Goal: Task Accomplishment & Management: Complete application form

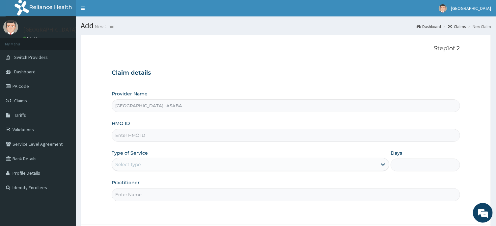
click at [309, 136] on input "HMO ID" at bounding box center [286, 135] width 348 height 13
type input "ENP/11919/C"
click at [321, 163] on div "Select type" at bounding box center [244, 165] width 265 height 11
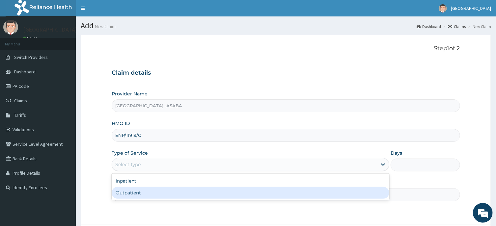
click at [297, 193] on div "Outpatient" at bounding box center [251, 193] width 278 height 12
type input "1"
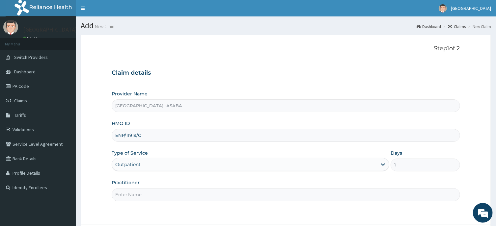
click at [310, 201] on input "Practitioner" at bounding box center [286, 195] width 348 height 13
type input "DR CHIBUIKE"
drag, startPoint x: 495, startPoint y: 215, endPoint x: 502, endPoint y: 213, distance: 7.8
click at [496, 213] on div "R EL Toggle navigation St Lukes Hospital St Lukes Hospital - stlukeshospitalasa…" at bounding box center [248, 142] width 496 height 284
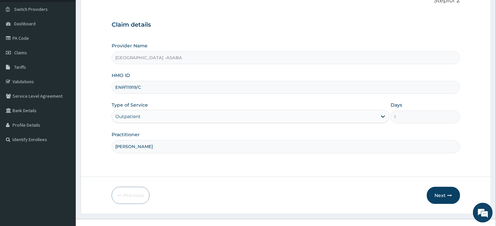
scroll to position [58, 0]
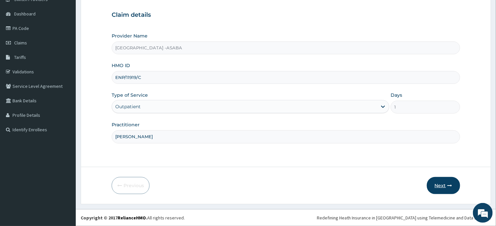
click at [445, 183] on button "Next" at bounding box center [443, 185] width 33 height 17
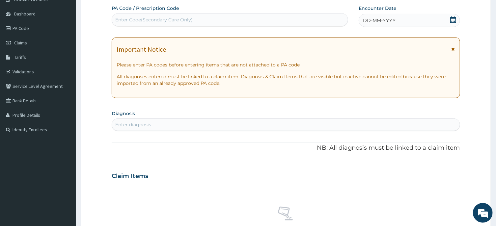
click at [291, 22] on div "Enter Code(Secondary Care Only)" at bounding box center [230, 20] width 236 height 11
click at [381, 18] on span "DD-MM-YYYY" at bounding box center [379, 20] width 33 height 7
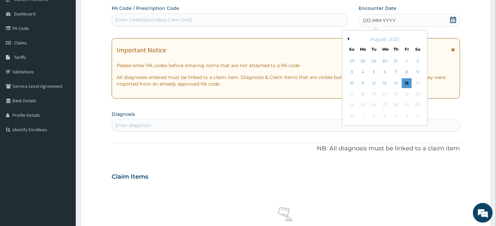
click at [349, 38] on button "Previous Month" at bounding box center [347, 38] width 3 height 3
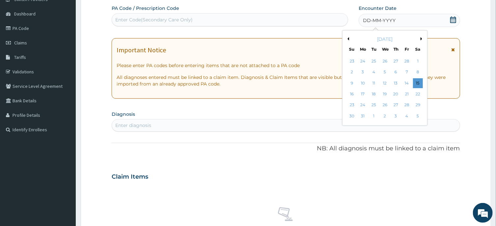
click at [349, 38] on button "Previous Month" at bounding box center [347, 38] width 3 height 3
click at [373, 93] on div "18" at bounding box center [374, 94] width 10 height 10
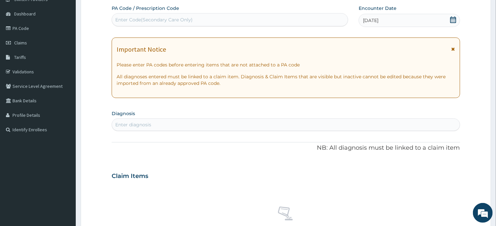
click at [289, 124] on div "Enter diagnosis" at bounding box center [286, 125] width 348 height 11
type input "SEPSIS"
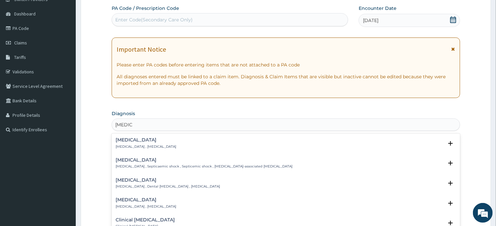
click at [122, 141] on h4 "Sepsis" at bounding box center [146, 140] width 61 height 5
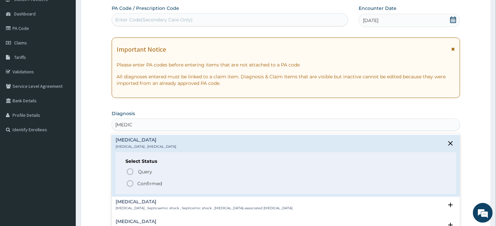
click at [126, 171] on div "Query Query covers suspected (?), Keep in view (kiv), Ruled out (r/o) Confirmed" at bounding box center [286, 177] width 321 height 20
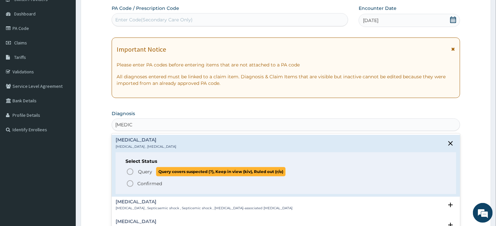
click at [132, 172] on icon "status option query" at bounding box center [130, 172] width 8 height 8
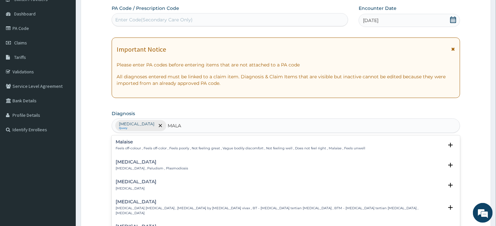
type input "MALAR"
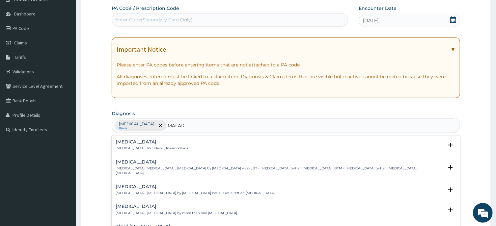
click at [126, 139] on div "Malaria Malaria , Paludism , Plasmodiosis Select Status Query Query covers susp…" at bounding box center [286, 147] width 348 height 20
click at [119, 146] on div "Malaria Malaria , Paludism , Plasmodiosis" at bounding box center [152, 146] width 73 height 12
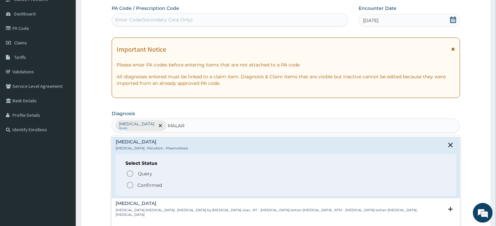
click at [131, 183] on icon "status option filled" at bounding box center [130, 186] width 8 height 8
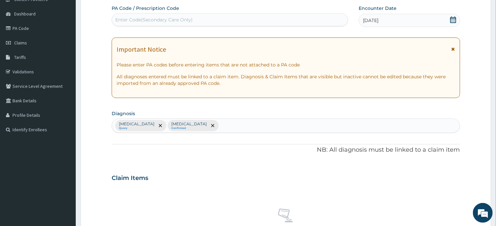
scroll to position [249, 0]
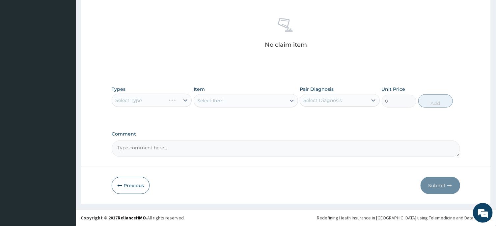
click at [180, 101] on div "Select Type" at bounding box center [152, 100] width 80 height 13
click at [154, 100] on div "Select Type" at bounding box center [152, 100] width 80 height 13
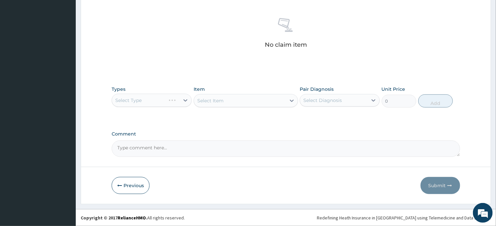
click at [154, 100] on div "Select Type" at bounding box center [152, 100] width 80 height 13
click at [146, 103] on div "Select Type" at bounding box center [146, 100] width 68 height 11
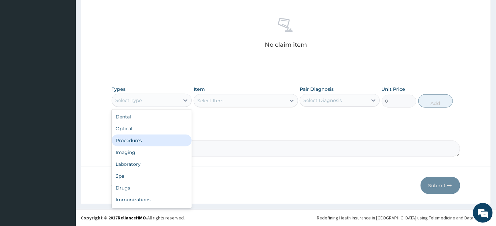
click at [146, 142] on div "Procedures" at bounding box center [152, 141] width 80 height 12
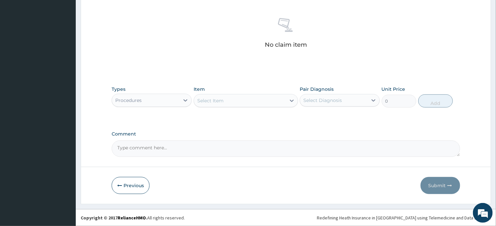
click at [258, 99] on div "Select Item" at bounding box center [240, 101] width 92 height 11
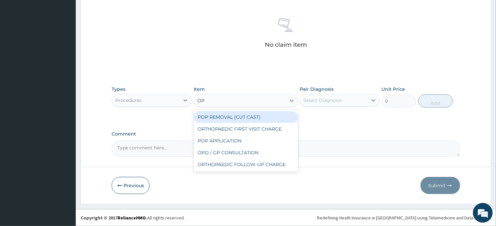
type input "OPD"
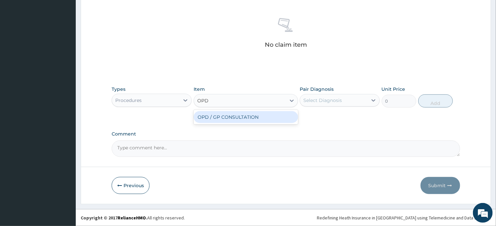
click at [265, 117] on div "OPD / GP CONSULTATION" at bounding box center [246, 117] width 104 height 12
type input "4000"
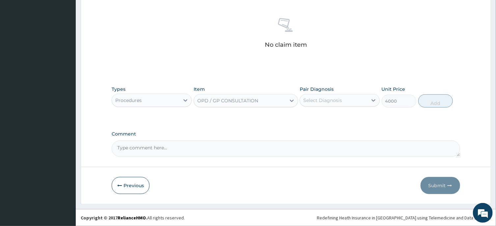
click at [318, 103] on div "Select Diagnosis" at bounding box center [323, 100] width 39 height 7
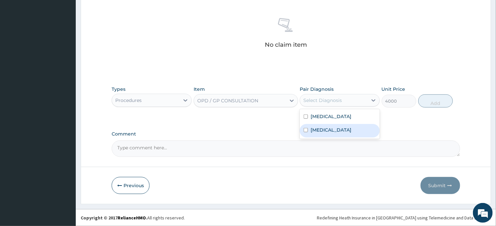
click at [322, 125] on div "Malaria" at bounding box center [340, 131] width 80 height 14
checkbox input "true"
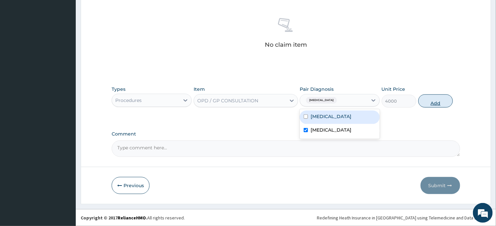
click at [429, 102] on button "Add" at bounding box center [436, 101] width 35 height 13
type input "0"
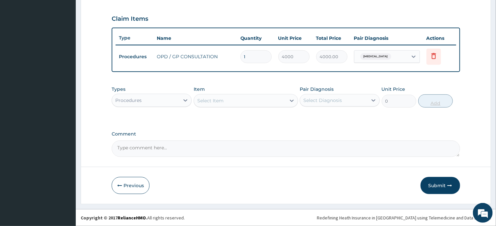
scroll to position [217, 0]
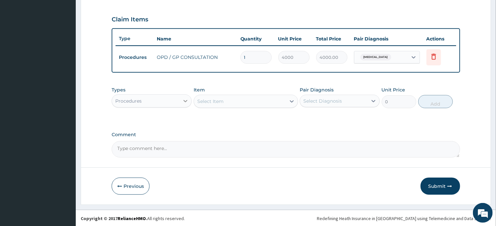
click at [184, 95] on div at bounding box center [186, 101] width 12 height 12
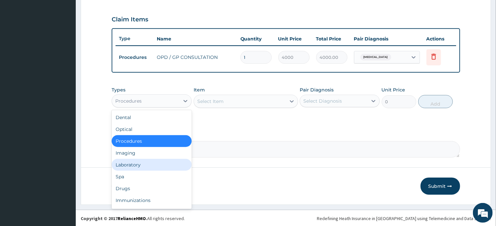
click at [153, 160] on div "Laboratory" at bounding box center [152, 165] width 80 height 12
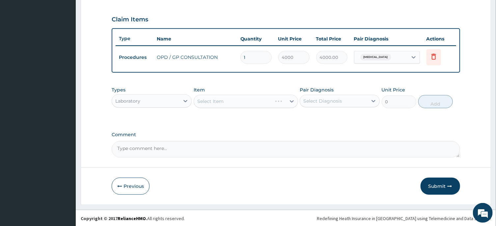
click at [153, 160] on form "Step 2 of 2 PA Code / Prescription Code Enter Code(Secondary Care Only) Encount…" at bounding box center [286, 11] width 411 height 387
click at [241, 101] on div "Select Item" at bounding box center [240, 101] width 92 height 11
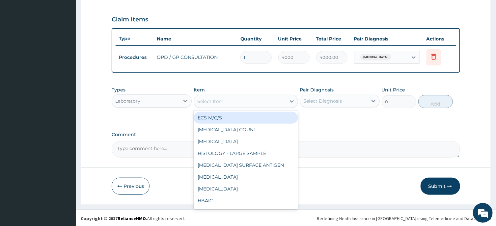
click at [237, 103] on div "Select Item" at bounding box center [240, 101] width 92 height 11
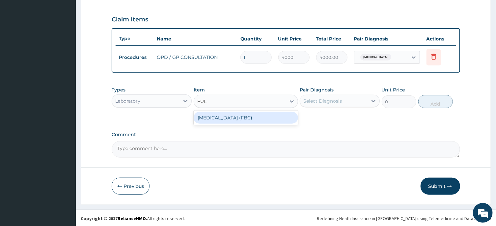
type input "FULL"
click at [247, 119] on div "FULL BLOOD COUNT (FBC)" at bounding box center [246, 118] width 104 height 12
type input "6000"
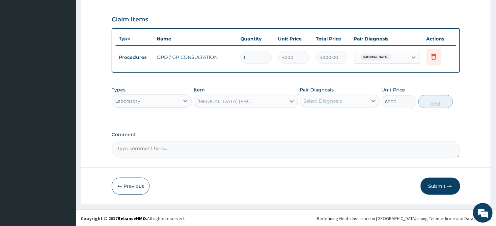
click at [324, 97] on div "Select Diagnosis" at bounding box center [334, 101] width 68 height 11
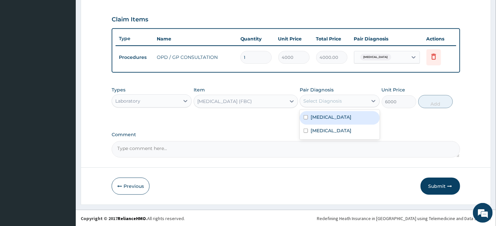
click at [309, 120] on div "Sepsis" at bounding box center [340, 118] width 80 height 14
checkbox input "true"
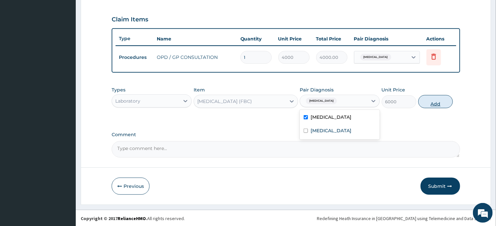
click at [431, 101] on button "Add" at bounding box center [436, 101] width 35 height 13
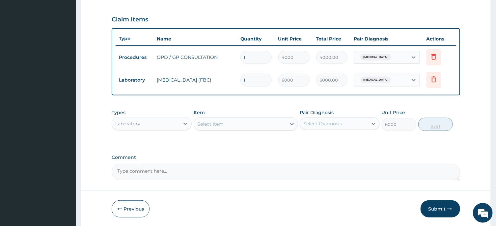
type input "0"
click at [254, 120] on div "Select Item" at bounding box center [240, 124] width 92 height 11
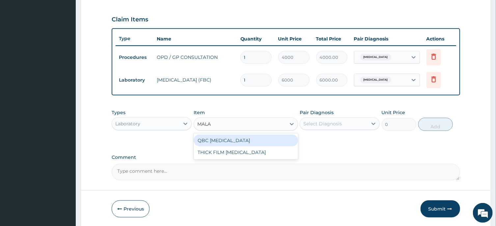
type input "MALAR"
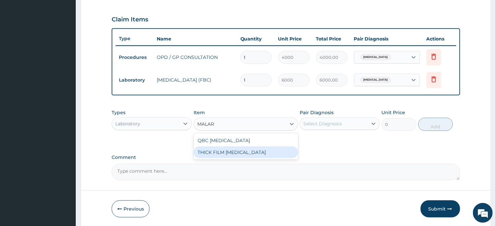
click at [263, 148] on div "THICK FILM MALARIA" at bounding box center [246, 153] width 104 height 12
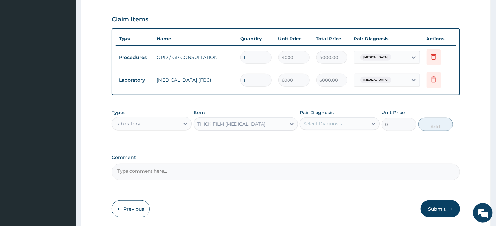
type input "2000"
click at [355, 120] on div "Select Diagnosis" at bounding box center [334, 124] width 68 height 11
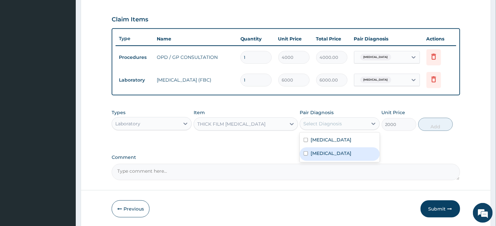
click at [345, 155] on div "Malaria" at bounding box center [340, 155] width 80 height 14
checkbox input "true"
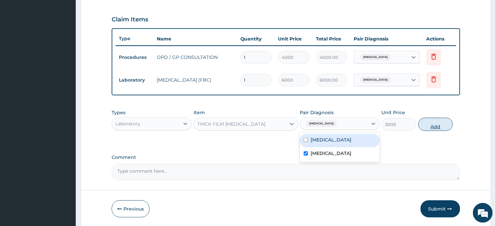
click at [443, 120] on button "Add" at bounding box center [436, 124] width 35 height 13
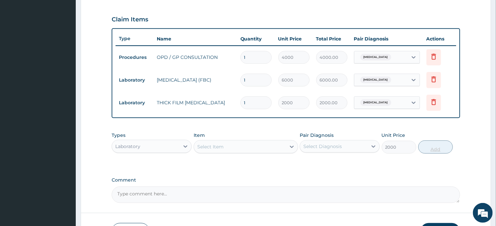
type input "0"
click at [159, 142] on div "Laboratory" at bounding box center [146, 146] width 68 height 11
type input "DRU"
click at [158, 162] on div "Drugs" at bounding box center [152, 163] width 80 height 12
click at [248, 144] on div "Select Item" at bounding box center [246, 146] width 104 height 13
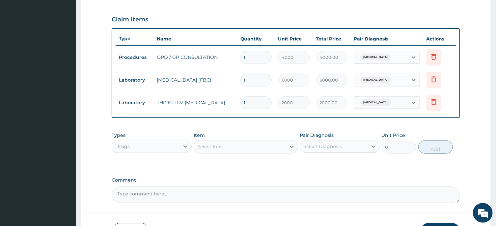
click at [252, 145] on div "Select Item" at bounding box center [240, 147] width 92 height 11
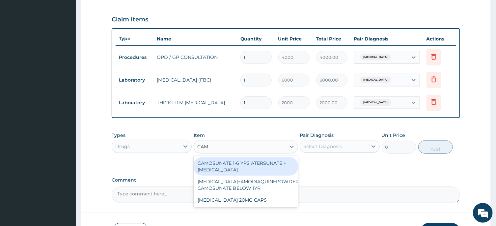
type input "CAMO"
click at [249, 167] on div "CAMOSUNATE 1-6 YRS ATERSUNATE + AMODIAQUINE" at bounding box center [246, 167] width 104 height 18
type input "1500"
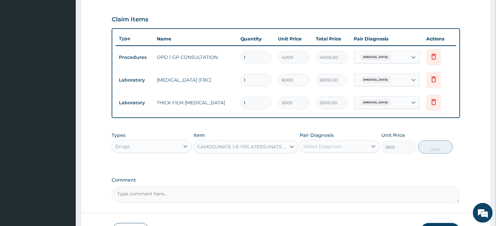
click at [361, 142] on div "Select Diagnosis" at bounding box center [334, 146] width 68 height 11
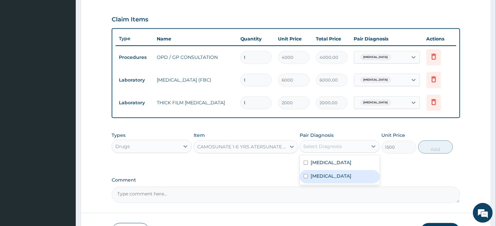
click at [349, 178] on div "Malaria" at bounding box center [340, 177] width 80 height 14
checkbox input "true"
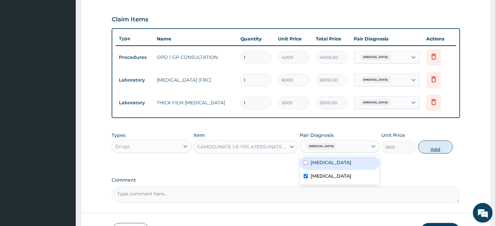
click at [441, 147] on button "Add" at bounding box center [436, 147] width 35 height 13
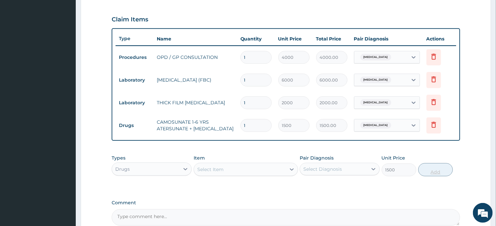
type input "0"
click at [261, 127] on input "1" at bounding box center [256, 125] width 31 height 13
type input "0.00"
type input "2"
type input "3000.00"
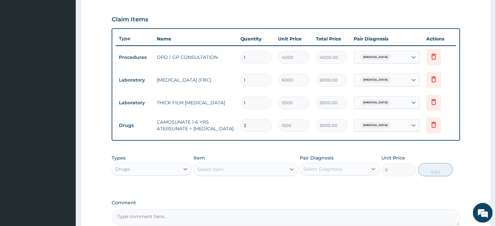
type input "2"
click at [257, 168] on div "Select Item" at bounding box center [240, 169] width 92 height 11
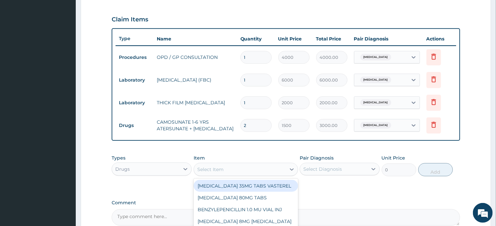
scroll to position [285, 0]
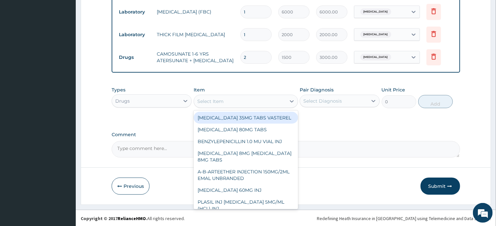
click at [224, 99] on div "Select Item" at bounding box center [240, 101] width 92 height 11
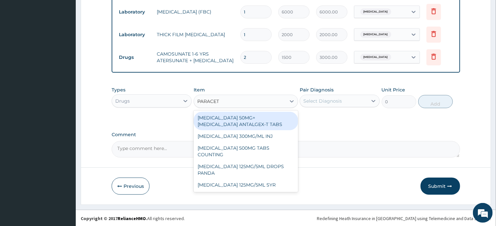
type input "PARACETA"
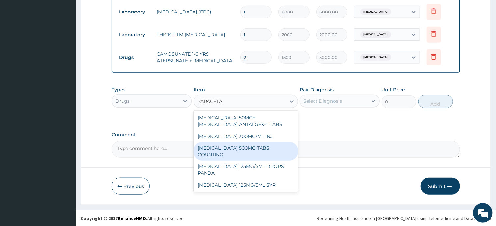
click at [255, 145] on div "[MEDICAL_DATA] 500MG TABS COUNTING" at bounding box center [246, 151] width 104 height 18
type input "10"
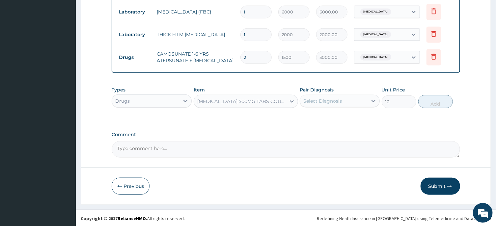
click at [342, 103] on div "Select Diagnosis" at bounding box center [334, 101] width 68 height 11
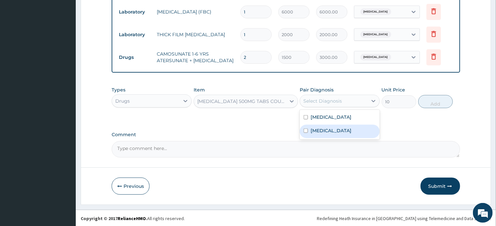
click at [333, 126] on div "[MEDICAL_DATA]" at bounding box center [340, 132] width 80 height 14
checkbox input "true"
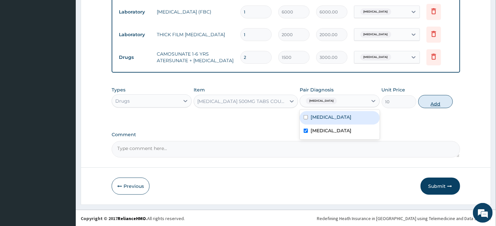
click at [441, 101] on button "Add" at bounding box center [436, 101] width 35 height 13
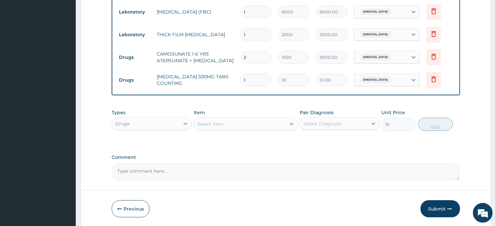
type input "0"
click at [255, 77] on input "1" at bounding box center [256, 80] width 31 height 13
type input "0.00"
type input "2"
type input "20.00"
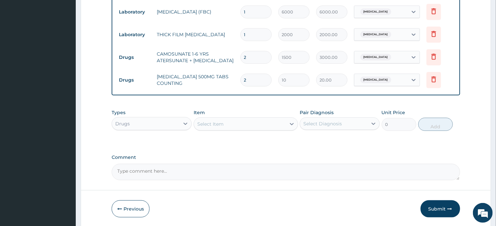
type input "28"
type input "280.00"
type input "28"
click at [288, 108] on div "Types Drugs Item Select Item Pair Diagnosis Select Diagnosis Unit Price 0 Add" at bounding box center [286, 120] width 348 height 28
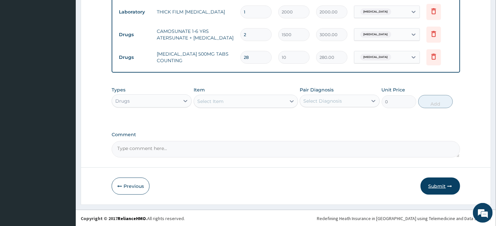
click at [440, 183] on button "Submit" at bounding box center [441, 186] width 40 height 17
click at [436, 184] on button "Submit" at bounding box center [441, 186] width 40 height 17
click at [435, 186] on button "Submit" at bounding box center [441, 186] width 40 height 17
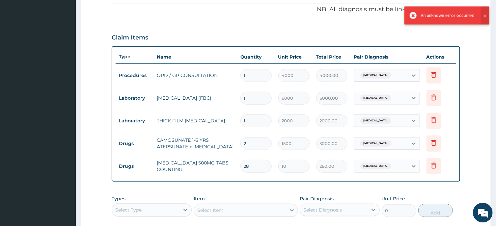
scroll to position [237, 0]
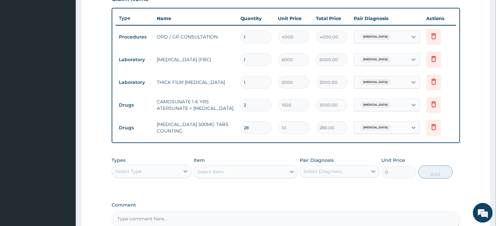
click at [256, 105] on input "2" at bounding box center [256, 105] width 31 height 13
type input "0.00"
type input "1"
type input "1500.00"
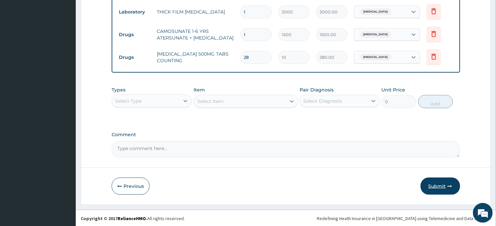
type input "1"
click at [439, 186] on button "Submit" at bounding box center [441, 186] width 40 height 17
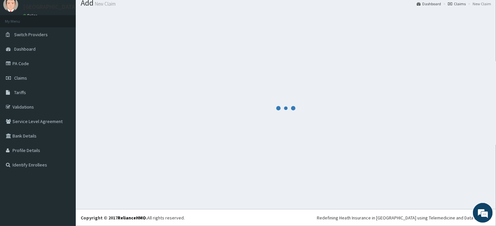
scroll to position [23, 0]
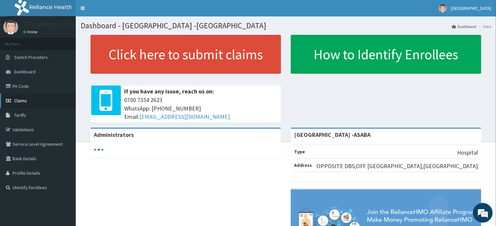
click at [28, 100] on link "Claims" at bounding box center [38, 101] width 76 height 15
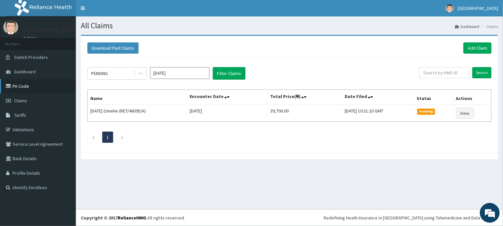
click at [14, 86] on link "PA Code" at bounding box center [38, 86] width 76 height 15
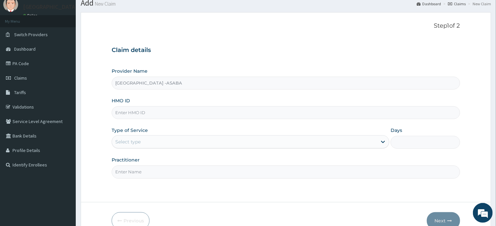
click at [217, 118] on input "HMO ID" at bounding box center [286, 112] width 348 height 13
click at [216, 114] on input "HMO ID" at bounding box center [286, 112] width 348 height 13
type input "ENP/10087/F"
click at [225, 144] on div "Select type" at bounding box center [244, 142] width 265 height 11
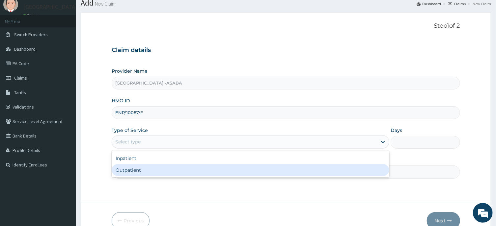
click at [200, 168] on div "Outpatient" at bounding box center [251, 170] width 278 height 12
type input "1"
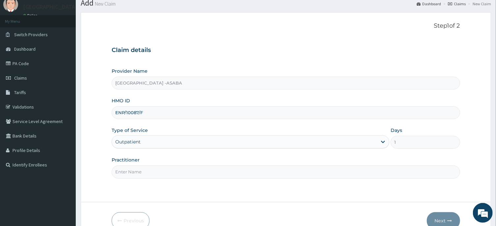
click at [210, 173] on input "Practitioner" at bounding box center [286, 172] width 348 height 13
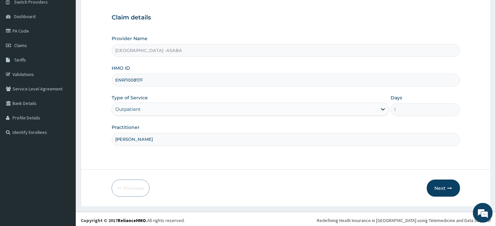
scroll to position [58, 0]
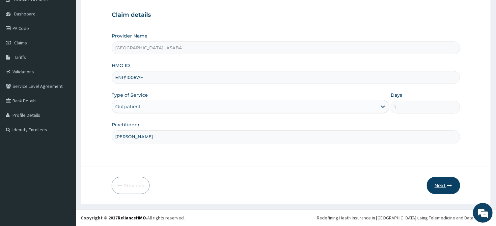
type input "DR BRUNO"
click at [445, 181] on button "Next" at bounding box center [443, 185] width 33 height 17
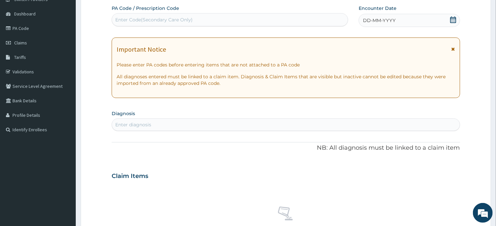
click at [286, 20] on div "Enter Code(Secondary Care Only)" at bounding box center [230, 20] width 236 height 11
type input "PA/F0EE8E"
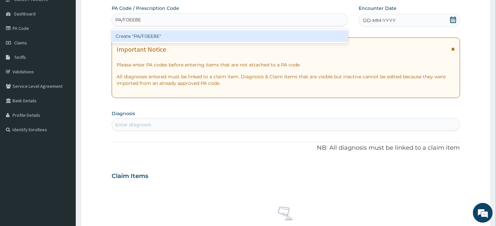
click at [277, 33] on div "Create "PA/F0EE8E"" at bounding box center [230, 36] width 237 height 12
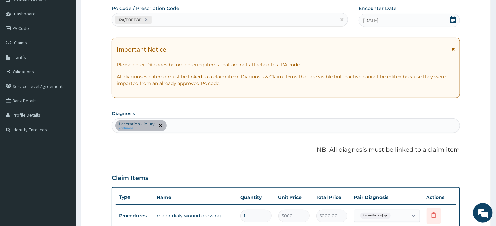
scroll to position [217, 0]
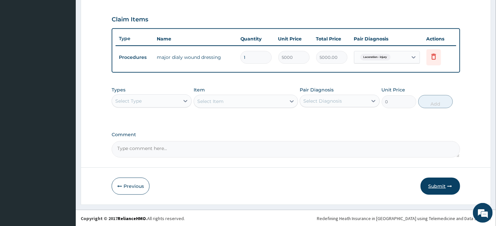
click at [438, 190] on button "Submit" at bounding box center [441, 186] width 40 height 17
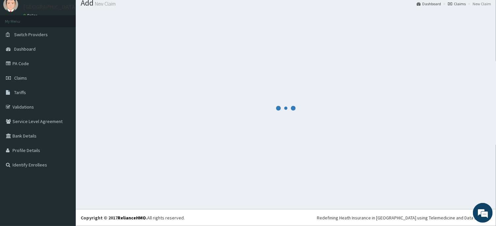
scroll to position [23, 0]
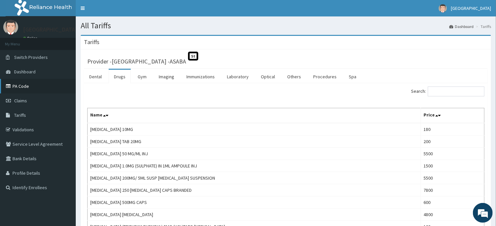
click at [23, 88] on link "PA Code" at bounding box center [38, 86] width 76 height 15
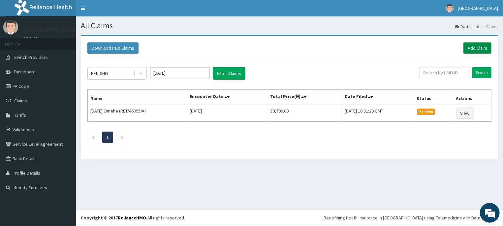
click at [471, 45] on link "Add Claim" at bounding box center [477, 48] width 28 height 11
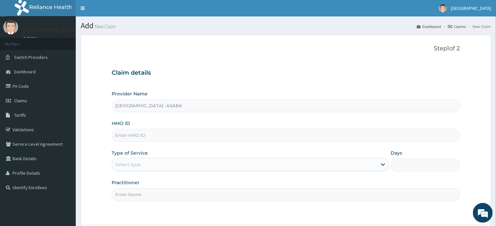
click at [216, 135] on input "HMO ID" at bounding box center [286, 135] width 348 height 13
type input "MPQ/10001/D"
click at [248, 160] on div "Select type" at bounding box center [251, 164] width 278 height 13
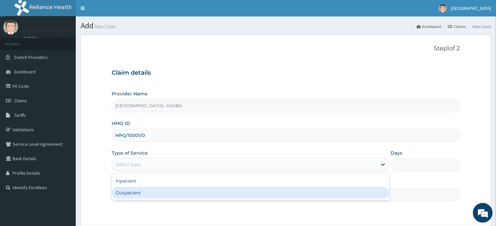
click at [250, 191] on div "Outpatient" at bounding box center [251, 193] width 278 height 12
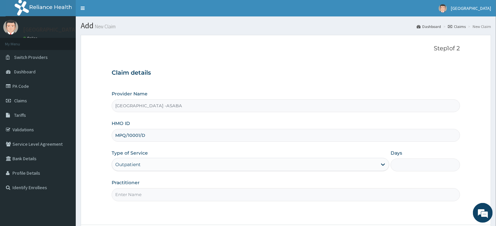
type input "1"
click at [258, 195] on input "Practitioner" at bounding box center [286, 195] width 348 height 13
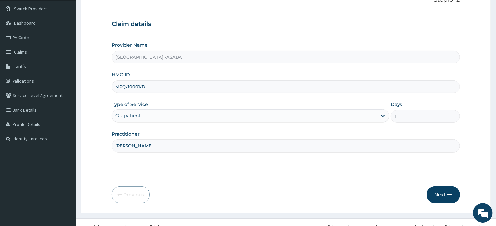
scroll to position [58, 0]
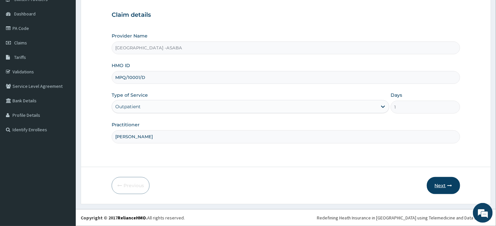
type input "DR BRUNO"
click at [439, 186] on button "Next" at bounding box center [443, 185] width 33 height 17
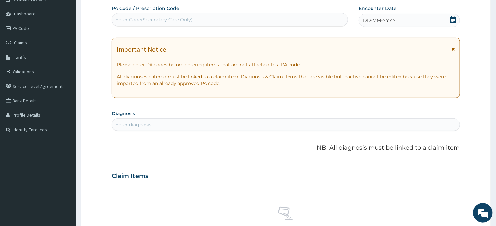
click at [294, 21] on div "Enter Code(Secondary Care Only)" at bounding box center [230, 20] width 236 height 11
type input "PA/C7F5DA"
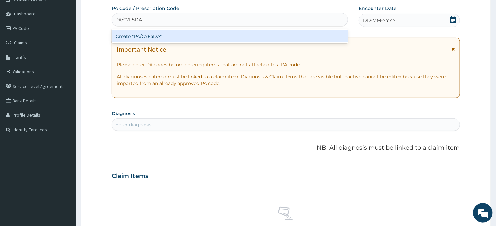
click at [299, 39] on div "Create "PA/C7F5DA"" at bounding box center [230, 36] width 237 height 12
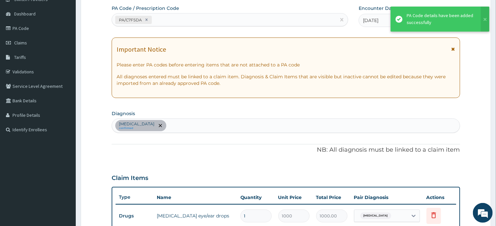
scroll to position [183, 0]
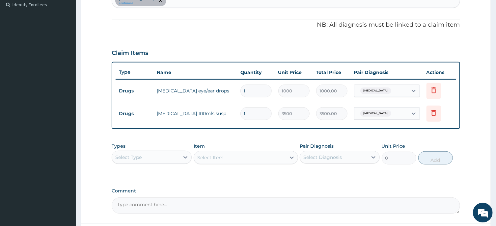
click at [177, 153] on div "Select Type" at bounding box center [146, 157] width 68 height 11
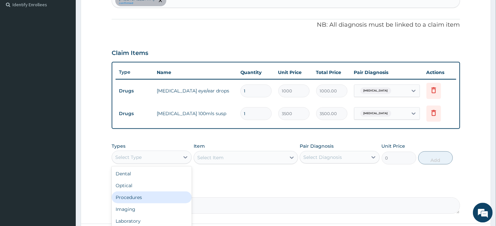
click at [153, 197] on div "Procedures" at bounding box center [152, 198] width 80 height 12
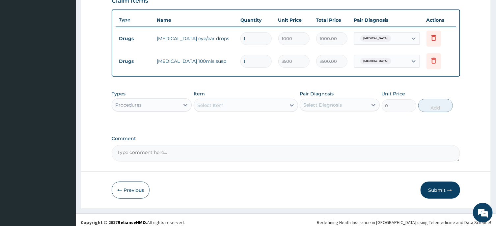
scroll to position [239, 0]
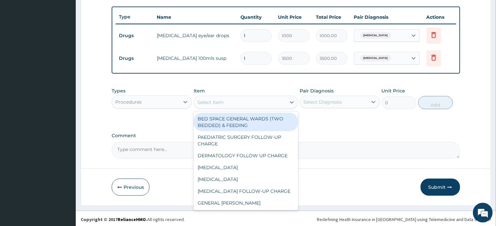
click at [256, 100] on div "Select Item" at bounding box center [240, 102] width 92 height 11
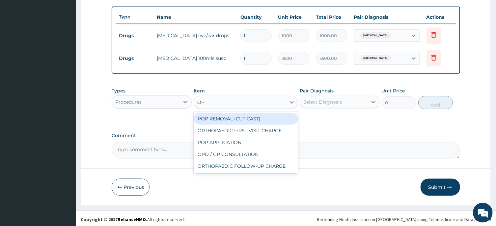
type input "OPD"
click at [264, 117] on div "OPD / GP CONSULTATION" at bounding box center [246, 119] width 104 height 12
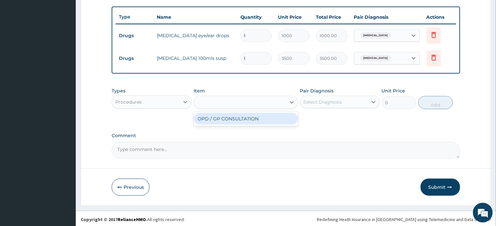
type input "4000"
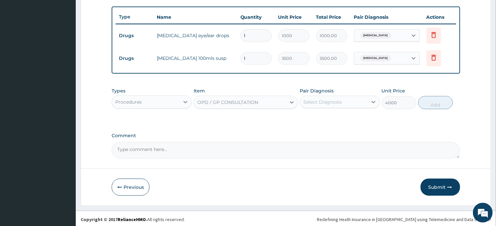
click at [322, 104] on div "Select Diagnosis" at bounding box center [323, 102] width 39 height 7
click at [321, 118] on label "Conjunctivitis" at bounding box center [331, 118] width 41 height 7
checkbox input "true"
click at [435, 105] on button "Add" at bounding box center [436, 102] width 35 height 13
type input "0"
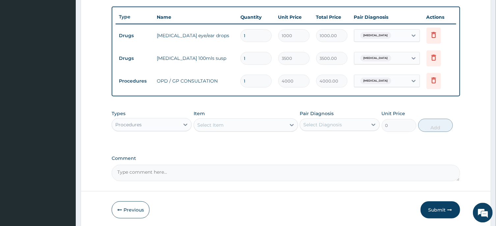
click at [177, 122] on div "Procedures" at bounding box center [146, 125] width 68 height 11
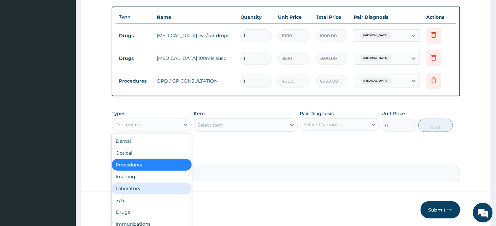
click at [138, 188] on div "Laboratory" at bounding box center [152, 189] width 80 height 12
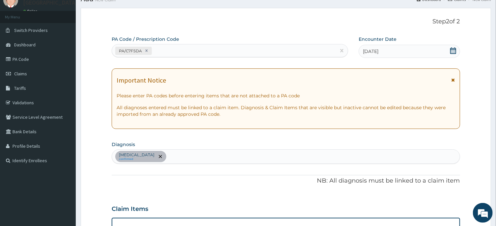
scroll to position [24, 0]
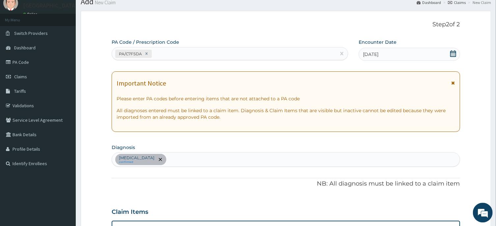
click at [279, 165] on div "Conjunctivitis confirmed" at bounding box center [286, 160] width 348 height 14
type input "MALARIA"
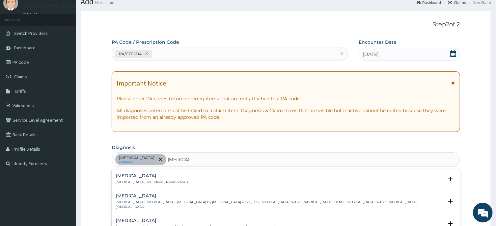
click at [122, 179] on div "Malaria Malaria , Paludism , Plasmodiosis" at bounding box center [152, 180] width 73 height 12
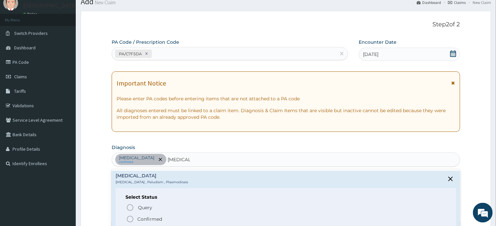
click at [129, 220] on icon "status option filled" at bounding box center [130, 220] width 8 height 8
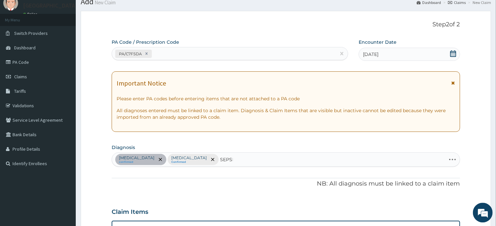
type input "SEPSIS"
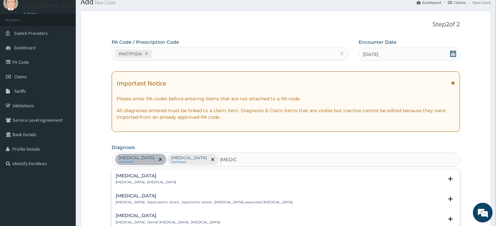
click at [124, 177] on h4 "Sepsis" at bounding box center [146, 176] width 61 height 5
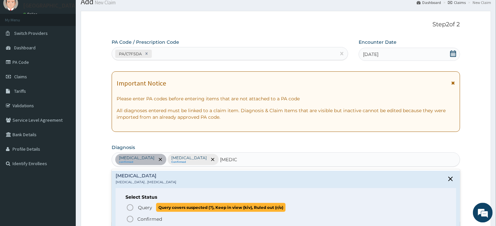
click at [129, 207] on icon "status option query" at bounding box center [130, 208] width 8 height 8
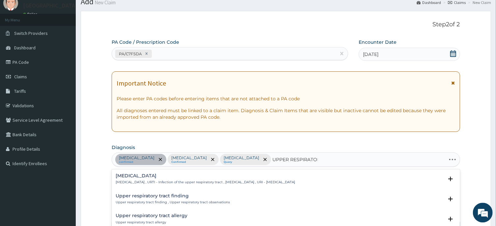
type input "UPPER RESPIRATORY"
click at [163, 180] on div "Upper respiratory infection Upper respiratory infection , URTI - Infection of t…" at bounding box center [206, 180] width 180 height 12
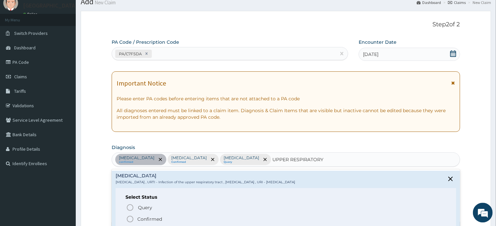
click at [132, 219] on icon "status option filled" at bounding box center [130, 220] width 8 height 8
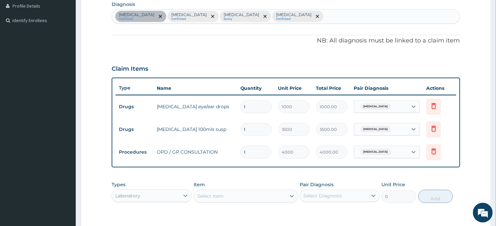
scroll to position [239, 0]
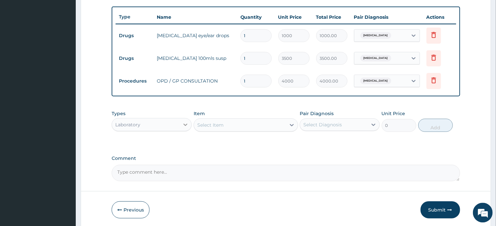
click at [184, 120] on div at bounding box center [186, 125] width 12 height 12
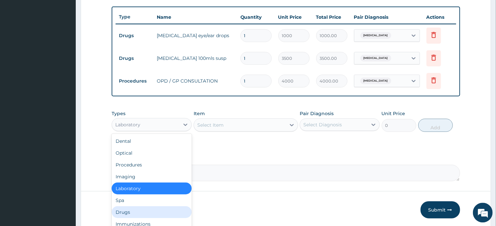
click at [142, 211] on div "Drugs" at bounding box center [152, 213] width 80 height 12
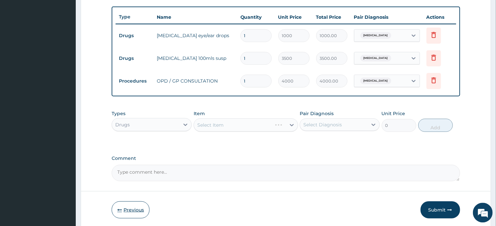
click at [141, 211] on button "Previous" at bounding box center [131, 210] width 38 height 17
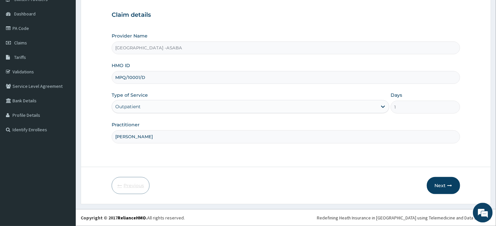
scroll to position [58, 0]
click at [443, 183] on button "Next" at bounding box center [443, 185] width 33 height 17
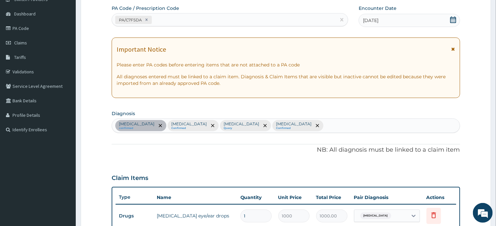
scroll to position [262, 0]
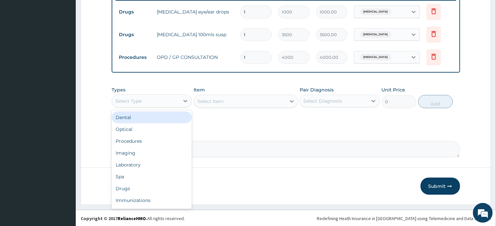
click at [152, 103] on div "Select Type" at bounding box center [146, 101] width 68 height 11
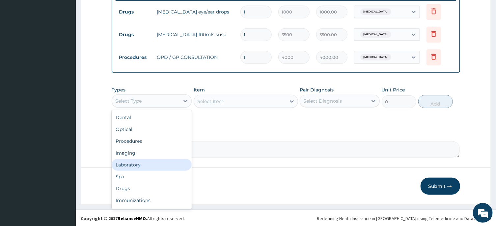
click at [145, 165] on div "Laboratory" at bounding box center [152, 165] width 80 height 12
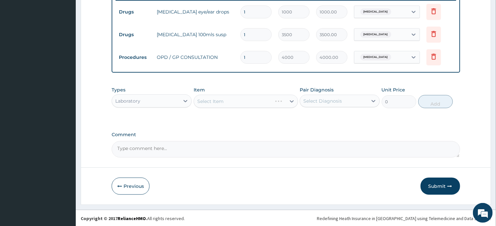
click at [241, 102] on div "Select Item" at bounding box center [246, 101] width 104 height 13
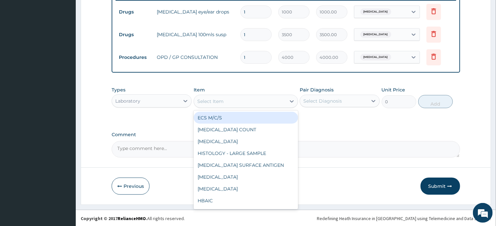
click at [241, 102] on div "Select Item" at bounding box center [240, 101] width 92 height 11
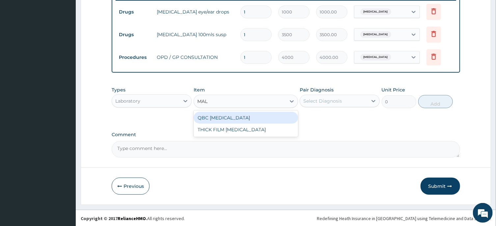
type input "MALA"
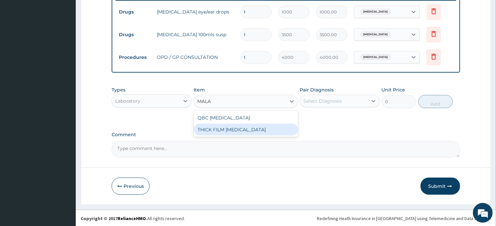
click at [250, 129] on div "THICK FILM MALARIA" at bounding box center [246, 130] width 104 height 12
type input "2000"
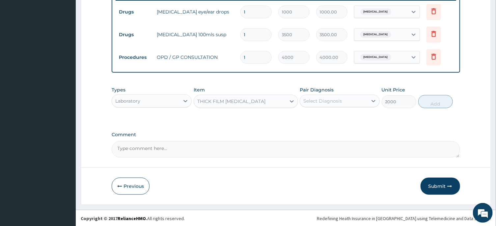
click at [337, 97] on div "Select Diagnosis" at bounding box center [334, 101] width 68 height 11
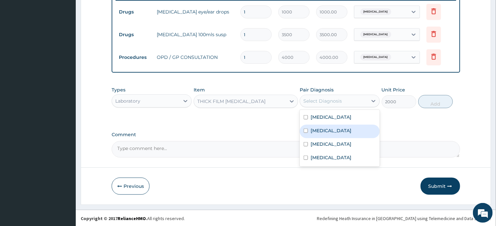
click at [337, 132] on div "[MEDICAL_DATA]" at bounding box center [340, 132] width 80 height 14
checkbox input "true"
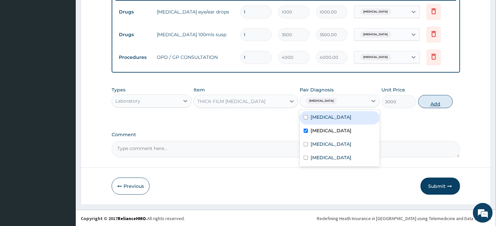
click at [429, 103] on button "Add" at bounding box center [436, 101] width 35 height 13
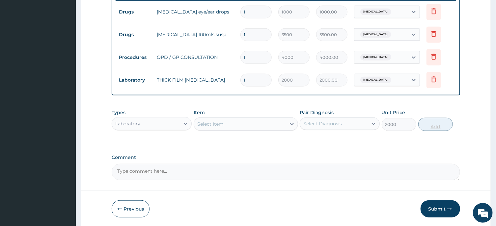
type input "0"
click at [239, 125] on div "Select Item" at bounding box center [240, 124] width 92 height 11
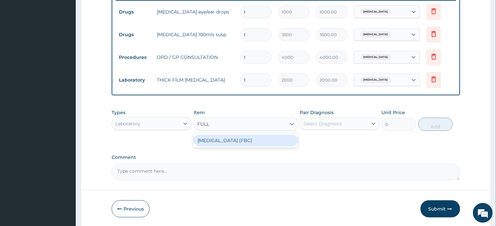
type input "FULL"
click at [244, 140] on div "FULL BLOOD COUNT (FBC)" at bounding box center [246, 141] width 104 height 12
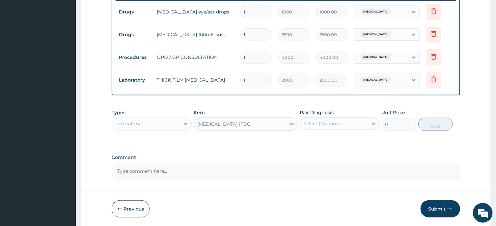
type input "6000"
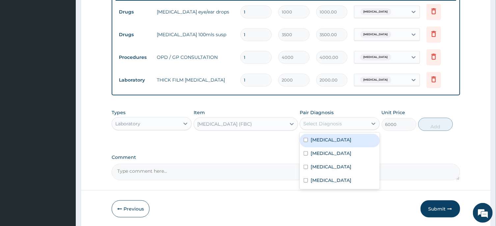
click at [348, 119] on div "Select Diagnosis" at bounding box center [334, 124] width 68 height 11
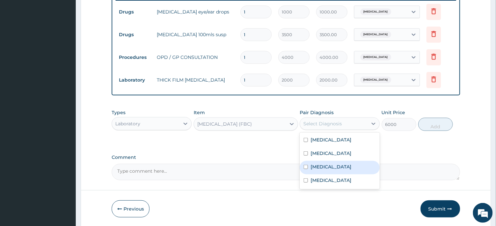
click at [340, 162] on div "Sepsis" at bounding box center [340, 168] width 80 height 14
checkbox input "true"
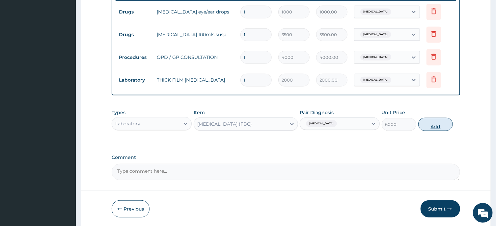
click at [445, 124] on button "Add" at bounding box center [436, 124] width 35 height 13
type input "0"
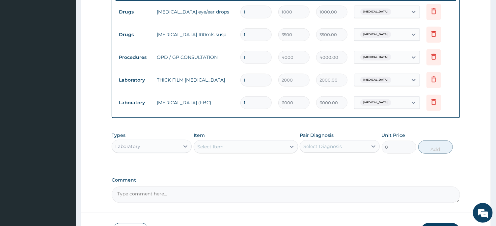
scroll to position [308, 0]
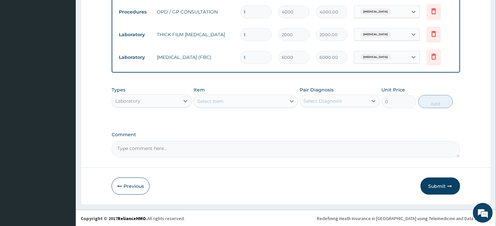
click at [162, 103] on div "Laboratory" at bounding box center [146, 101] width 68 height 11
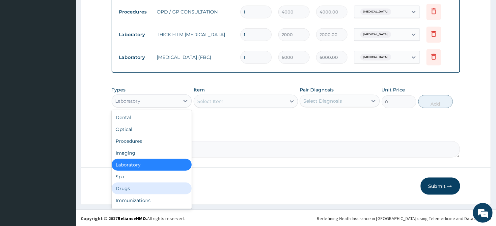
click at [141, 186] on div "Drugs" at bounding box center [152, 189] width 80 height 12
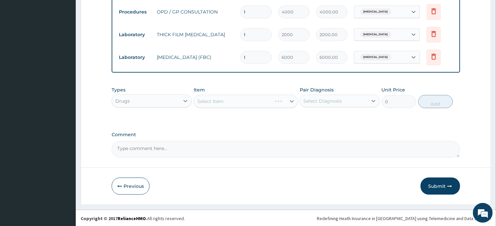
click at [248, 97] on div "Select Item" at bounding box center [246, 101] width 104 height 13
click at [255, 98] on div "Select Item" at bounding box center [240, 101] width 92 height 11
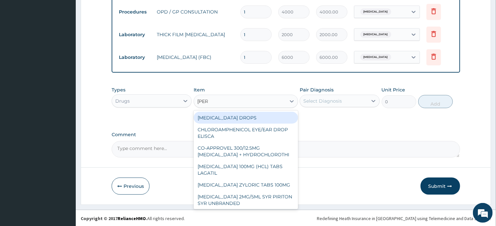
type input "LORAT"
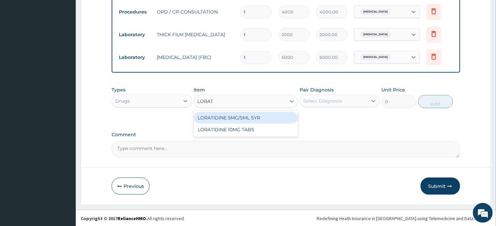
click at [251, 113] on div "LORATIDINE 5MG/5ML SYR" at bounding box center [246, 118] width 104 height 12
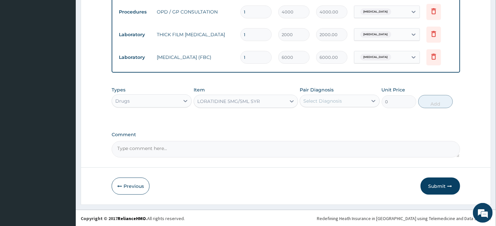
type input "1200"
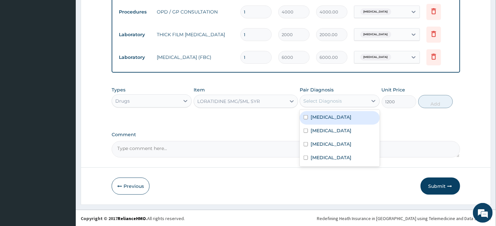
click at [339, 96] on div "Select Diagnosis" at bounding box center [334, 101] width 68 height 11
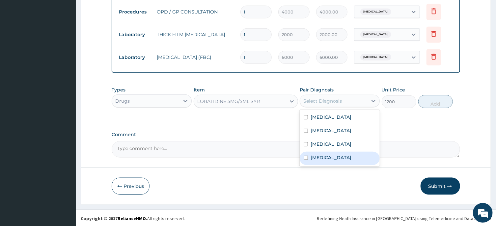
click at [340, 153] on div "Upper respiratory infection" at bounding box center [340, 159] width 80 height 14
click at [352, 155] on label "Upper respiratory infection" at bounding box center [331, 158] width 41 height 7
checkbox input "true"
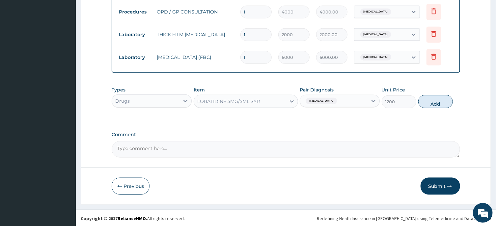
click at [440, 101] on button "Add" at bounding box center [436, 101] width 35 height 13
type input "0"
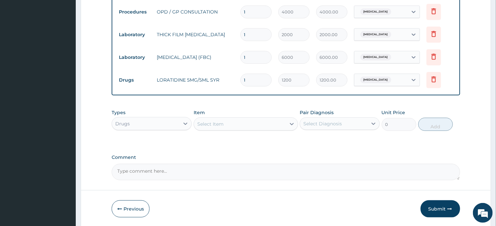
click at [252, 121] on div "Select Item" at bounding box center [240, 124] width 92 height 11
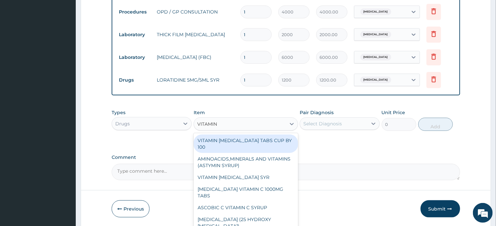
type input "VITAMIN C"
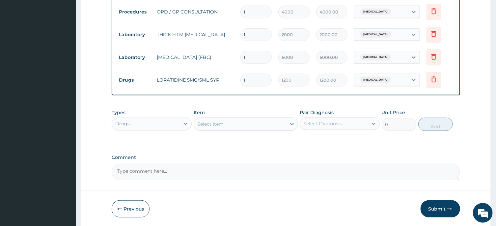
drag, startPoint x: 252, startPoint y: 121, endPoint x: 246, endPoint y: 118, distance: 6.9
click at [246, 119] on div "Select Item" at bounding box center [240, 124] width 92 height 11
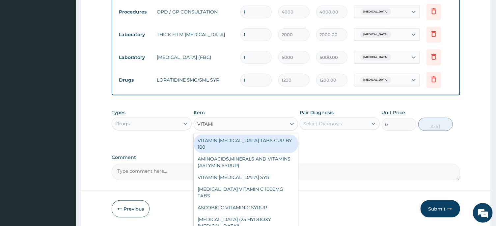
type input "VITAMIN"
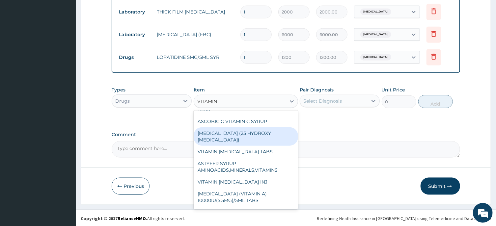
scroll to position [47, 0]
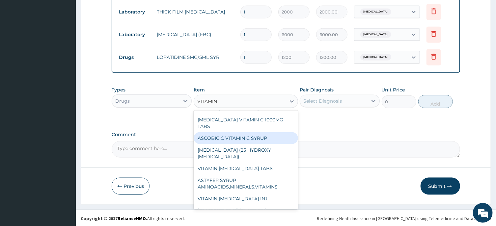
click at [251, 137] on div "ASCOBIC C VITAMIN C SYRUP" at bounding box center [246, 138] width 104 height 12
type input "600"
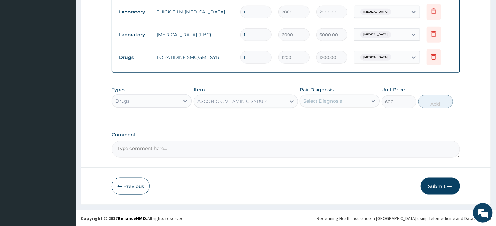
click at [332, 100] on div "Select Diagnosis" at bounding box center [323, 101] width 39 height 7
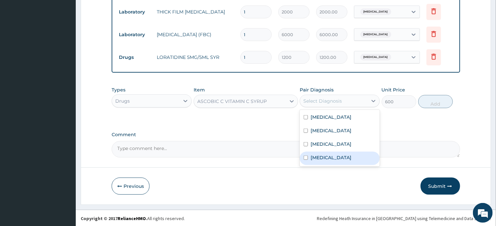
click at [326, 156] on label "Upper respiratory infection" at bounding box center [331, 158] width 41 height 7
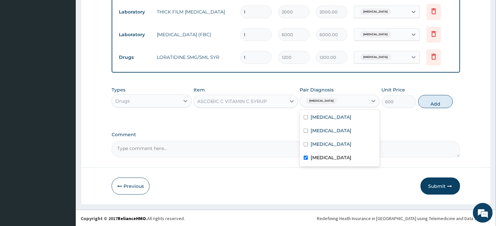
checkbox input "true"
click at [438, 101] on button "Add" at bounding box center [436, 101] width 35 height 13
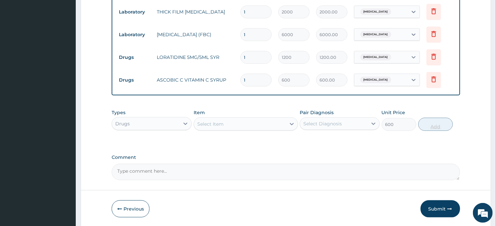
type input "0"
click at [265, 121] on div "Select Item" at bounding box center [240, 124] width 92 height 11
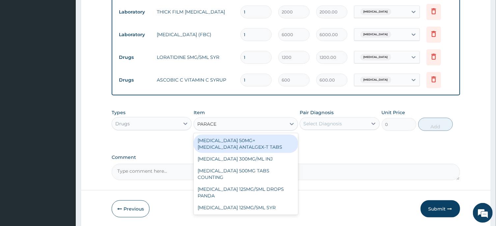
type input "PARACET"
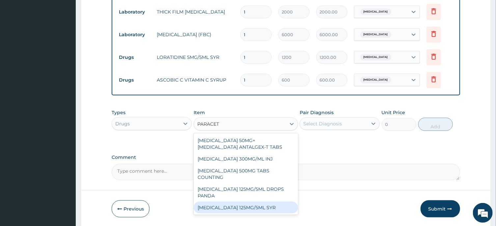
click at [270, 202] on div "PARACETAMOL 125MG/5ML SYR" at bounding box center [246, 208] width 104 height 12
type input "600"
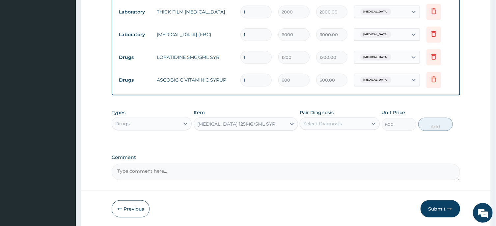
click at [342, 120] on div "Select Diagnosis" at bounding box center [334, 124] width 68 height 11
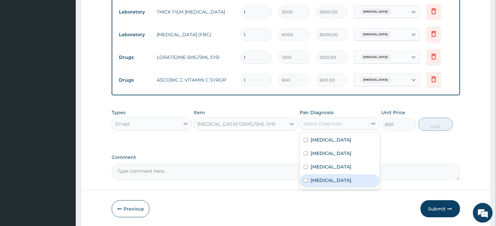
click at [340, 176] on div "Upper respiratory infection" at bounding box center [340, 182] width 80 height 14
checkbox input "true"
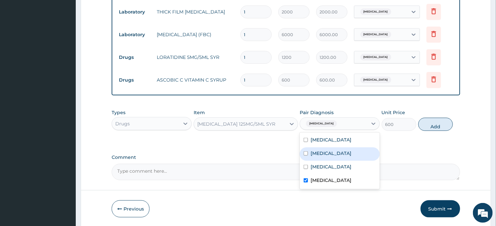
click at [331, 155] on div "Malaria" at bounding box center [340, 155] width 80 height 14
checkbox input "true"
click at [337, 177] on label "Upper respiratory infection" at bounding box center [331, 180] width 41 height 7
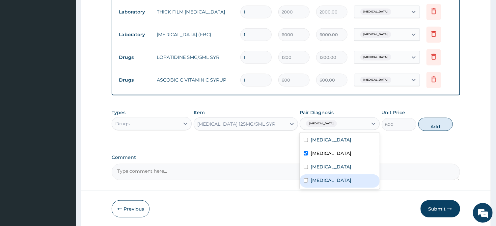
checkbox input "false"
click at [433, 121] on button "Add" at bounding box center [436, 124] width 35 height 13
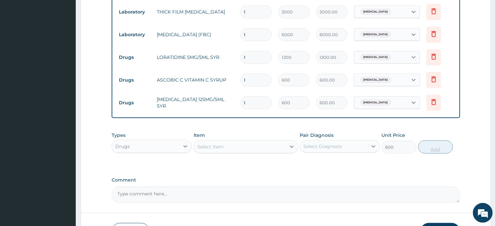
type input "0"
click at [266, 144] on div "Select Item" at bounding box center [240, 147] width 92 height 11
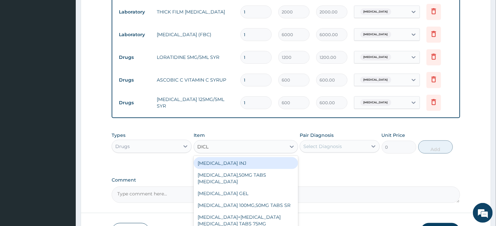
type input "DICLO"
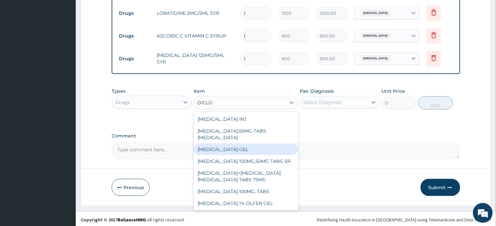
scroll to position [376, 0]
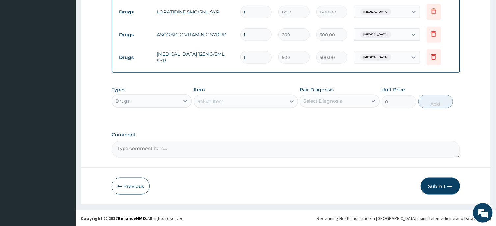
click at [250, 102] on div "Select Item" at bounding box center [240, 101] width 92 height 11
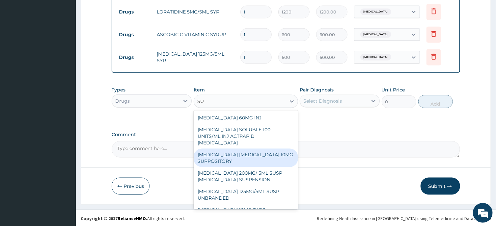
type input "S"
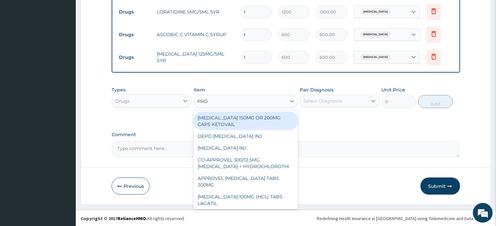
type input "PROM"
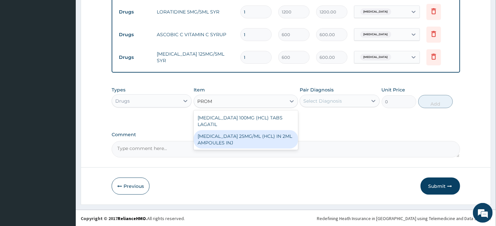
click at [263, 142] on div "PROMETHAZINE 25MG/ML (HCL) IN 2ML AMPOULES INJ" at bounding box center [246, 140] width 104 height 18
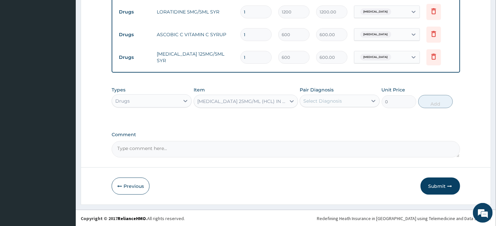
type input "500"
click at [331, 101] on div "Select Diagnosis" at bounding box center [323, 101] width 39 height 7
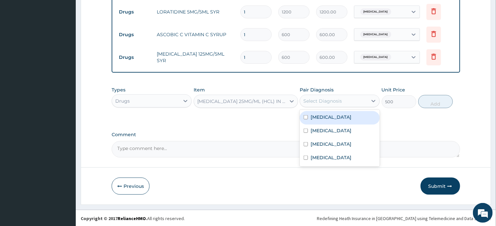
drag, startPoint x: 328, startPoint y: 121, endPoint x: 328, endPoint y: 130, distance: 9.2
click at [328, 130] on div "Conjunctivitis Malaria Sepsis Upper respiratory infection" at bounding box center [340, 138] width 80 height 57
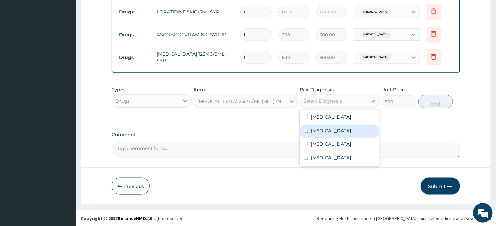
click at [328, 130] on label "[MEDICAL_DATA]" at bounding box center [331, 131] width 41 height 7
checkbox input "true"
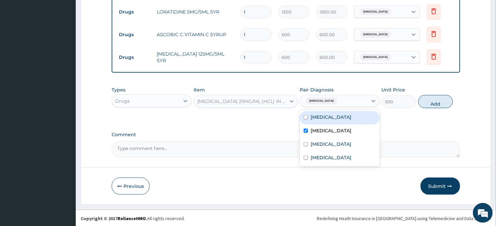
click at [317, 118] on label "Conjunctivitis" at bounding box center [331, 117] width 41 height 7
checkbox input "true"
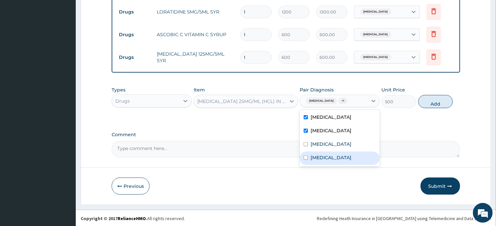
click at [325, 160] on label "[MEDICAL_DATA]" at bounding box center [331, 158] width 41 height 7
checkbox input "true"
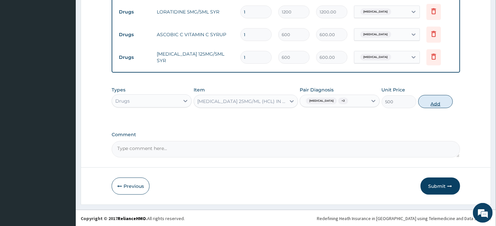
click at [439, 99] on button "Add" at bounding box center [436, 101] width 35 height 13
type input "0"
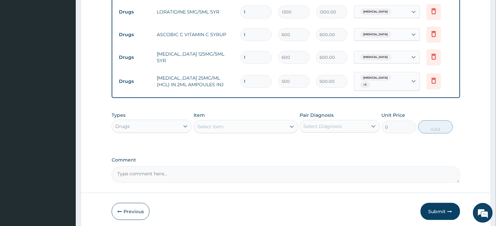
click at [252, 125] on div "Select Item" at bounding box center [240, 127] width 92 height 11
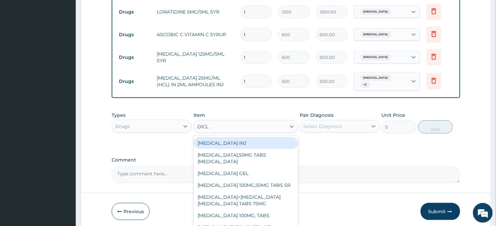
type input "DICLO"
click at [228, 143] on div "[MEDICAL_DATA] INJ" at bounding box center [246, 143] width 104 height 12
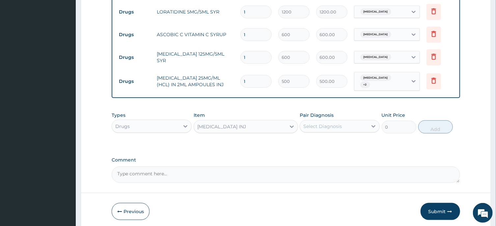
type input "300"
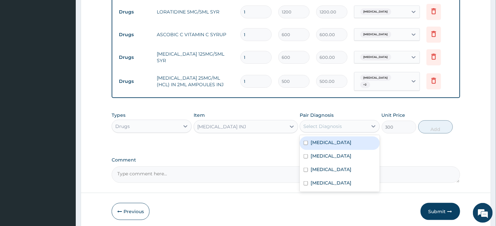
click at [338, 125] on div "Select Diagnosis" at bounding box center [323, 126] width 39 height 7
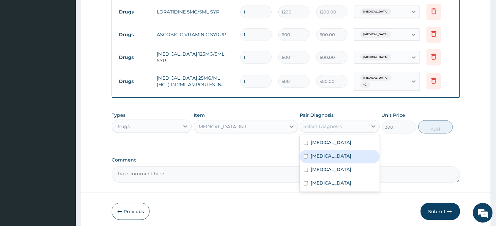
click at [334, 152] on div "[MEDICAL_DATA]" at bounding box center [340, 157] width 80 height 14
checkbox input "true"
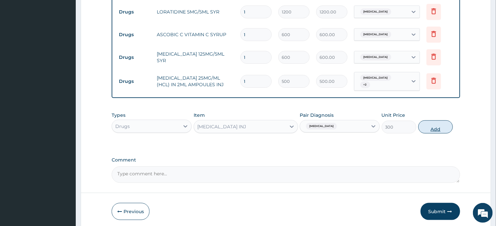
click at [441, 121] on button "Add" at bounding box center [436, 127] width 35 height 13
type input "0"
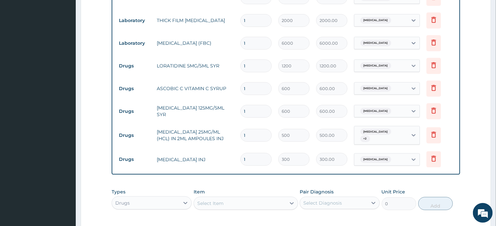
scroll to position [386, 0]
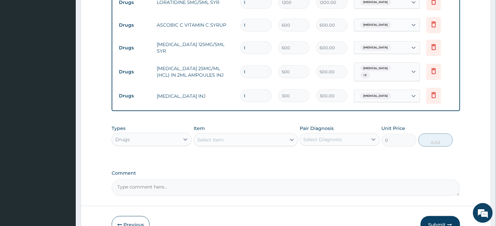
click at [445, 218] on button "Submit" at bounding box center [441, 224] width 40 height 17
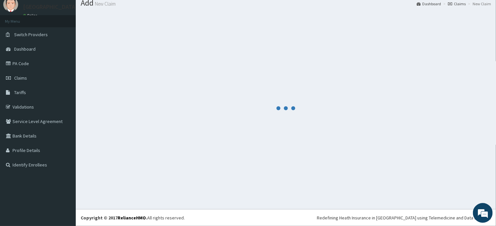
scroll to position [23, 0]
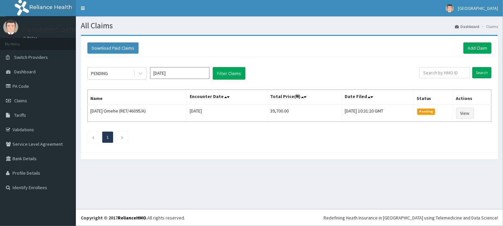
click at [183, 71] on input "[DATE]" at bounding box center [179, 73] width 59 height 12
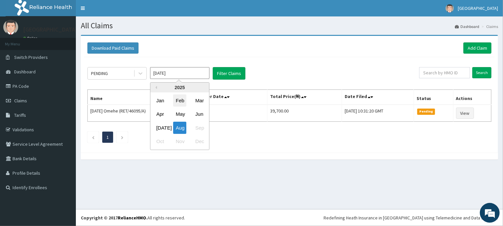
click at [183, 98] on div "Feb" at bounding box center [179, 101] width 13 height 12
type input "[DATE]"
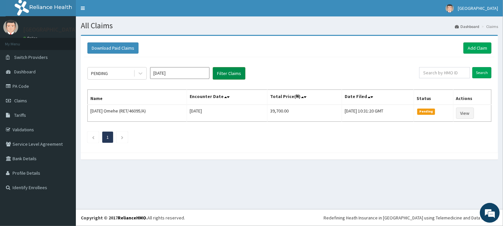
click at [236, 72] on button "Filter Claims" at bounding box center [229, 73] width 33 height 13
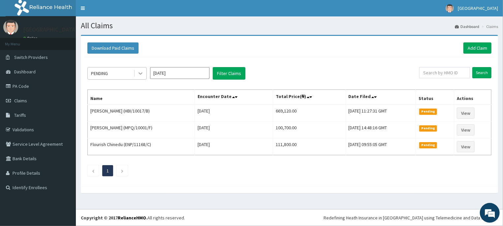
click at [143, 75] on icon at bounding box center [140, 73] width 7 height 7
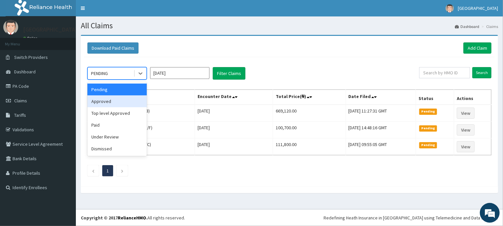
click at [127, 101] on div "Approved" at bounding box center [116, 102] width 59 height 12
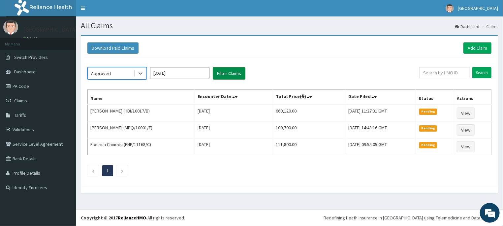
click at [232, 72] on button "Filter Claims" at bounding box center [229, 73] width 33 height 13
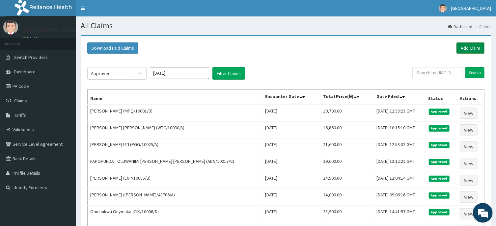
click at [470, 44] on link "Add Claim" at bounding box center [471, 48] width 28 height 11
click at [468, 44] on link "Add Claim" at bounding box center [471, 48] width 28 height 11
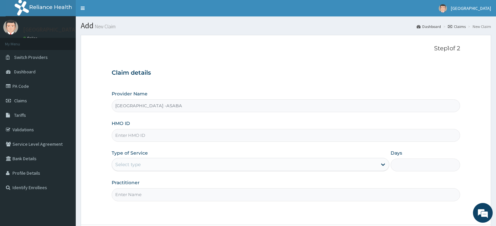
click at [224, 136] on input "HMO ID" at bounding box center [286, 135] width 348 height 13
type input "MPQ/10001/D"
click at [364, 167] on div "Select type" at bounding box center [244, 165] width 265 height 11
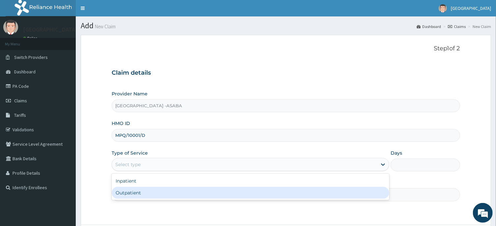
click at [334, 196] on div "Outpatient" at bounding box center [251, 193] width 278 height 12
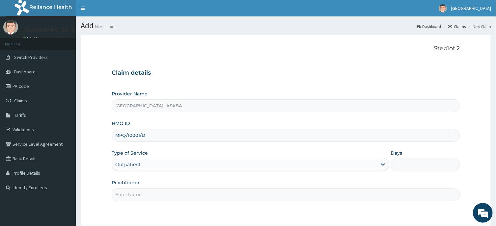
type input "1"
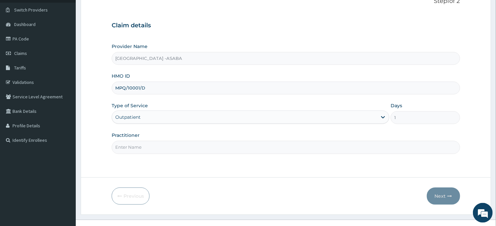
scroll to position [58, 0]
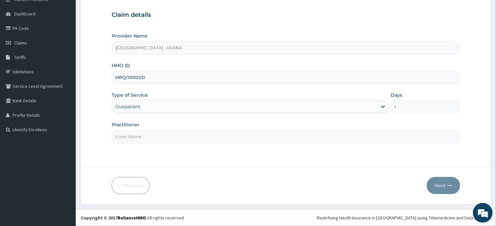
click at [271, 133] on input "Practitioner" at bounding box center [286, 137] width 348 height 13
type input "DR BRUNO"
click at [447, 183] on button "Next" at bounding box center [443, 185] width 33 height 17
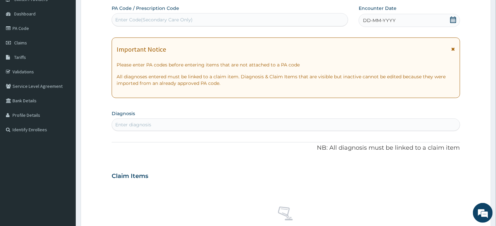
click at [403, 18] on div "DD-MM-YYYY" at bounding box center [410, 20] width 102 height 13
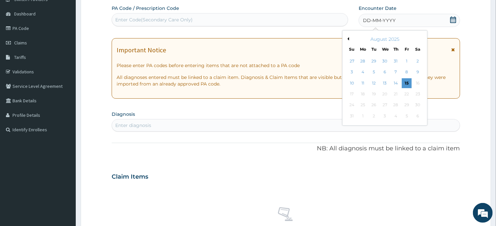
click at [347, 38] on button "Previous Month" at bounding box center [347, 38] width 3 height 3
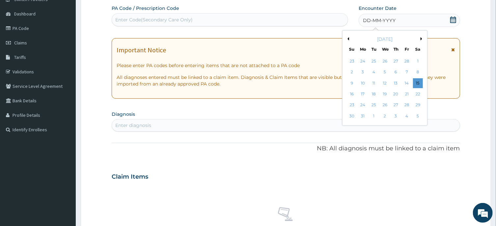
click at [347, 38] on button "Previous Month" at bounding box center [347, 38] width 3 height 3
click at [384, 96] on div "19" at bounding box center [385, 94] width 10 height 10
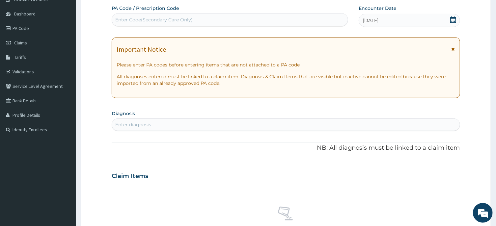
click at [281, 125] on div "Enter diagnosis" at bounding box center [286, 125] width 348 height 11
type input "M"
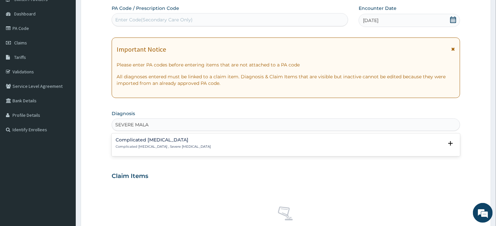
type input "SEVERE MALAR"
click at [133, 151] on div "Complicated malaria Complicated malaria , Severe malaria Select Status Query Qu…" at bounding box center [286, 145] width 340 height 15
click at [129, 142] on h4 "Complicated malaria" at bounding box center [163, 140] width 95 height 5
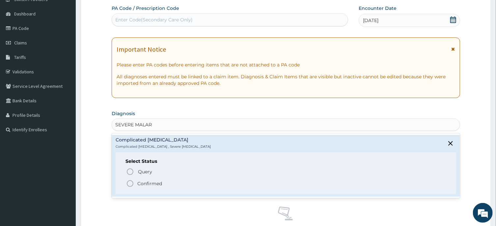
click at [129, 183] on icon "status option filled" at bounding box center [130, 184] width 8 height 8
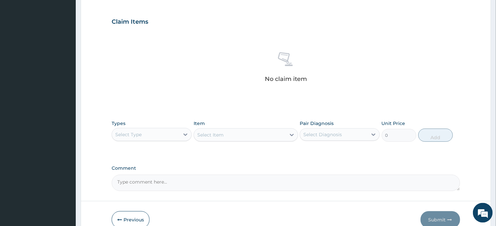
scroll to position [249, 0]
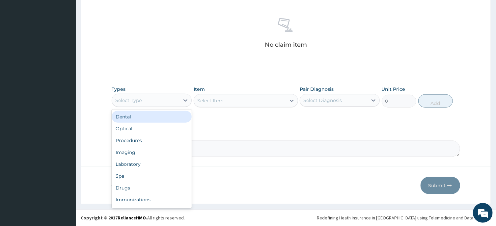
click at [174, 105] on div "Select Type" at bounding box center [152, 100] width 80 height 13
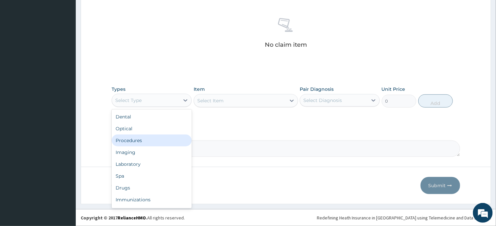
click at [161, 138] on div "Procedures" at bounding box center [152, 141] width 80 height 12
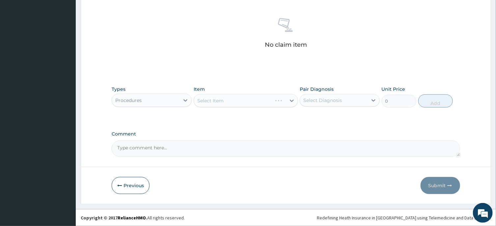
click at [240, 99] on div "Select Item" at bounding box center [246, 100] width 104 height 13
click at [254, 102] on div "Select Item" at bounding box center [246, 100] width 104 height 13
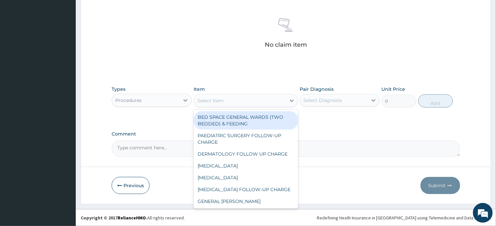
click at [254, 102] on div "Select Item" at bounding box center [240, 101] width 92 height 11
type input "OPD"
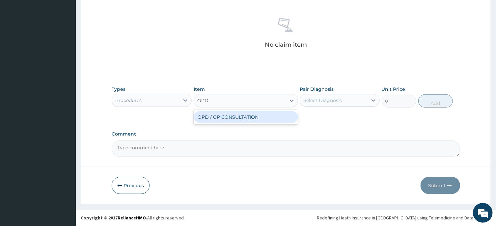
click at [279, 118] on div "OPD / GP CONSULTATION" at bounding box center [246, 117] width 104 height 12
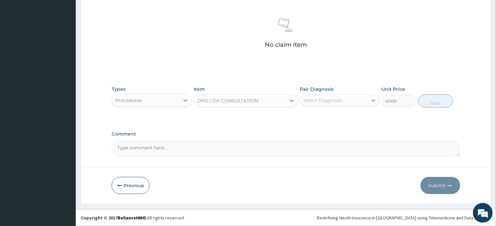
type input "4000"
click at [343, 100] on div "Select Diagnosis" at bounding box center [334, 100] width 68 height 11
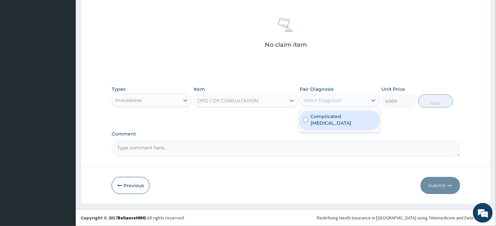
click at [330, 122] on div "Complicated malaria" at bounding box center [340, 121] width 80 height 20
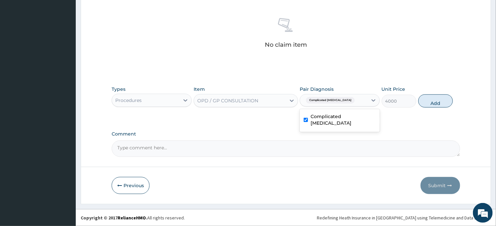
checkbox input "true"
click at [426, 102] on button "Add" at bounding box center [436, 101] width 35 height 13
type input "0"
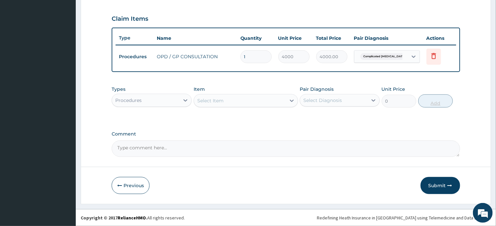
scroll to position [217, 0]
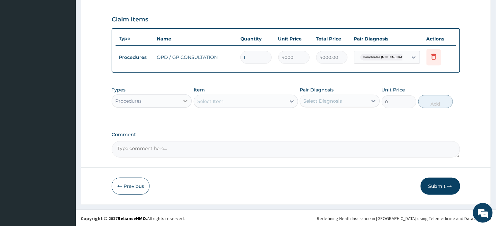
click at [185, 100] on icon at bounding box center [186, 101] width 4 height 2
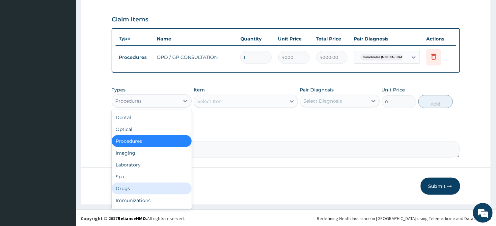
click at [148, 184] on div "Drugs" at bounding box center [152, 189] width 80 height 12
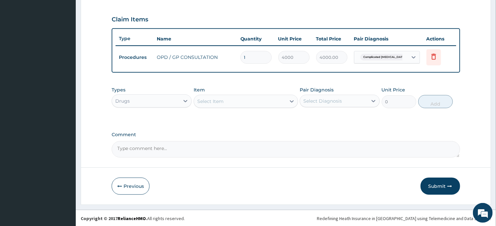
click at [244, 99] on div "Select Item" at bounding box center [240, 101] width 92 height 11
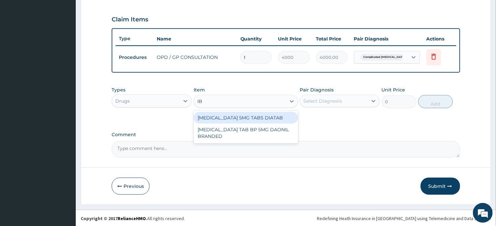
type input "I"
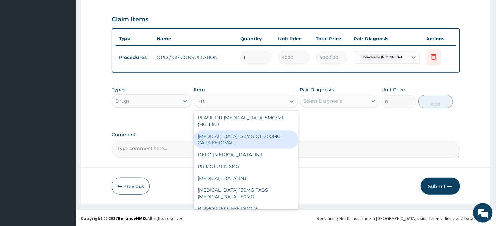
type input "P"
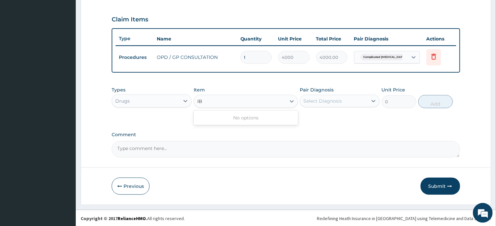
type input "I"
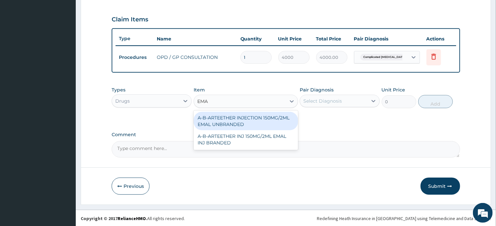
type input "EMAL"
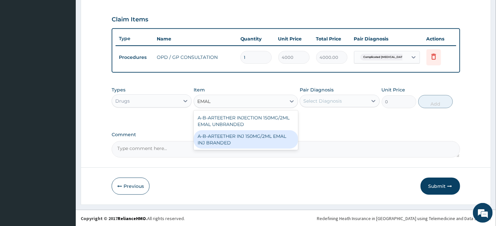
click at [254, 138] on div "A-B-ARTEETHER INJ 150MG/2ML EMAL INJ BRANDED" at bounding box center [246, 140] width 104 height 18
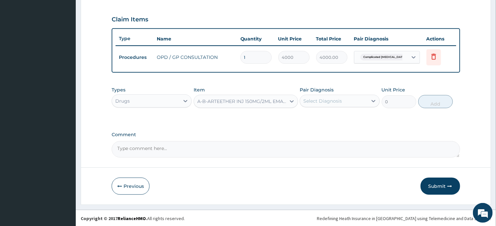
type input "2000"
click at [345, 94] on div "Pair Diagnosis Select Diagnosis" at bounding box center [340, 98] width 80 height 22
click at [347, 101] on div "Select Diagnosis" at bounding box center [334, 101] width 68 height 11
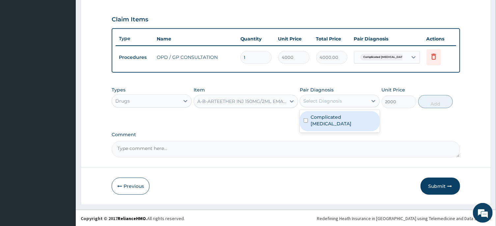
click at [337, 115] on label "Complicated malaria" at bounding box center [343, 120] width 65 height 13
checkbox input "true"
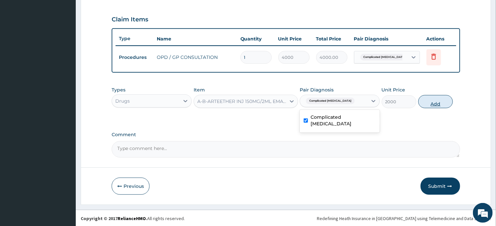
click at [426, 103] on button "Add" at bounding box center [436, 101] width 35 height 13
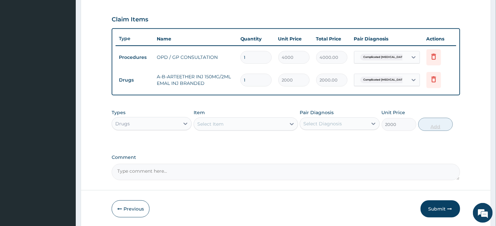
type input "0"
click at [262, 82] on input "1" at bounding box center [256, 80] width 31 height 13
type input "0.00"
type input "3"
type input "6000.00"
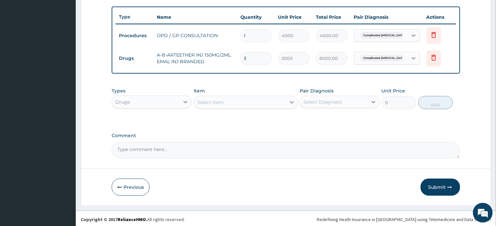
scroll to position [239, 0]
type input "3"
click at [444, 182] on button "Submit" at bounding box center [441, 186] width 40 height 17
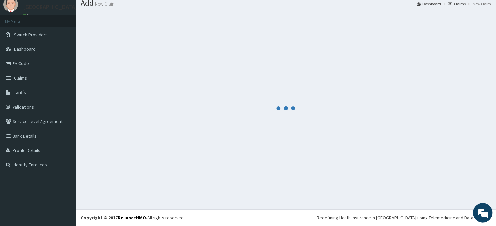
scroll to position [23, 0]
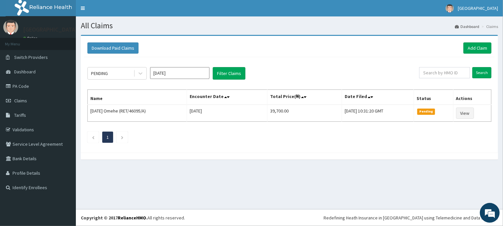
click at [180, 73] on input "[DATE]" at bounding box center [179, 73] width 59 height 12
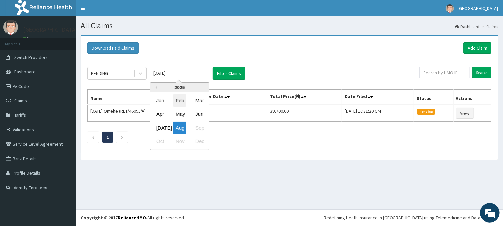
click at [179, 98] on div "Feb" at bounding box center [179, 101] width 13 height 12
type input "[DATE]"
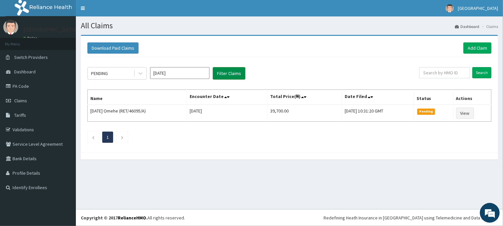
click at [230, 72] on button "Filter Claims" at bounding box center [229, 73] width 33 height 13
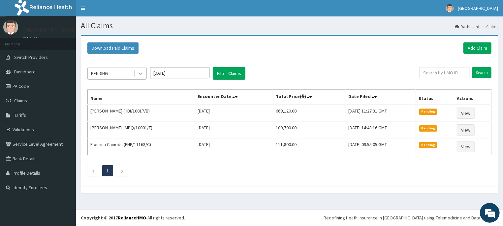
click at [138, 75] on icon at bounding box center [140, 73] width 7 height 7
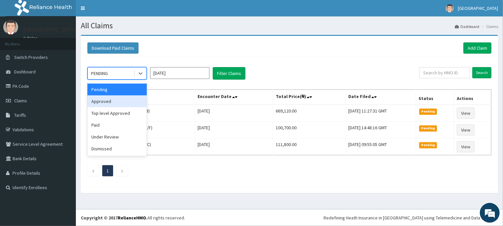
click at [122, 97] on div "Approved" at bounding box center [116, 102] width 59 height 12
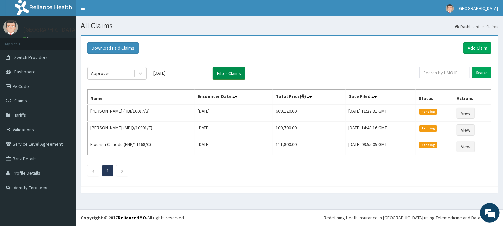
click at [233, 70] on button "Filter Claims" at bounding box center [229, 73] width 33 height 13
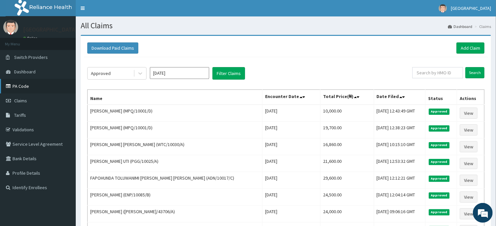
click at [22, 84] on link "PA Code" at bounding box center [38, 86] width 76 height 15
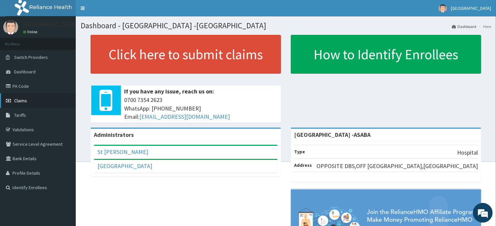
click at [29, 95] on link "Claims" at bounding box center [38, 101] width 76 height 15
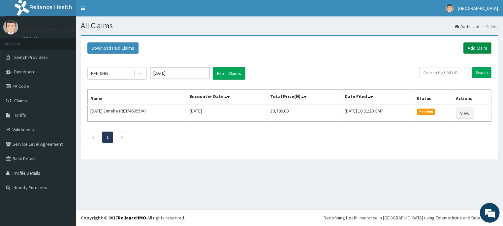
click at [468, 47] on link "Add Claim" at bounding box center [477, 48] width 28 height 11
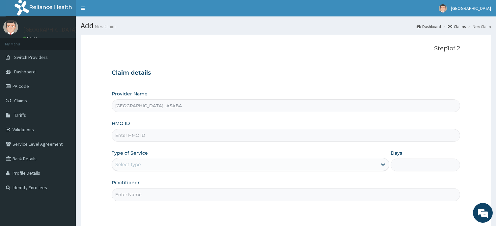
click at [224, 139] on input "HMO ID" at bounding box center [286, 135] width 348 height 13
type input "VLA/10408/A"
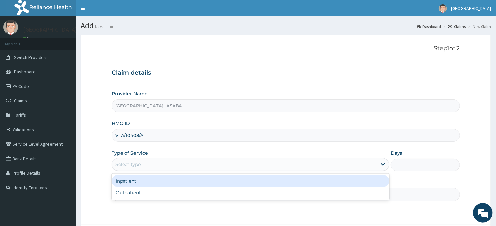
click at [262, 169] on div "Select type" at bounding box center [244, 165] width 265 height 11
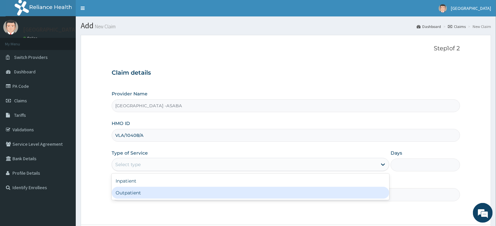
click at [246, 193] on div "Outpatient" at bounding box center [251, 193] width 278 height 12
type input "1"
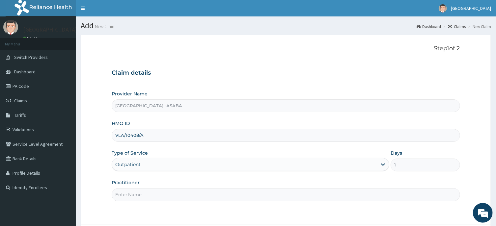
click at [277, 197] on input "Practitioner" at bounding box center [286, 195] width 348 height 13
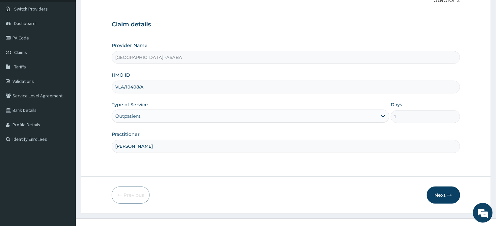
scroll to position [58, 0]
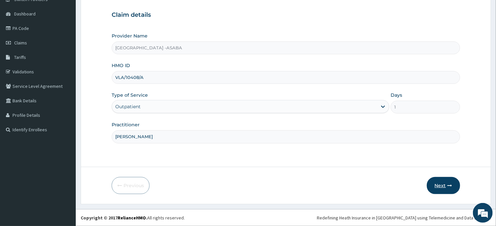
type input "[PERSON_NAME]"
click at [439, 181] on button "Next" at bounding box center [443, 185] width 33 height 17
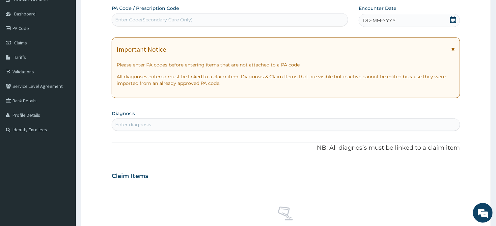
click at [273, 24] on div "Enter Code(Secondary Care Only)" at bounding box center [230, 20] width 236 height 11
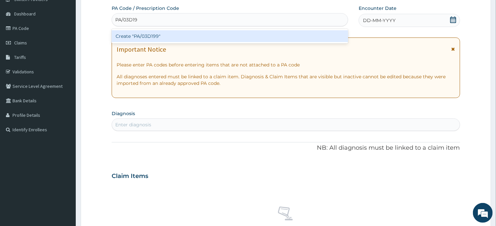
type input "PA/03D199"
click at [278, 37] on div "Create "PA/03D199"" at bounding box center [230, 36] width 237 height 12
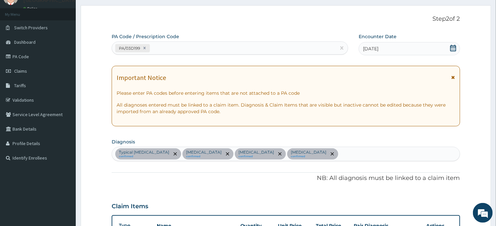
scroll to position [0, 0]
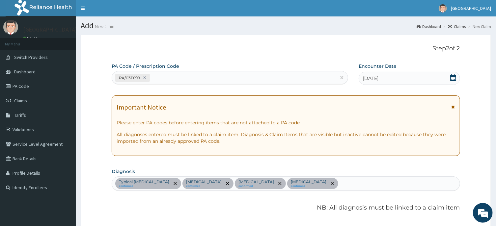
click at [198, 81] on div "PA/03D199" at bounding box center [224, 78] width 224 height 11
type input "PA/650D0E"
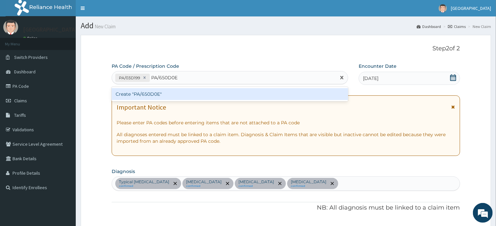
click at [188, 95] on div "Create "PA/650D0E"" at bounding box center [230, 94] width 237 height 12
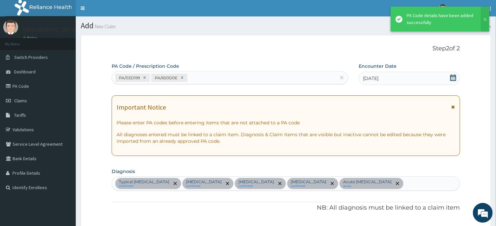
scroll to position [206, 0]
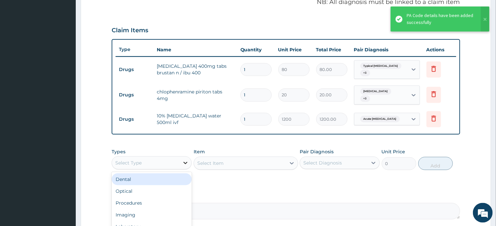
click at [184, 157] on div at bounding box center [186, 163] width 12 height 12
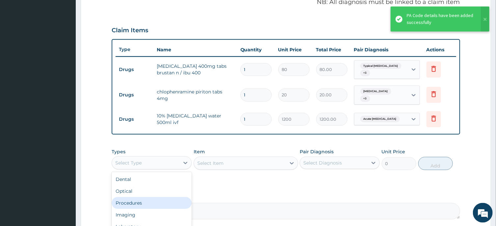
click at [162, 197] on div "Procedures" at bounding box center [152, 203] width 80 height 12
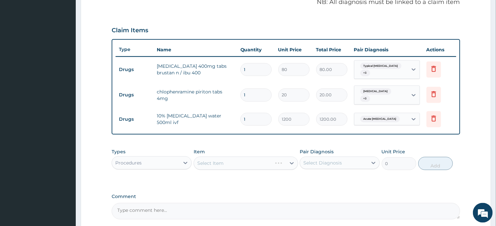
click at [261, 158] on div "Select Item" at bounding box center [246, 163] width 104 height 13
click at [261, 158] on div "Select Item" at bounding box center [240, 163] width 92 height 11
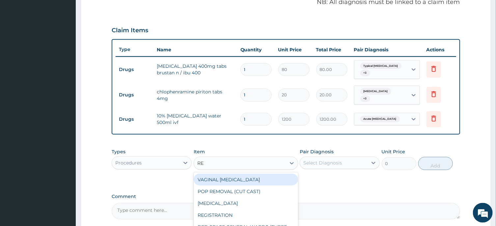
type input "REG"
click at [274, 177] on div "REGISTRATION" at bounding box center [246, 180] width 104 height 12
type input "2500"
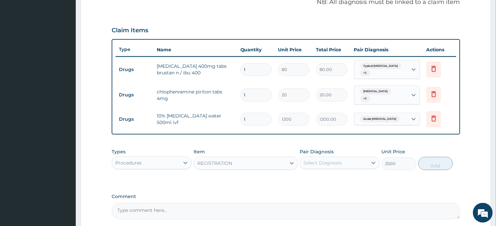
click at [349, 160] on div "Select Diagnosis" at bounding box center [334, 163] width 68 height 11
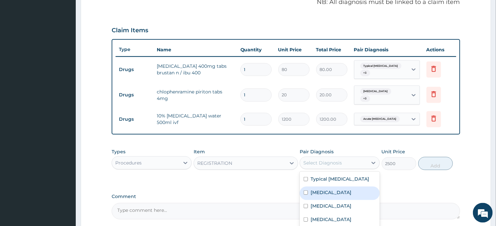
click at [335, 187] on div "[MEDICAL_DATA]" at bounding box center [340, 194] width 80 height 14
checkbox input "true"
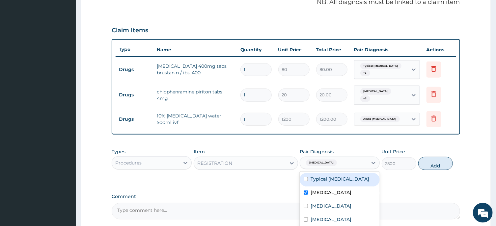
click at [348, 174] on div "Typical [MEDICAL_DATA]" at bounding box center [340, 180] width 80 height 14
checkbox input "true"
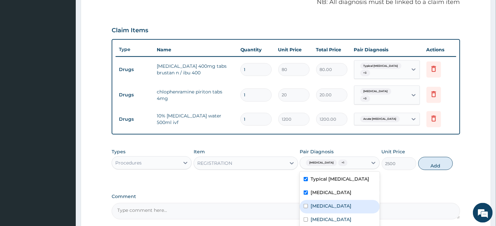
click at [352, 206] on div "[MEDICAL_DATA]" at bounding box center [340, 207] width 80 height 14
checkbox input "true"
click at [352, 217] on div "Rhinosinusitis" at bounding box center [340, 221] width 80 height 14
checkbox input "true"
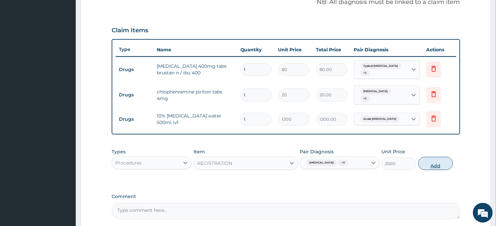
click at [442, 157] on button "Add" at bounding box center [436, 163] width 35 height 13
type input "0"
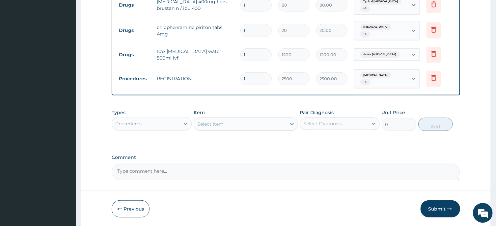
scroll to position [285, 0]
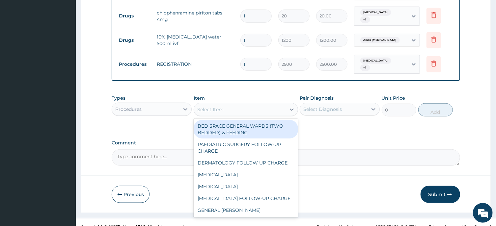
click at [256, 104] on div "Select Item" at bounding box center [240, 109] width 92 height 11
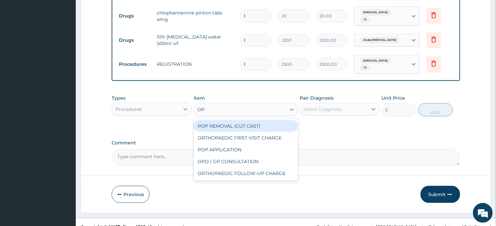
type input "OPD"
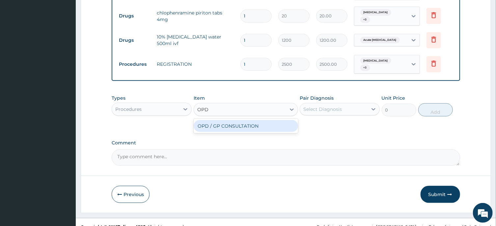
click at [265, 120] on div "OPD / GP CONSULTATION" at bounding box center [246, 126] width 104 height 12
type input "4000"
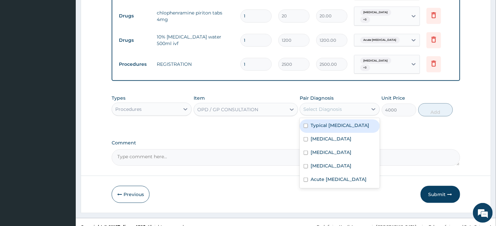
click at [348, 104] on div "Select Diagnosis" at bounding box center [334, 109] width 68 height 11
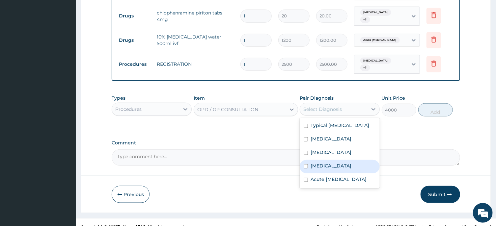
click at [345, 160] on div "Rhinosinusitis" at bounding box center [340, 167] width 80 height 14
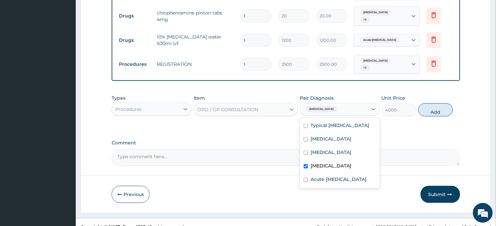
checkbox input "true"
click at [341, 133] on div "Sepsis" at bounding box center [340, 140] width 80 height 14
checkbox input "true"
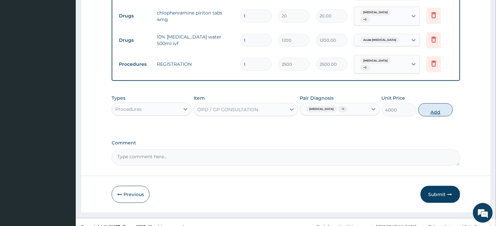
click at [445, 103] on button "Add" at bounding box center [436, 109] width 35 height 13
type input "0"
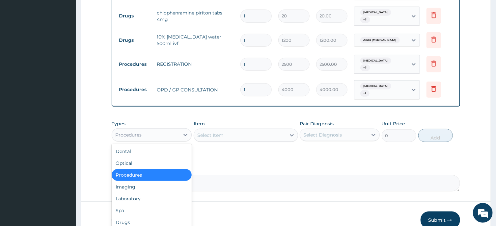
click at [164, 130] on div "Procedures" at bounding box center [146, 135] width 68 height 11
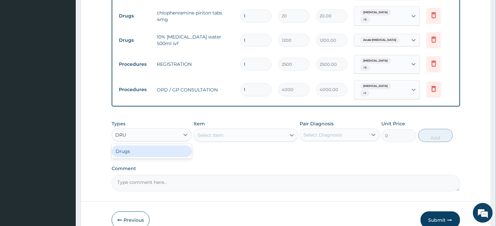
type input "DRUG"
click at [162, 146] on div "Drugs" at bounding box center [152, 152] width 80 height 12
click at [244, 129] on div "Select Item" at bounding box center [246, 135] width 104 height 13
click at [264, 129] on div "Select Item" at bounding box center [246, 135] width 104 height 13
click at [252, 130] on div "Select Item" at bounding box center [240, 135] width 92 height 11
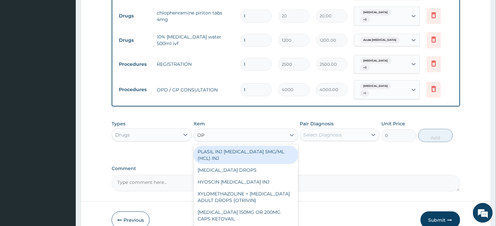
type input "O"
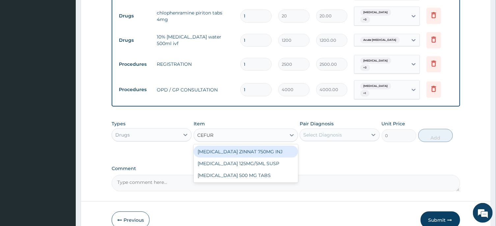
type input "CEFURO"
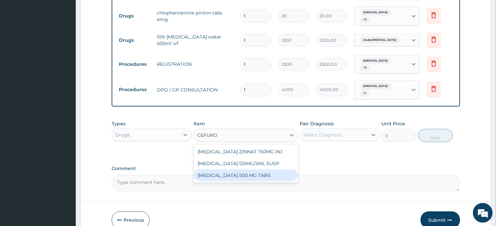
click at [242, 170] on div "CEFUROXIME 500 MG TABS" at bounding box center [246, 176] width 104 height 12
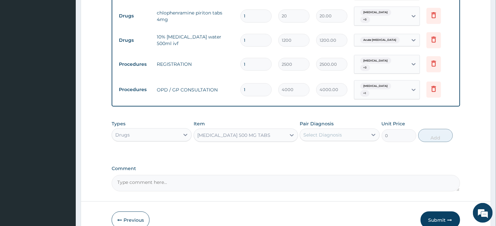
type input "350"
click at [330, 129] on div "Select Diagnosis" at bounding box center [340, 135] width 80 height 13
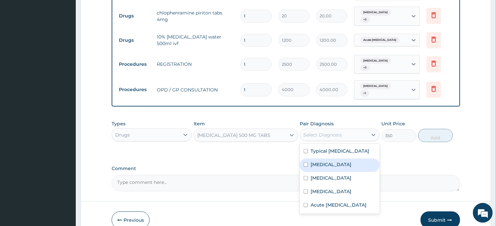
click at [322, 162] on label "Sepsis" at bounding box center [331, 165] width 41 height 7
checkbox input "true"
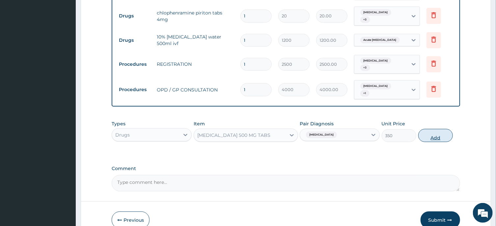
click at [436, 129] on button "Add" at bounding box center [436, 135] width 35 height 13
type input "0"
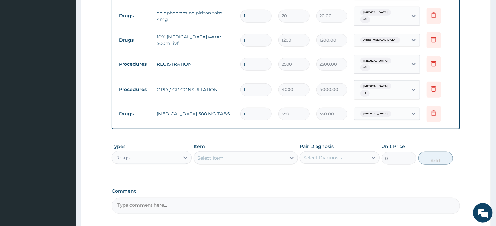
click at [253, 108] on input "1" at bounding box center [256, 114] width 31 height 13
type input "15"
type input "5250.00"
type input "15"
click at [249, 153] on div "Select Item" at bounding box center [240, 158] width 92 height 11
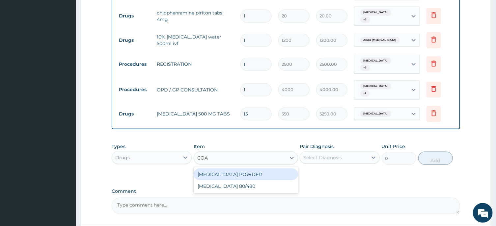
type input "COAR"
click at [263, 169] on div "COARTEM 80/480" at bounding box center [246, 175] width 104 height 12
type input "4500"
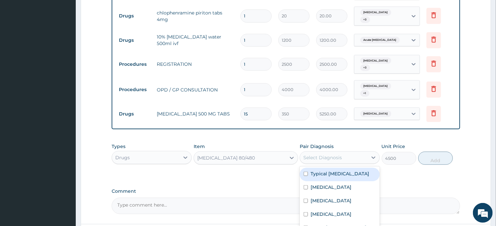
click at [337, 155] on div "Select Diagnosis" at bounding box center [323, 158] width 39 height 7
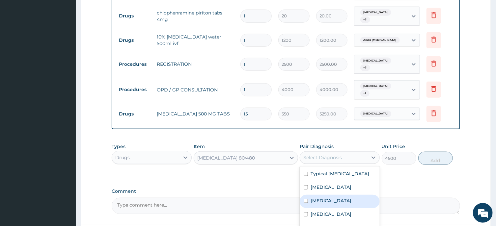
click at [338, 195] on div "Malaria" at bounding box center [340, 202] width 80 height 14
checkbox input "true"
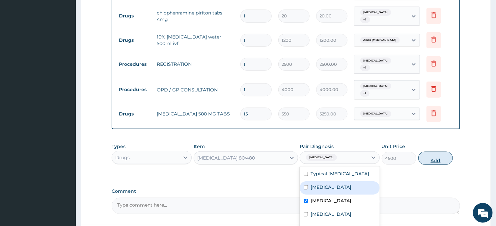
click at [442, 152] on button "Add" at bounding box center [436, 158] width 35 height 13
type input "0"
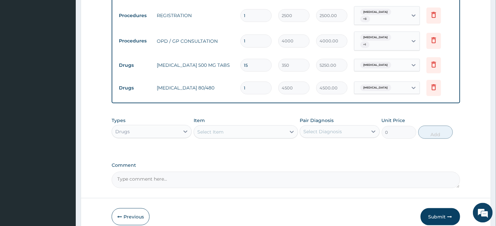
scroll to position [353, 0]
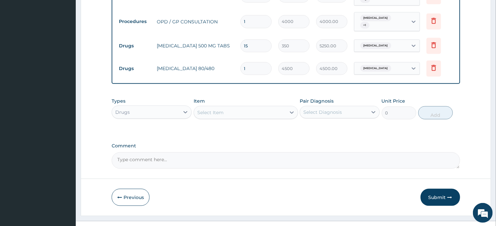
click at [238, 107] on div "Select Item" at bounding box center [240, 112] width 92 height 11
type input "IBU"
click at [160, 107] on div "Drugs" at bounding box center [146, 112] width 68 height 11
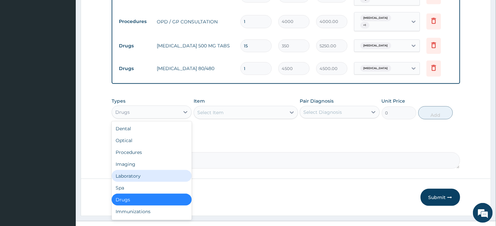
click at [152, 170] on div "Laboratory" at bounding box center [152, 176] width 80 height 12
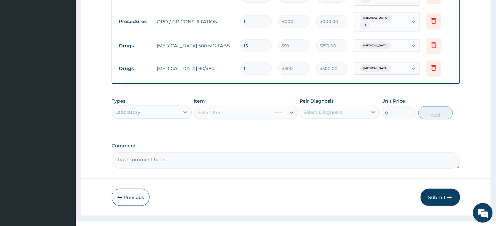
click at [263, 106] on div "Select Item" at bounding box center [246, 112] width 104 height 13
click at [252, 107] on div "Select Item" at bounding box center [240, 112] width 92 height 11
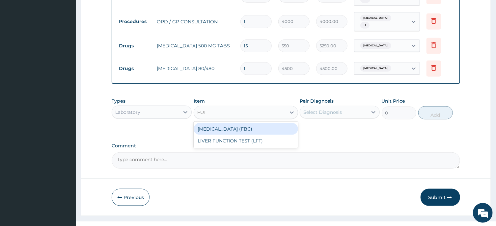
type input "FULL"
click at [266, 123] on div "FULL BLOOD COUNT (FBC)" at bounding box center [246, 129] width 104 height 12
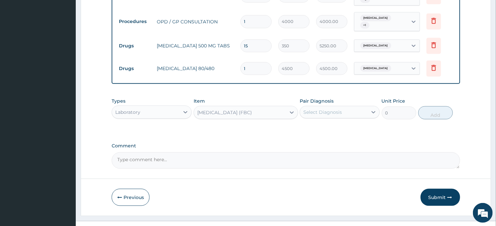
type input "6000"
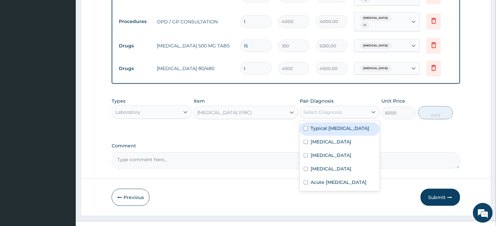
click at [331, 109] on div "Select Diagnosis" at bounding box center [323, 112] width 39 height 7
click at [327, 136] on div "Sepsis" at bounding box center [340, 143] width 80 height 14
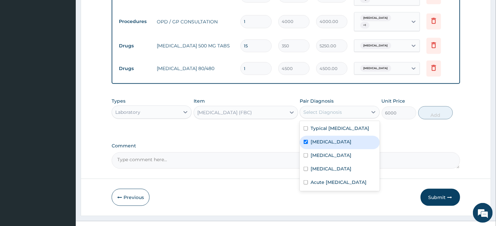
checkbox input "true"
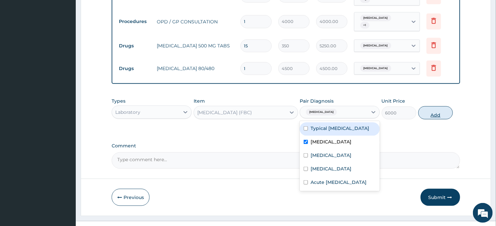
click at [432, 106] on button "Add" at bounding box center [436, 112] width 35 height 13
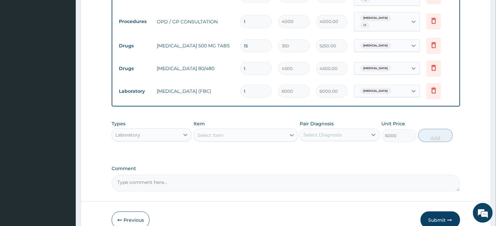
type input "0"
click at [232, 130] on div "Select Item" at bounding box center [240, 135] width 92 height 11
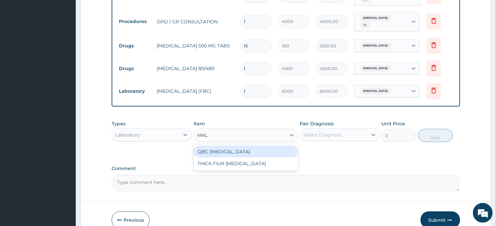
type input "MALA"
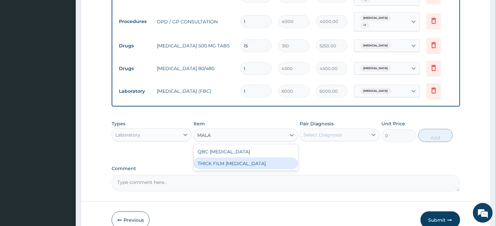
click at [238, 158] on div "THICK FILM MALARIA" at bounding box center [246, 164] width 104 height 12
type input "2000"
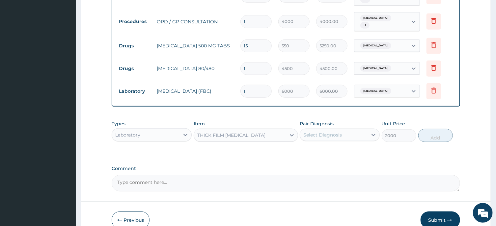
click at [344, 130] on div "Select Diagnosis" at bounding box center [334, 135] width 68 height 11
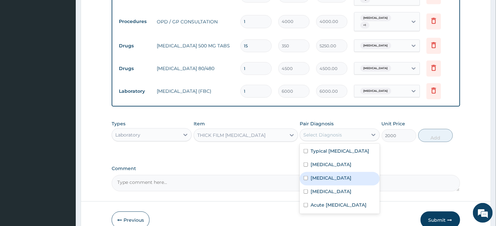
click at [321, 175] on label "Malaria" at bounding box center [331, 178] width 41 height 7
checkbox input "true"
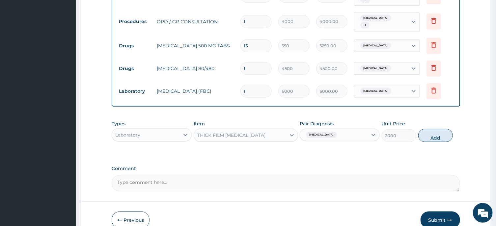
click at [441, 129] on button "Add" at bounding box center [436, 135] width 35 height 13
type input "0"
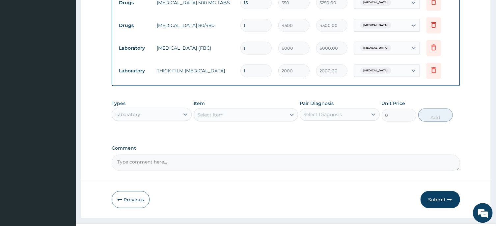
scroll to position [398, 0]
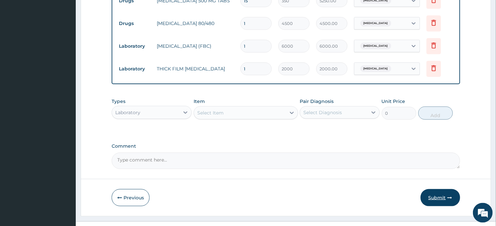
click at [439, 190] on button "Submit" at bounding box center [441, 198] width 40 height 17
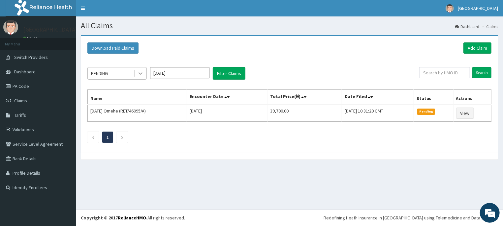
click at [139, 72] on icon at bounding box center [140, 73] width 7 height 7
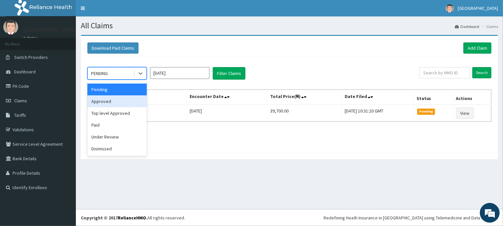
click at [123, 104] on div "Approved" at bounding box center [116, 102] width 59 height 12
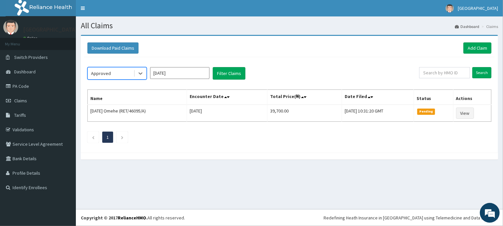
click at [187, 75] on input "[DATE]" at bounding box center [179, 73] width 59 height 12
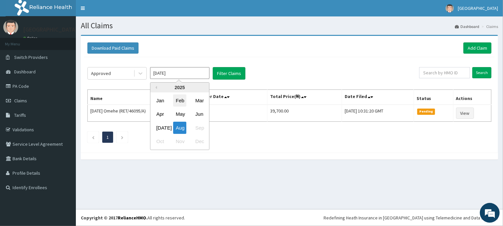
click at [181, 102] on div "Feb" at bounding box center [179, 101] width 13 height 12
type input "[DATE]"
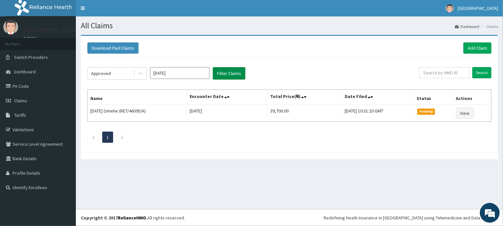
click at [226, 72] on button "Filter Claims" at bounding box center [229, 73] width 33 height 13
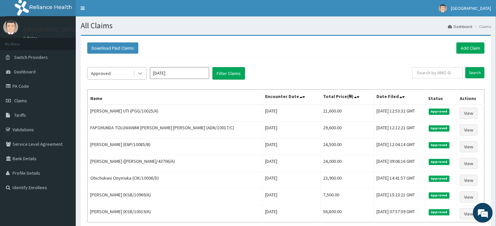
click at [141, 74] on icon at bounding box center [140, 73] width 7 height 7
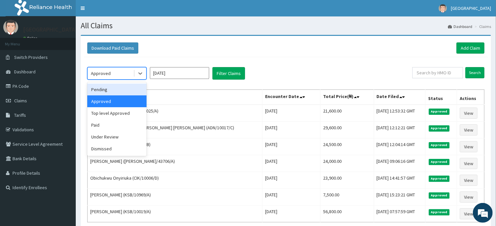
click at [117, 88] on div "Pending" at bounding box center [116, 90] width 59 height 12
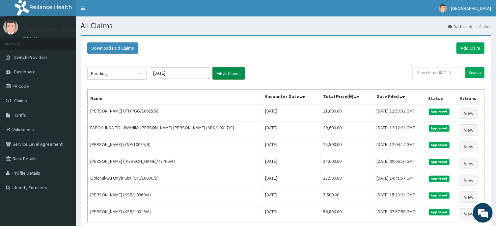
click at [229, 71] on button "Filter Claims" at bounding box center [229, 73] width 33 height 13
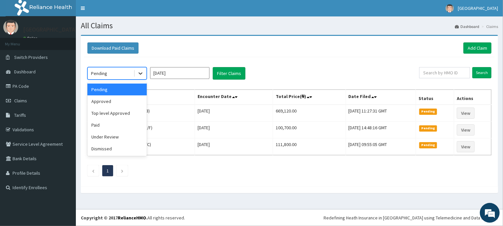
click at [142, 71] on icon at bounding box center [140, 73] width 7 height 7
click at [103, 100] on div "Approved" at bounding box center [116, 102] width 59 height 12
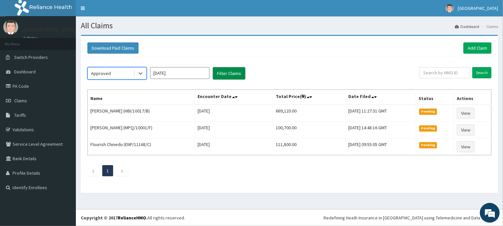
click at [231, 72] on button "Filter Claims" at bounding box center [229, 73] width 33 height 13
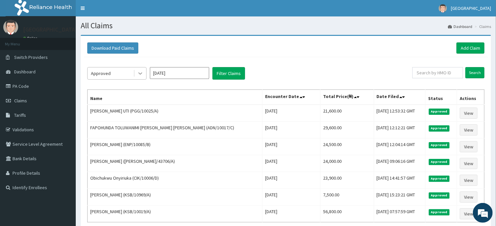
click at [140, 72] on icon at bounding box center [140, 73] width 7 height 7
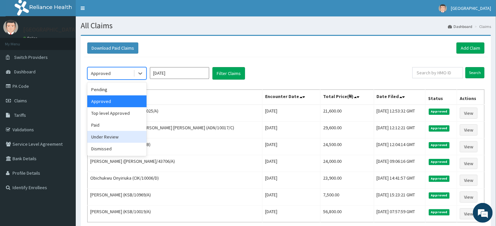
click at [118, 133] on div "Under Review" at bounding box center [116, 137] width 59 height 12
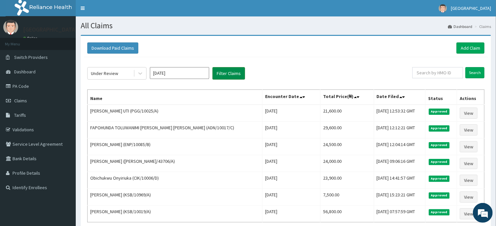
click at [230, 72] on button "Filter Claims" at bounding box center [229, 73] width 33 height 13
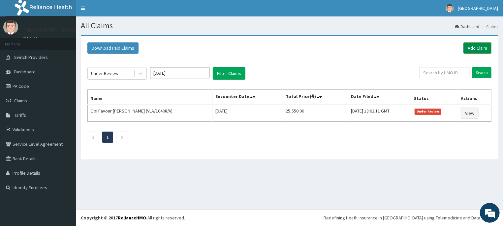
click at [474, 46] on link "Add Claim" at bounding box center [477, 48] width 28 height 11
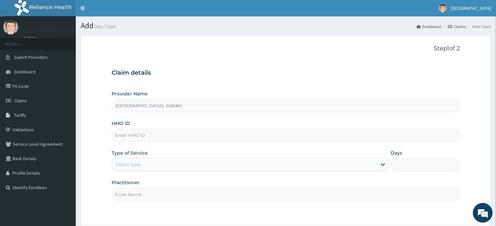
click at [264, 133] on input "HMO ID" at bounding box center [286, 135] width 348 height 13
type input "PZC/100213/F"
click at [287, 166] on div "Select type" at bounding box center [244, 165] width 265 height 11
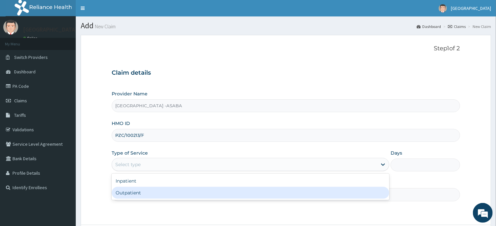
click at [245, 195] on div "Outpatient" at bounding box center [251, 193] width 278 height 12
type input "1"
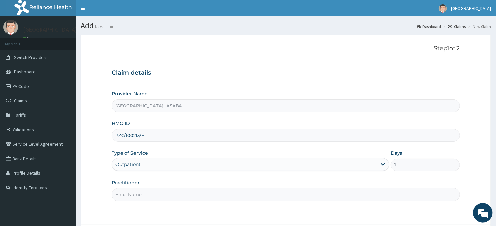
click at [241, 192] on input "Practitioner" at bounding box center [286, 195] width 348 height 13
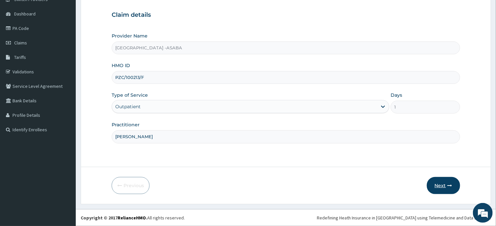
type input "[PERSON_NAME]"
click at [440, 184] on button "Next" at bounding box center [443, 185] width 33 height 17
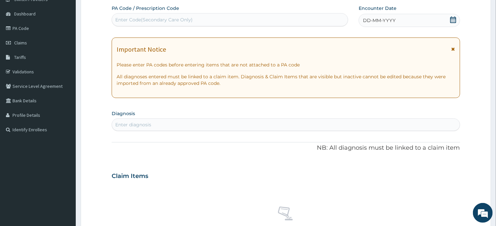
click at [319, 16] on div "Enter Code(Secondary Care Only)" at bounding box center [230, 20] width 236 height 11
type input "PA/F1EF56"
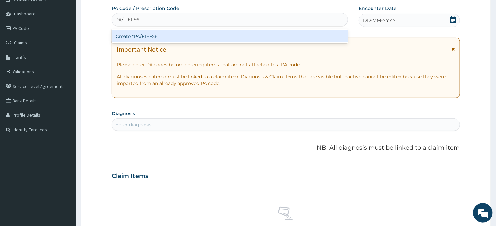
click at [307, 31] on div "Create "PA/F1EF56"" at bounding box center [230, 36] width 237 height 12
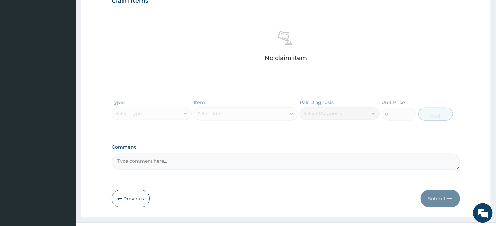
scroll to position [253, 0]
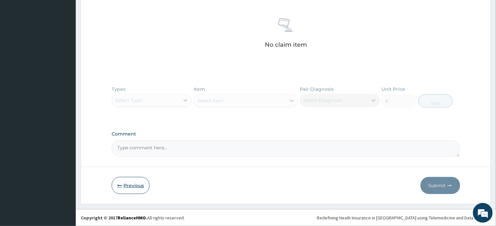
click at [131, 187] on button "Previous" at bounding box center [131, 185] width 38 height 17
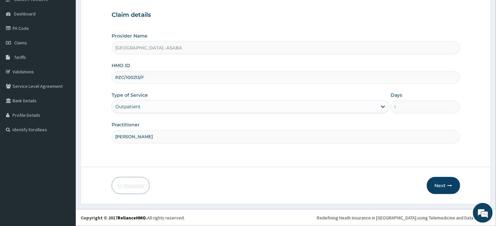
scroll to position [58, 0]
click at [136, 79] on input "PZC/100213/F" at bounding box center [286, 77] width 348 height 13
click at [136, 78] on input "PZC/100213/F" at bounding box center [286, 77] width 348 height 13
click at [137, 77] on input "PZC/100413/F" at bounding box center [286, 77] width 348 height 13
type input "PZC/10043/F"
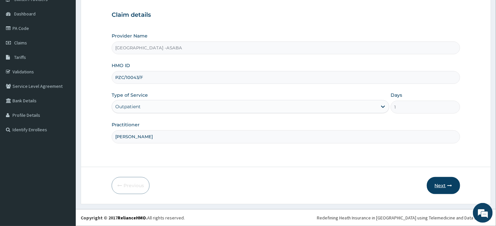
click at [442, 182] on button "Next" at bounding box center [443, 185] width 33 height 17
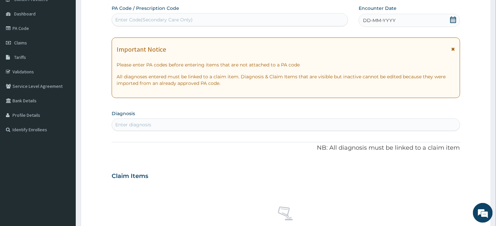
click at [215, 19] on div "Enter Code(Secondary Care Only)" at bounding box center [230, 20] width 236 height 11
type input "PA/F1EF56"
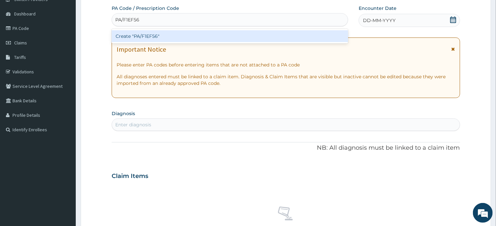
click at [213, 37] on div "Create "PA/F1EF56"" at bounding box center [230, 36] width 237 height 12
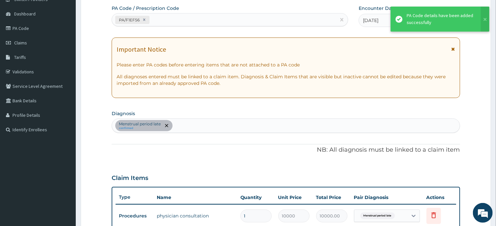
click at [239, 21] on div "PA/F1EF56" at bounding box center [224, 20] width 224 height 11
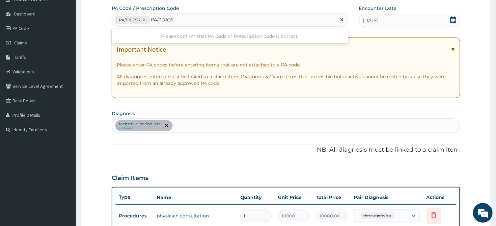
type input "PA/3D1C69"
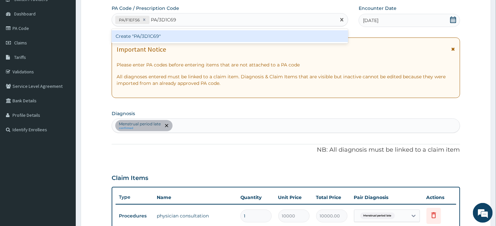
click at [229, 35] on div "Create "PA/3D1C69"" at bounding box center [230, 36] width 237 height 12
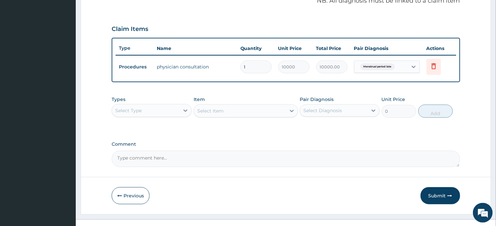
scroll to position [223, 0]
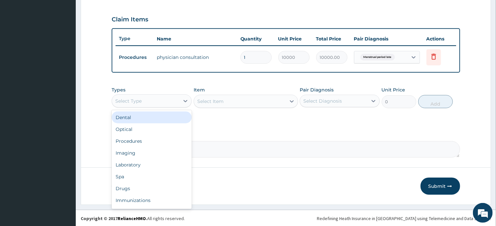
click at [168, 101] on div "Select Type" at bounding box center [146, 101] width 68 height 11
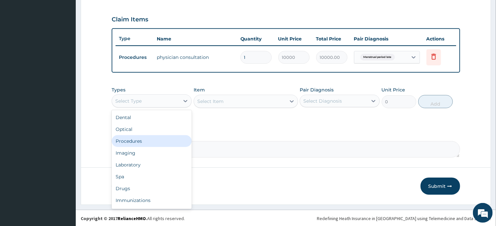
click at [154, 140] on div "Procedures" at bounding box center [152, 141] width 80 height 12
click at [179, 100] on div "Procedures" at bounding box center [146, 101] width 68 height 11
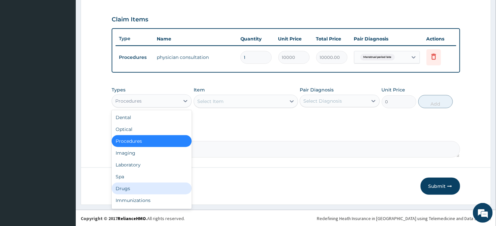
click at [154, 192] on div "Drugs" at bounding box center [152, 189] width 80 height 12
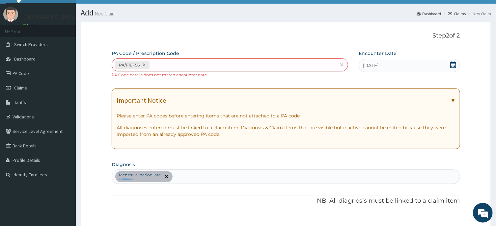
scroll to position [8, 0]
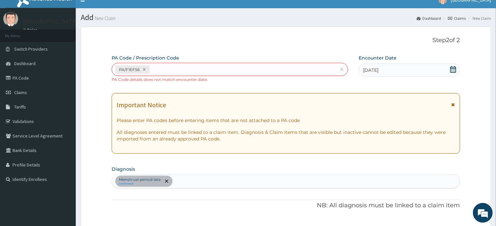
click at [229, 70] on div "PA/F1EF56" at bounding box center [224, 69] width 224 height 11
type input "PA/E7B2EF"
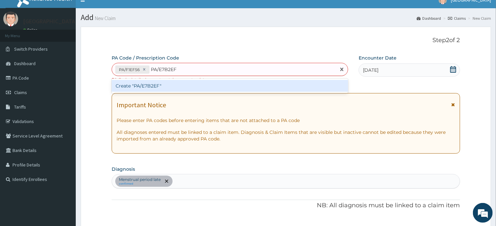
click at [229, 83] on div "Create "PA/E7B2EF"" at bounding box center [230, 86] width 237 height 12
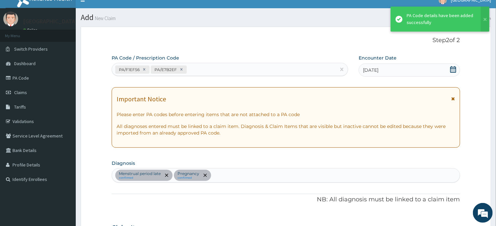
scroll to position [229, 0]
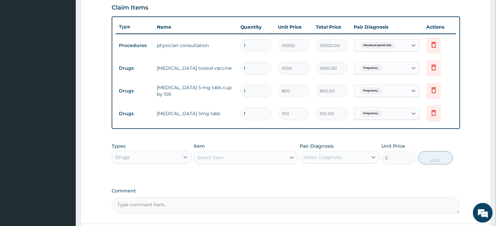
click at [397, 108] on div "Pregnancy" at bounding box center [381, 113] width 53 height 11
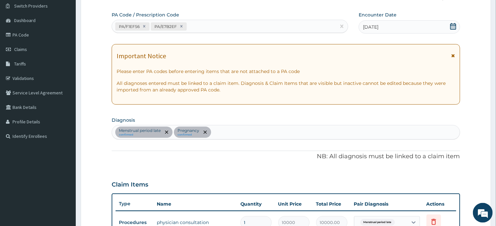
scroll to position [14, 0]
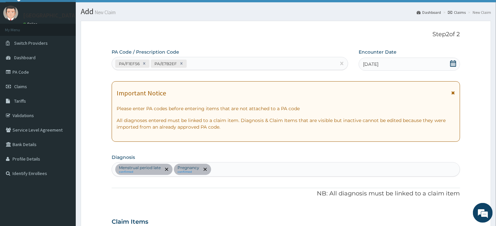
click at [258, 170] on div "Menstrual period late confirmed Pregnancy confirmed" at bounding box center [286, 170] width 348 height 14
type input "INSOMNIA"
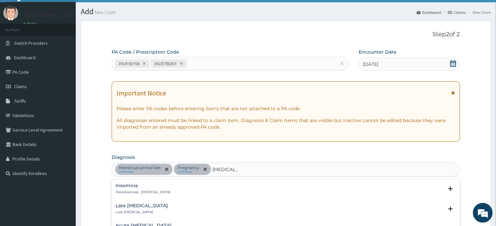
click at [120, 189] on div "Insomnia Sleeplessness , Insomnia" at bounding box center [143, 190] width 55 height 12
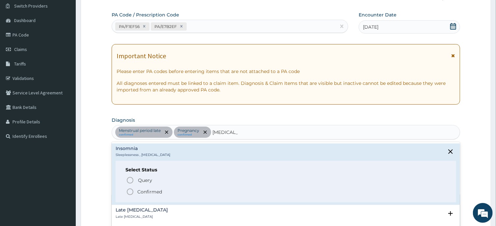
scroll to position [67, 0]
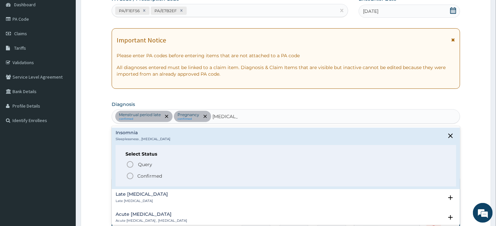
click at [127, 179] on icon "status option filled" at bounding box center [130, 176] width 8 height 8
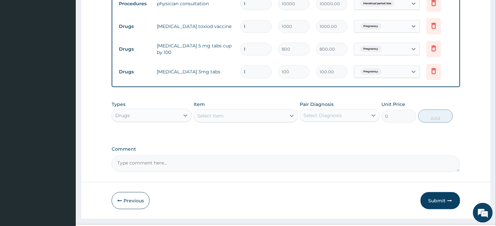
scroll to position [282, 0]
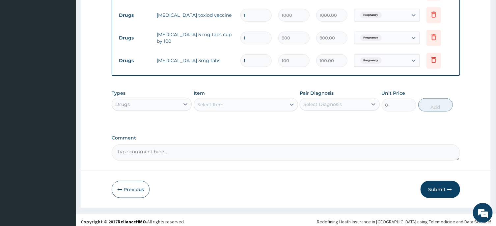
click at [392, 59] on div "Pregnancy" at bounding box center [381, 60] width 53 height 11
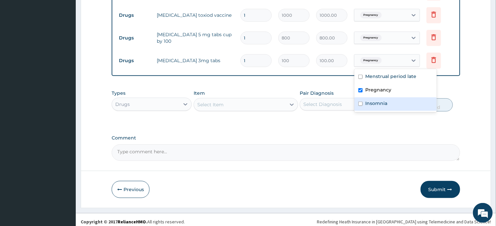
click at [375, 100] on label "Insomnia" at bounding box center [377, 103] width 22 height 7
checkbox input "true"
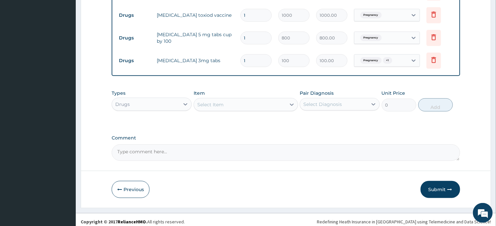
click at [458, 89] on div "Types Drugs Item Select Item Pair Diagnosis Select Diagnosis Unit Price 0 Add" at bounding box center [286, 101] width 348 height 28
click at [438, 186] on button "Submit" at bounding box center [441, 189] width 40 height 17
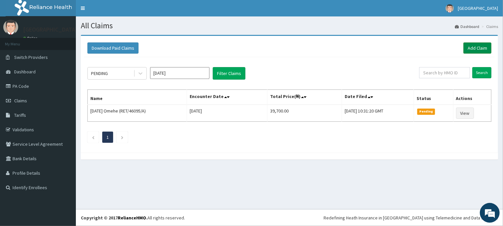
click at [480, 50] on link "Add Claim" at bounding box center [477, 48] width 28 height 11
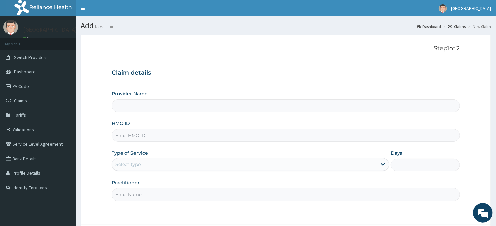
click at [253, 146] on div "Provider Name HMO ID Type of Service Select type Days Practitioner" at bounding box center [286, 146] width 348 height 111
type input "[GEOGRAPHIC_DATA] -ASABA"
click at [252, 139] on input "HMO ID" at bounding box center [286, 135] width 348 height 13
click at [250, 136] on input "HMO ID" at bounding box center [286, 135] width 348 height 13
type input "PZC/10043/F"
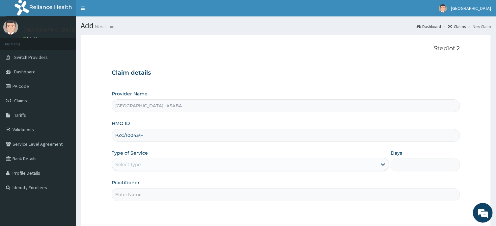
click at [277, 168] on div "Select type" at bounding box center [244, 165] width 265 height 11
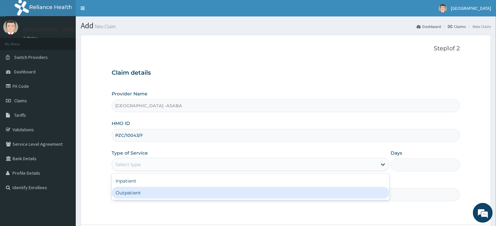
click at [271, 198] on div "Outpatient" at bounding box center [251, 193] width 278 height 12
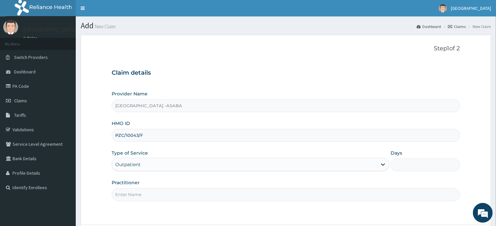
type input "1"
click at [236, 200] on input "Practitioner" at bounding box center [286, 195] width 348 height 13
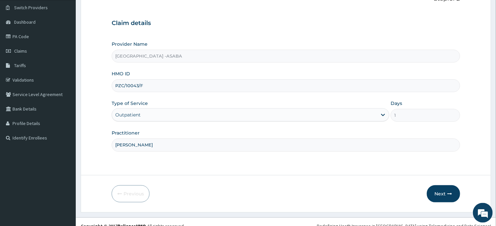
scroll to position [58, 0]
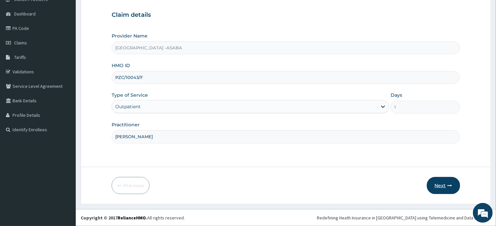
type input "DR BRUNO"
click at [445, 182] on button "Next" at bounding box center [443, 185] width 33 height 17
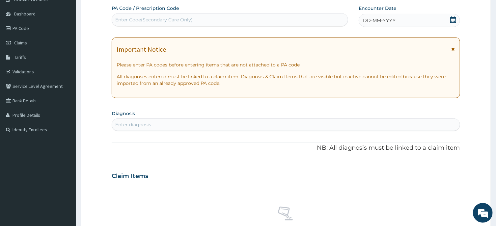
click at [245, 21] on div "Enter Code(Secondary Care Only)" at bounding box center [230, 20] width 236 height 11
click at [240, 19] on div "Enter Code(Secondary Care Only)" at bounding box center [230, 20] width 236 height 11
type input "PA/3D1C69"
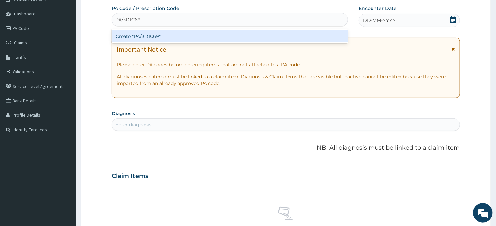
click at [244, 35] on div "Create "PA/3D1C69"" at bounding box center [230, 36] width 237 height 12
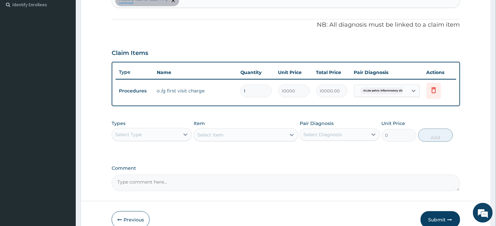
scroll to position [215, 0]
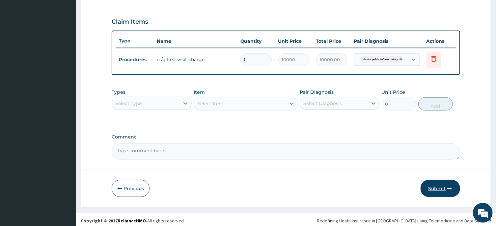
click at [432, 187] on button "Submit" at bounding box center [441, 188] width 40 height 17
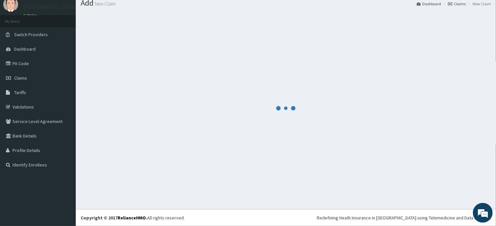
scroll to position [23, 0]
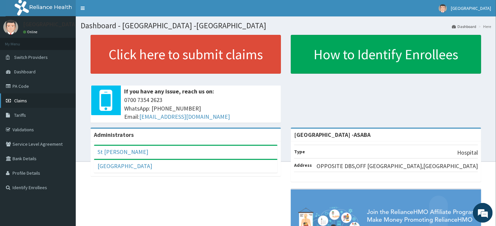
click at [33, 97] on link "Claims" at bounding box center [38, 101] width 76 height 15
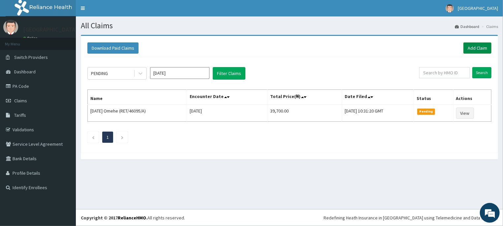
click at [477, 45] on link "Add Claim" at bounding box center [477, 48] width 28 height 11
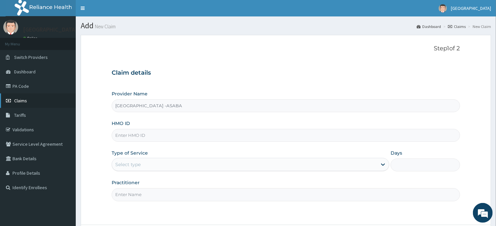
click at [23, 98] on link "Claims" at bounding box center [38, 101] width 76 height 15
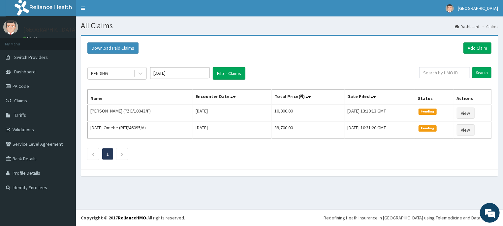
click at [191, 74] on input "[DATE]" at bounding box center [179, 73] width 59 height 12
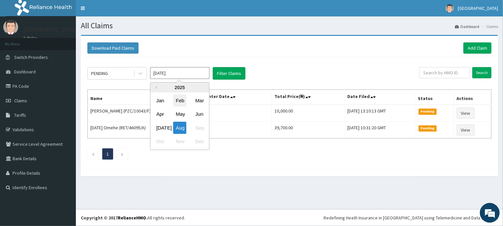
click at [178, 102] on div "Feb" at bounding box center [179, 101] width 13 height 12
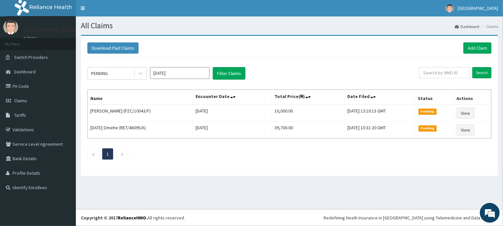
type input "[DATE]"
click at [227, 71] on button "Filter Claims" at bounding box center [229, 73] width 33 height 13
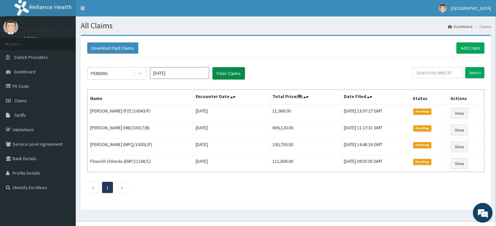
click at [227, 71] on button "Filter Claims" at bounding box center [229, 73] width 33 height 13
click at [467, 45] on link "Add Claim" at bounding box center [471, 48] width 28 height 11
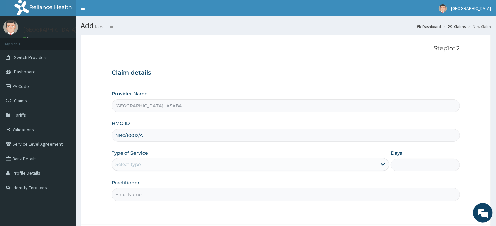
type input "NBC/10012/A"
click at [240, 166] on div "Select type" at bounding box center [244, 165] width 265 height 11
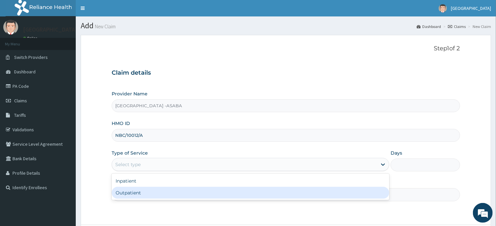
click at [235, 195] on div "Outpatient" at bounding box center [251, 193] width 278 height 12
type input "1"
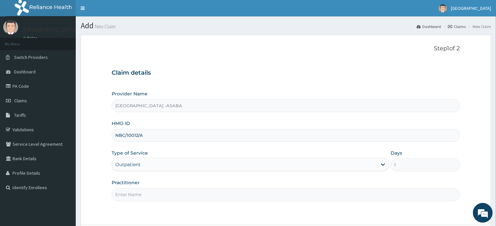
click at [269, 188] on div "Practitioner" at bounding box center [286, 191] width 348 height 22
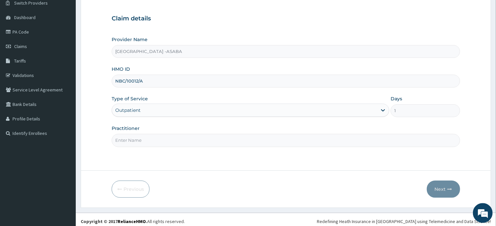
scroll to position [58, 0]
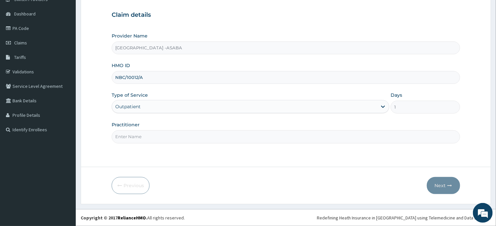
click at [262, 136] on input "Practitioner" at bounding box center [286, 137] width 348 height 13
type input "[PERSON_NAME]"
click at [442, 183] on button "Next" at bounding box center [443, 185] width 33 height 17
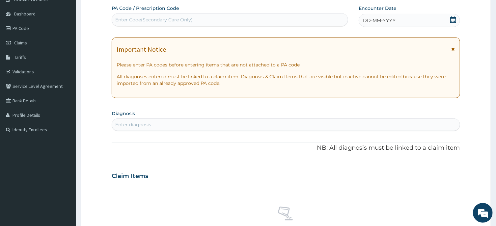
click at [248, 15] on div "Enter Code(Secondary Care Only)" at bounding box center [230, 19] width 237 height 13
type input "PA/7A6CDF"
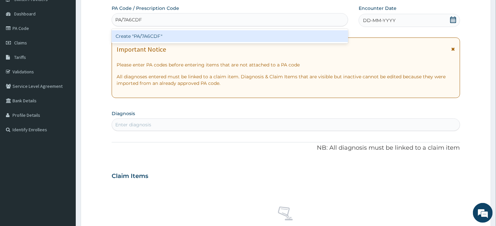
click at [247, 33] on div "Create "PA/7A6CDF"" at bounding box center [230, 36] width 237 height 12
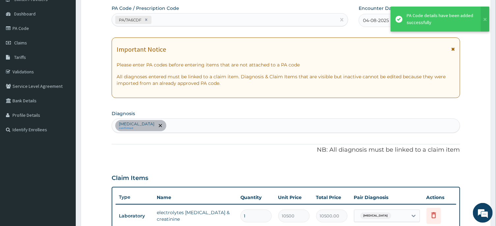
scroll to position [183, 0]
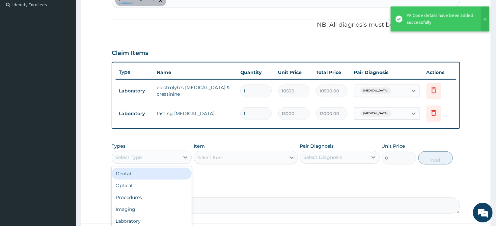
click at [163, 160] on div "Select Type" at bounding box center [146, 157] width 68 height 11
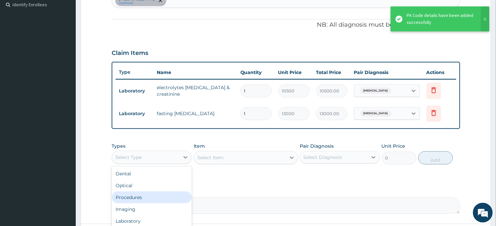
click at [138, 196] on div "Procedures" at bounding box center [152, 198] width 80 height 12
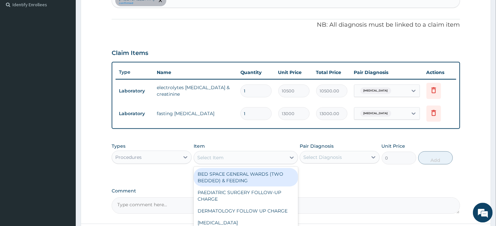
click at [252, 157] on div "Select Item" at bounding box center [240, 158] width 92 height 11
type input "OPD"
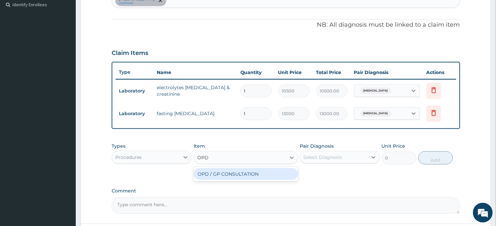
click at [260, 175] on div "OPD / GP CONSULTATION" at bounding box center [246, 174] width 104 height 12
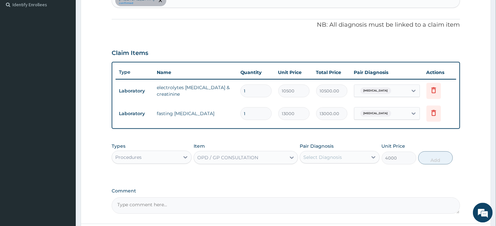
type input "4000"
click at [328, 160] on div "Select Diagnosis" at bounding box center [323, 157] width 39 height 7
click at [327, 176] on div "Dyslipidemia" at bounding box center [340, 175] width 80 height 14
checkbox input "true"
click at [431, 159] on button "Add" at bounding box center [436, 158] width 35 height 13
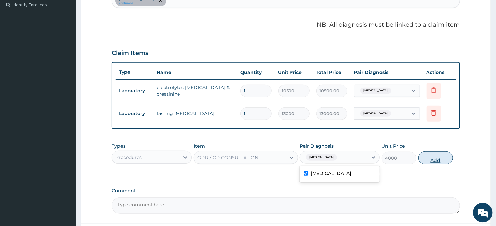
type input "0"
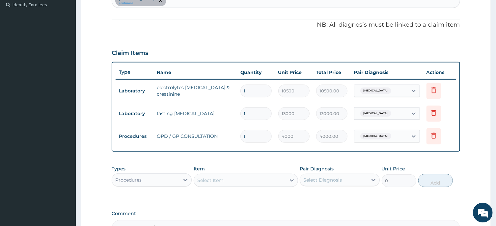
scroll to position [0, 0]
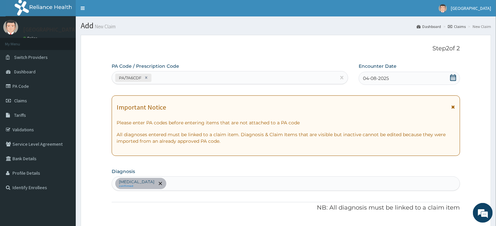
click at [220, 179] on div "Dyslipidemia confirmed" at bounding box center [286, 184] width 348 height 14
click at [224, 183] on div "Dyslipidemia confirmed" at bounding box center [286, 184] width 348 height 14
type input "U"
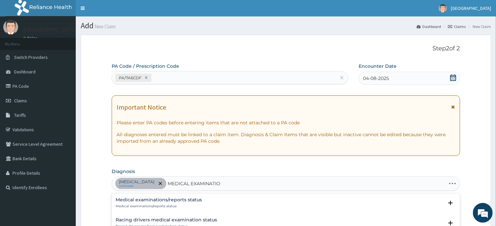
type input "MEDICAL EXAMINATION"
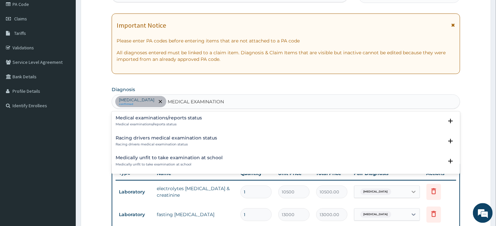
scroll to position [88, 0]
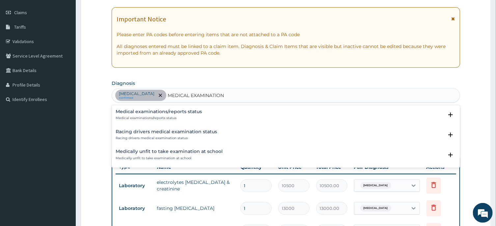
click at [178, 115] on div "Medical examinations/reports status Medical examinations/reports status" at bounding box center [159, 115] width 86 height 12
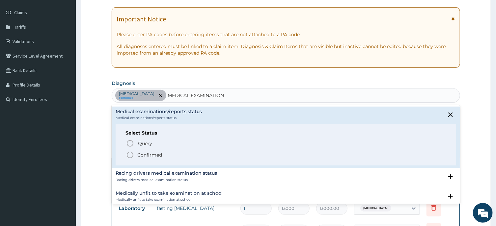
click at [129, 156] on icon "status option filled" at bounding box center [130, 155] width 8 height 8
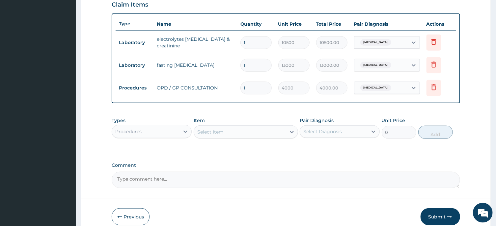
scroll to position [262, 0]
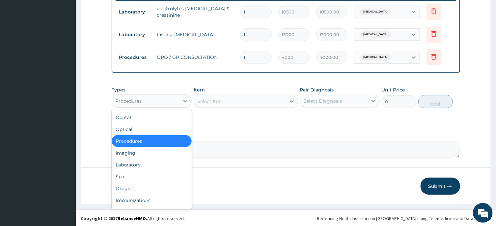
click at [176, 96] on div "Procedures" at bounding box center [146, 101] width 68 height 11
click at [147, 164] on div "Laboratory" at bounding box center [152, 165] width 80 height 12
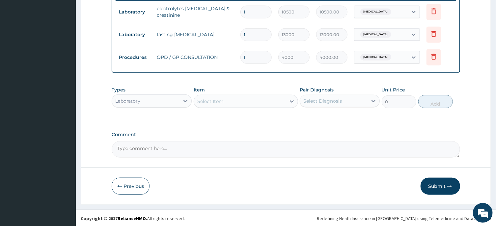
click at [234, 102] on div "Select Item" at bounding box center [240, 101] width 92 height 11
type input "URINA"
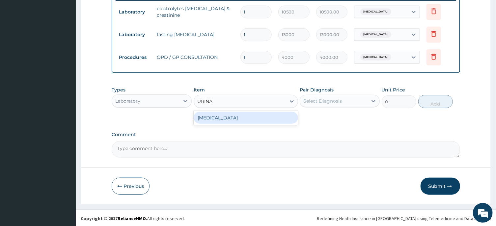
click at [244, 119] on div "URINALYSIS" at bounding box center [246, 118] width 104 height 12
type input "1750"
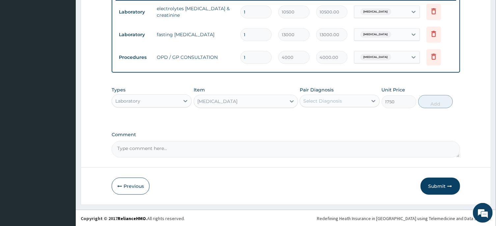
click at [312, 100] on div "Select Diagnosis" at bounding box center [323, 101] width 39 height 7
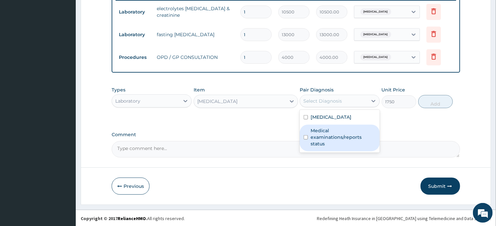
click at [327, 133] on label "Medical examinations/reports status" at bounding box center [343, 138] width 65 height 20
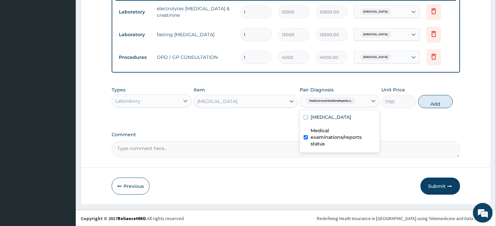
checkbox input "true"
click at [440, 100] on button "Add" at bounding box center [436, 101] width 35 height 13
type input "0"
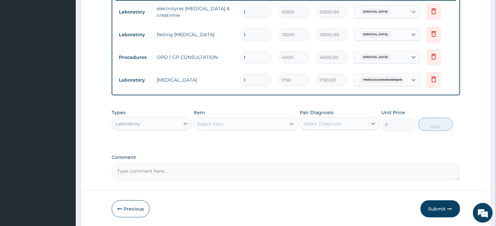
click at [256, 126] on div "Select Item" at bounding box center [240, 124] width 92 height 11
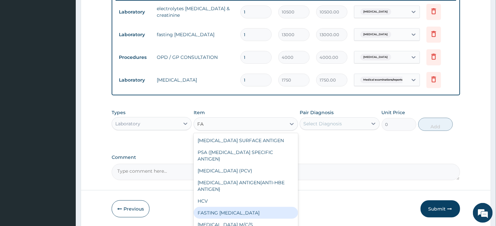
type input "F"
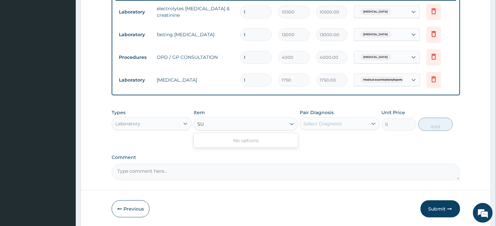
type input "S"
type input "GLUCO"
click at [264, 142] on div "GLUCOSE (RANDOM)" at bounding box center [246, 141] width 104 height 12
type input "1800"
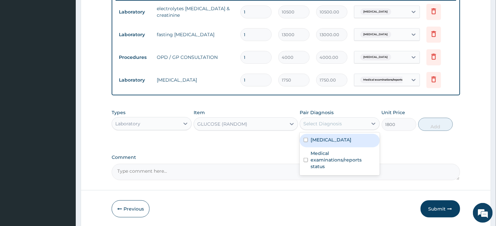
click at [334, 126] on div "Select Diagnosis" at bounding box center [323, 124] width 39 height 7
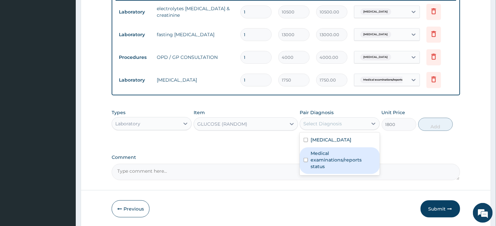
click at [327, 152] on label "Medical examinations/reports status" at bounding box center [343, 160] width 65 height 20
checkbox input "true"
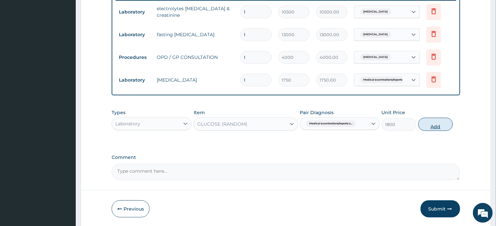
click at [430, 122] on button "Add" at bounding box center [436, 124] width 35 height 13
type input "0"
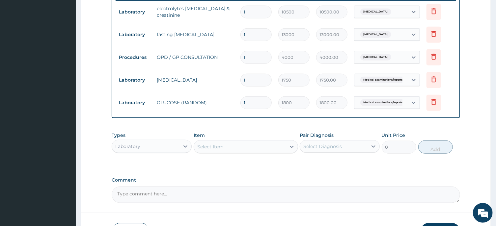
click at [252, 144] on div "Select Item" at bounding box center [240, 147] width 92 height 11
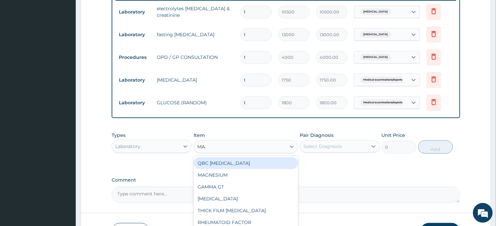
type input "MALA"
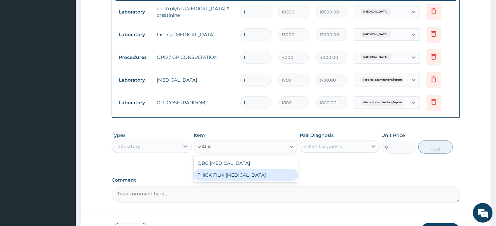
click at [256, 172] on div "THICK FILM MALARIA" at bounding box center [246, 175] width 104 height 12
type input "2000"
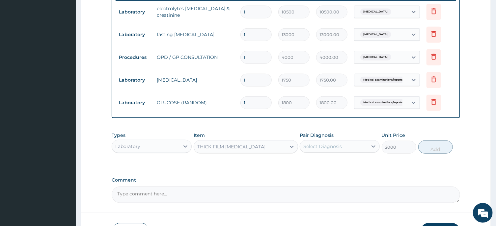
click at [350, 144] on div "Select Diagnosis" at bounding box center [334, 146] width 68 height 11
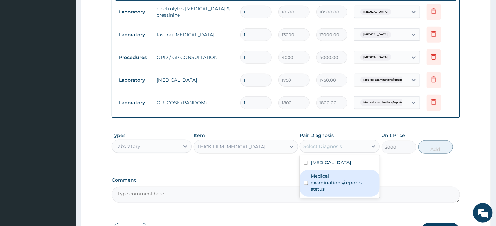
click at [350, 180] on label "Medical examinations/reports status" at bounding box center [343, 183] width 65 height 20
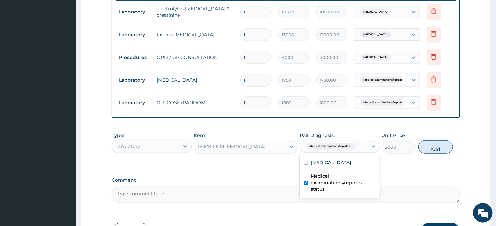
checkbox input "true"
click at [437, 151] on button "Add" at bounding box center [436, 147] width 35 height 13
type input "0"
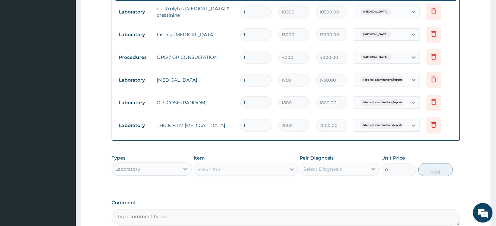
click at [278, 172] on div "Select Item" at bounding box center [240, 169] width 92 height 11
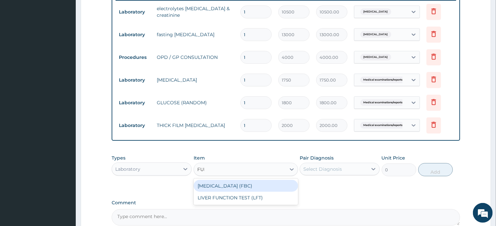
type input "FULL"
click at [287, 187] on div "FULL BLOOD COUNT (FBC)" at bounding box center [246, 186] width 104 height 12
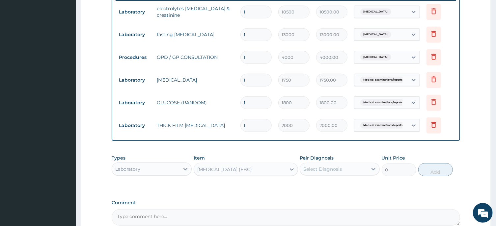
type input "6000"
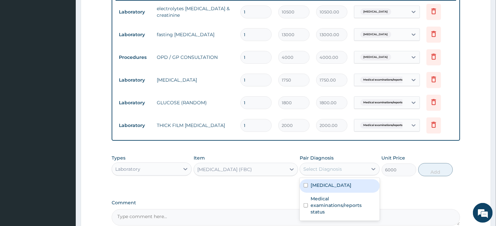
click at [344, 172] on div "Select Diagnosis" at bounding box center [334, 169] width 68 height 11
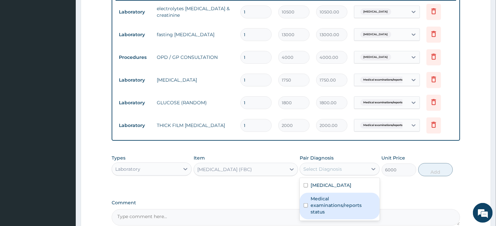
click at [334, 197] on label "Medical examinations/reports status" at bounding box center [343, 206] width 65 height 20
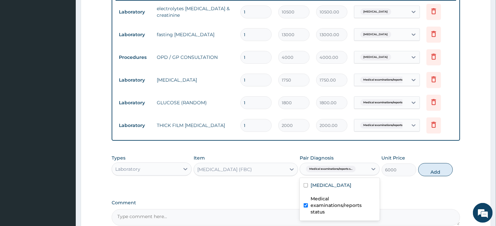
checkbox input "true"
click at [430, 167] on button "Add" at bounding box center [436, 169] width 35 height 13
type input "0"
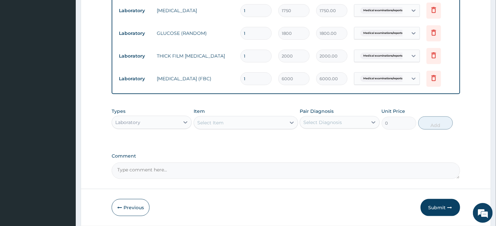
scroll to position [353, 0]
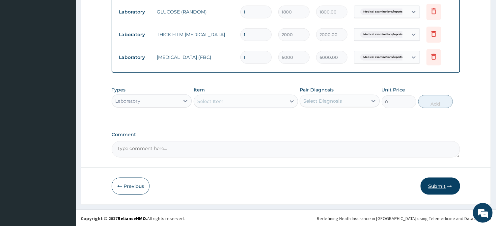
click at [436, 183] on button "Submit" at bounding box center [441, 186] width 40 height 17
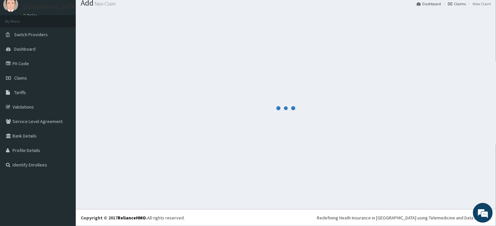
scroll to position [23, 0]
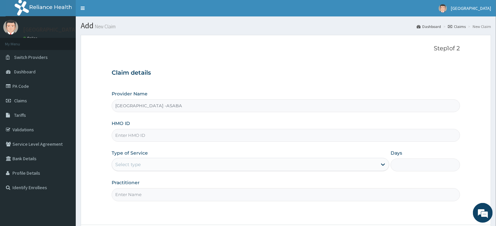
click at [255, 132] on input "HMO ID" at bounding box center [286, 135] width 348 height 13
type input "WTC/10039/B"
click at [220, 164] on div "Select type" at bounding box center [244, 165] width 265 height 11
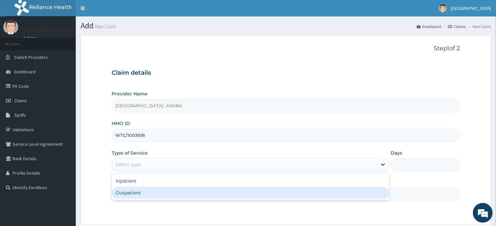
click at [180, 191] on div "Outpatient" at bounding box center [251, 193] width 278 height 12
type input "1"
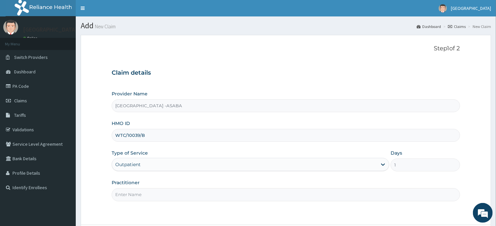
click at [221, 191] on input "Practitioner" at bounding box center [286, 195] width 348 height 13
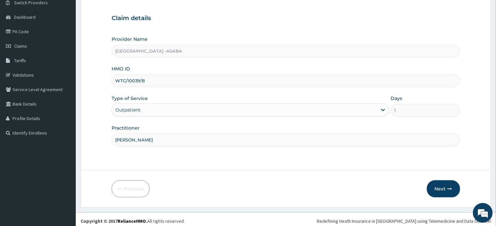
scroll to position [58, 0]
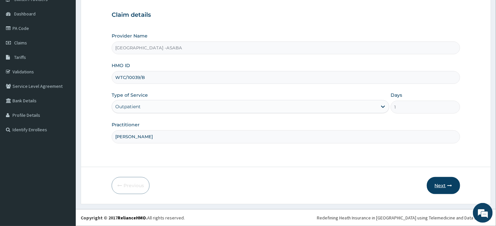
type input "DR BRUNO"
click at [442, 181] on button "Next" at bounding box center [443, 185] width 33 height 17
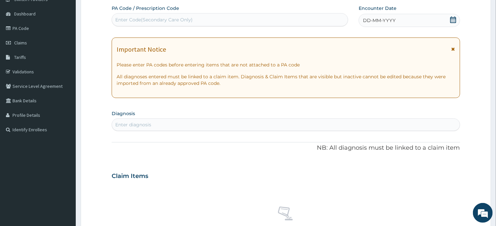
click at [272, 19] on div "Enter Code(Secondary Care Only)" at bounding box center [230, 20] width 236 height 11
click at [407, 25] on div "DD-MM-YYYY" at bounding box center [410, 20] width 102 height 13
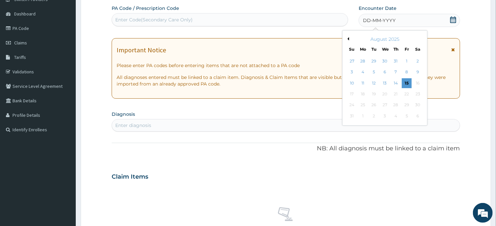
click at [347, 39] on button "Previous Month" at bounding box center [347, 38] width 3 height 3
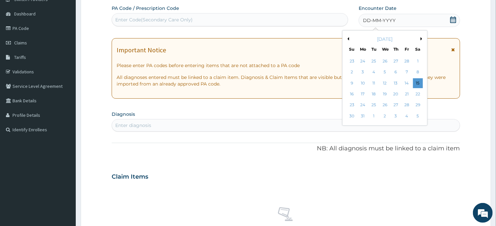
click at [348, 39] on button "Previous Month" at bounding box center [347, 38] width 3 height 3
click at [397, 95] on div "20" at bounding box center [396, 94] width 10 height 10
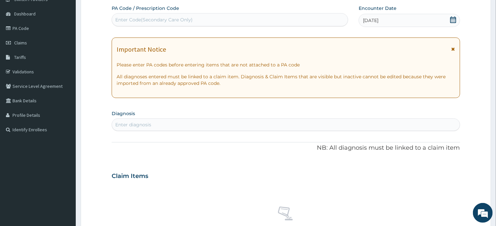
click at [295, 125] on div "Enter diagnosis" at bounding box center [286, 125] width 348 height 11
type input "PREGNANCY"
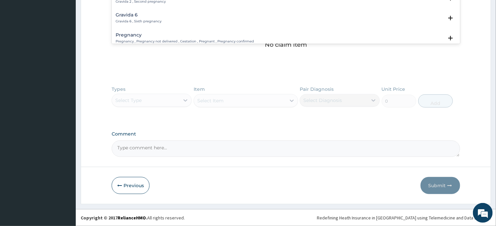
scroll to position [33, 0]
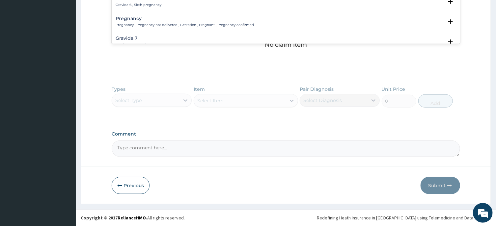
click at [171, 20] on h4 "Pregnancy" at bounding box center [185, 18] width 138 height 5
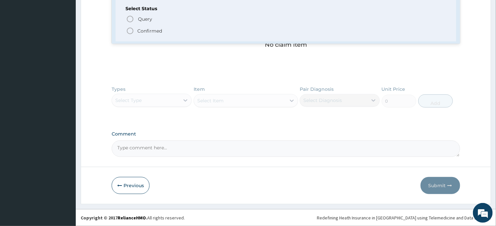
scroll to position [66, 0]
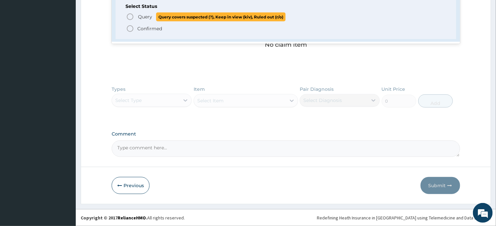
click at [129, 16] on icon "status option query" at bounding box center [130, 17] width 8 height 8
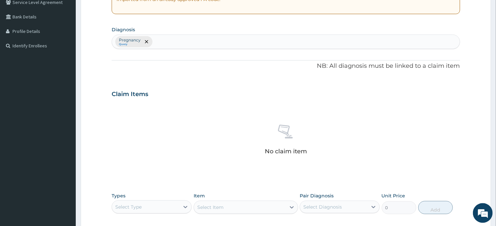
scroll to position [141, 0]
click at [216, 41] on div "Pregnancy Query" at bounding box center [286, 43] width 348 height 14
type input "U"
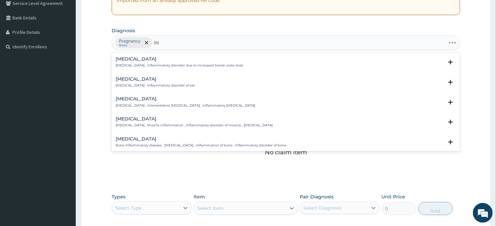
type input "I"
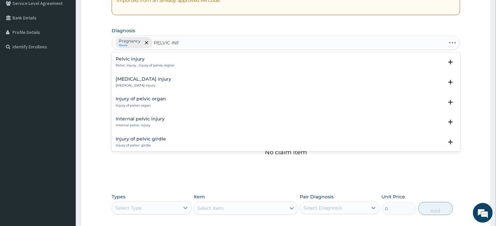
type input "PELVIC INFL"
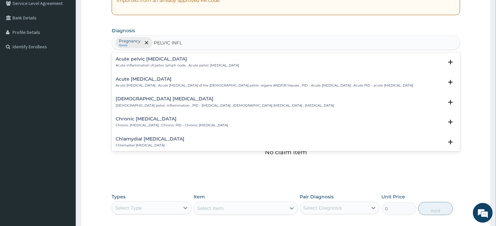
click at [170, 102] on h4 "Female pelvic inflammatory disease" at bounding box center [225, 99] width 219 height 5
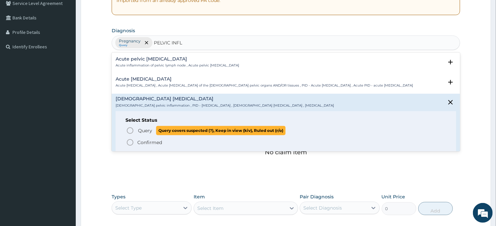
click at [129, 135] on icon "status option query" at bounding box center [130, 131] width 8 height 8
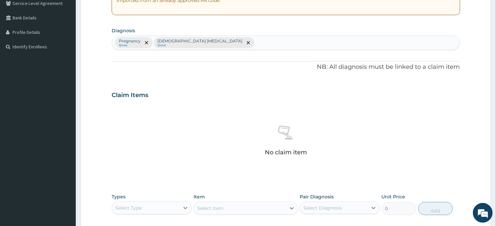
scroll to position [249, 0]
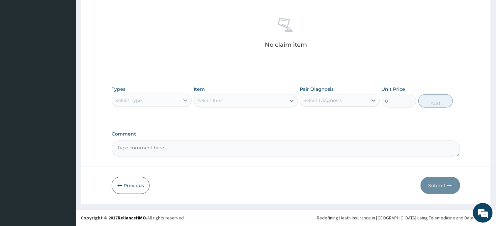
click at [184, 98] on icon at bounding box center [185, 100] width 7 height 7
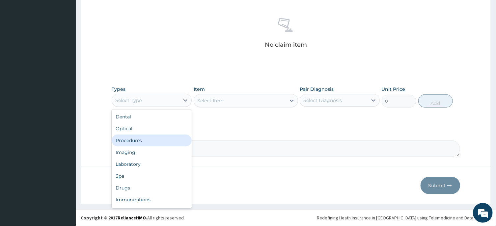
click at [163, 146] on div "Procedures" at bounding box center [152, 141] width 80 height 12
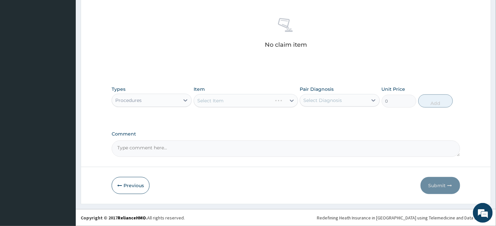
click at [271, 99] on div "Select Item" at bounding box center [246, 100] width 104 height 13
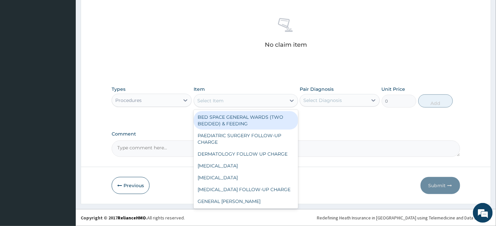
click at [251, 100] on div "Select Item" at bounding box center [240, 101] width 92 height 11
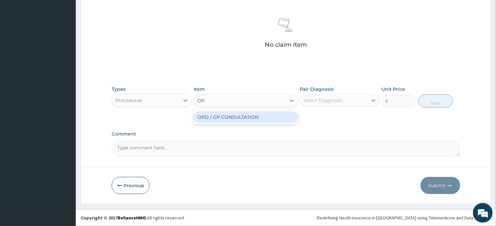
type input "OPD"
click at [256, 119] on div "OPD / GP CONSULTATION" at bounding box center [246, 117] width 104 height 12
type input "4000"
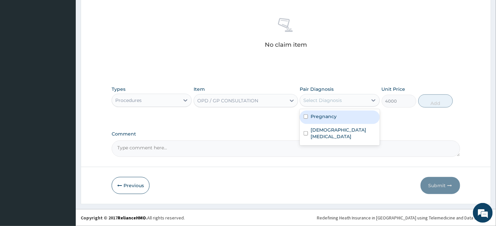
click at [335, 99] on div "Select Diagnosis" at bounding box center [323, 100] width 39 height 7
click at [334, 115] on label "Pregnancy" at bounding box center [324, 116] width 26 height 7
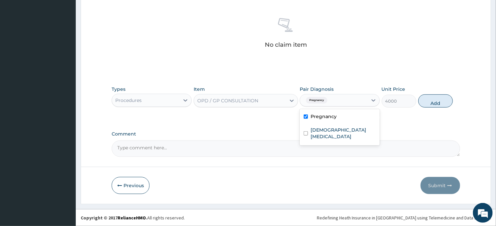
checkbox input "true"
click at [337, 131] on label "Female pelvic inflammatory disease" at bounding box center [343, 133] width 65 height 13
checkbox input "true"
click at [431, 102] on button "Add" at bounding box center [436, 101] width 35 height 13
type input "0"
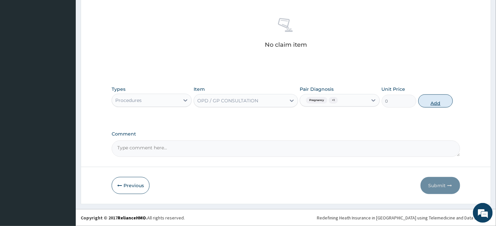
scroll to position [217, 0]
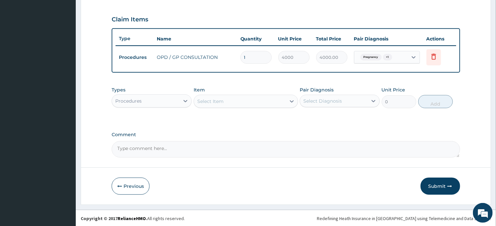
click at [179, 100] on div "Procedures" at bounding box center [146, 101] width 68 height 11
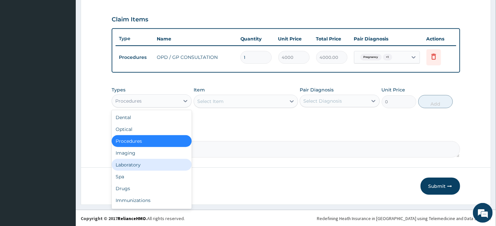
click at [133, 166] on div "Laboratory" at bounding box center [152, 165] width 80 height 12
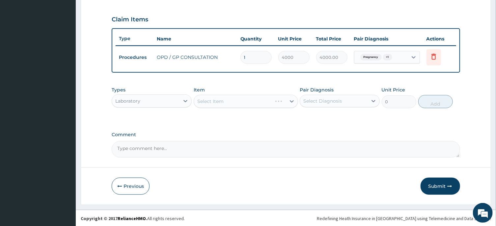
click at [252, 98] on div "Select Item" at bounding box center [246, 101] width 104 height 13
click at [252, 98] on div "Select Item" at bounding box center [240, 101] width 92 height 11
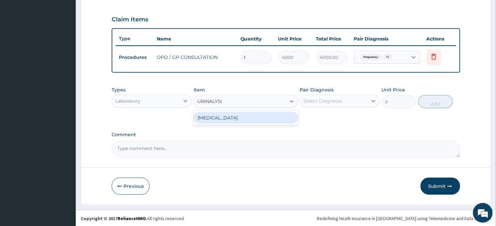
type input "URINALYSIS"
click at [255, 114] on div "URINALYSIS" at bounding box center [246, 118] width 104 height 12
type input "1750"
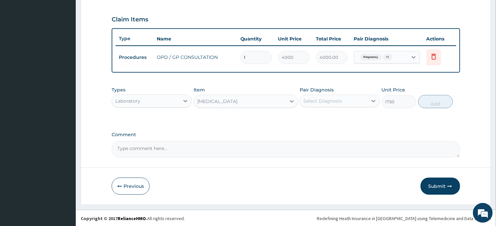
click at [345, 97] on div "Select Diagnosis" at bounding box center [334, 101] width 68 height 11
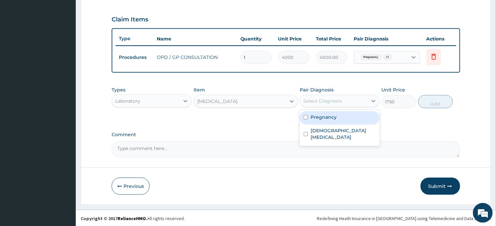
click at [335, 119] on label "Pregnancy" at bounding box center [324, 117] width 26 height 7
checkbox input "true"
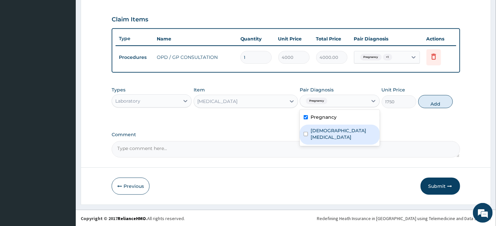
click at [338, 131] on label "Female pelvic inflammatory disease" at bounding box center [343, 134] width 65 height 13
checkbox input "true"
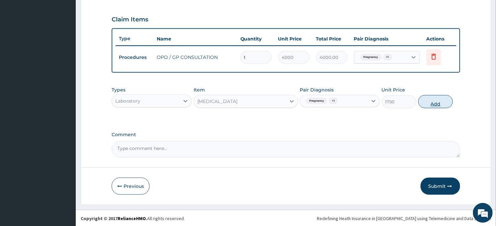
click at [432, 102] on button "Add" at bounding box center [436, 101] width 35 height 13
type input "0"
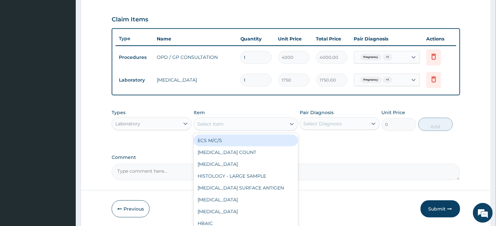
click at [226, 123] on div "Select Item" at bounding box center [240, 124] width 92 height 11
type input "RA"
click at [239, 141] on div "GLUCOSE (RANDOM)" at bounding box center [246, 141] width 104 height 12
type input "1800"
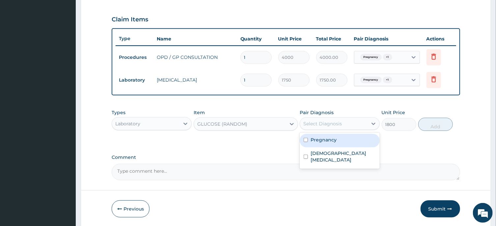
click at [346, 123] on div "Select Diagnosis" at bounding box center [334, 124] width 68 height 11
click at [331, 143] on div "Pregnancy" at bounding box center [340, 141] width 80 height 14
checkbox input "true"
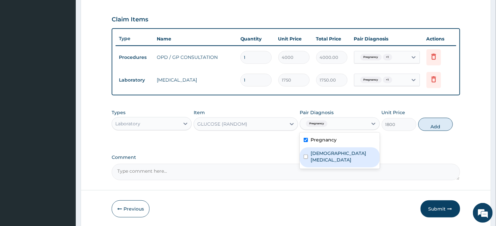
click at [340, 160] on label "Female pelvic inflammatory disease" at bounding box center [343, 156] width 65 height 13
checkbox input "true"
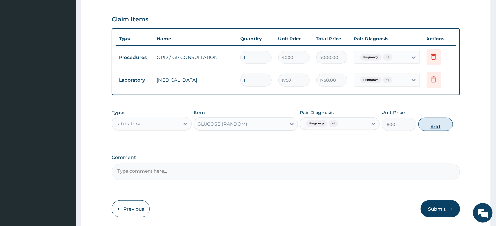
click at [435, 125] on button "Add" at bounding box center [436, 124] width 35 height 13
type input "0"
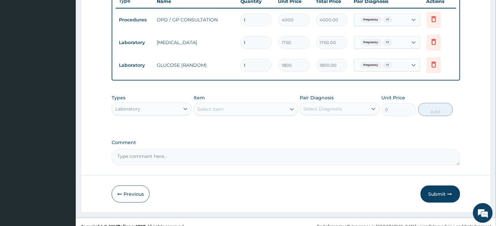
scroll to position [262, 0]
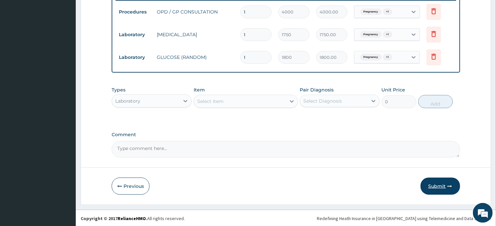
click at [441, 184] on button "Submit" at bounding box center [441, 186] width 40 height 17
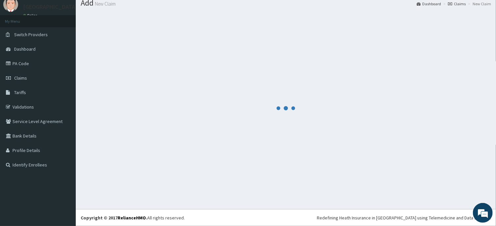
scroll to position [23, 0]
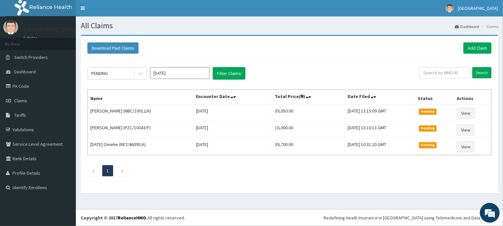
click at [201, 73] on input "[DATE]" at bounding box center [179, 73] width 59 height 12
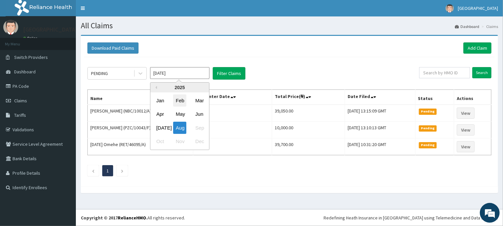
click at [180, 98] on div "Feb" at bounding box center [179, 101] width 13 height 12
type input "[DATE]"
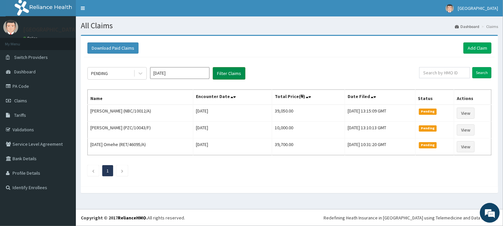
click at [235, 71] on button "Filter Claims" at bounding box center [229, 73] width 33 height 13
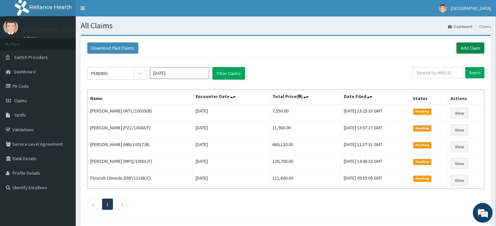
click at [464, 47] on link "Add Claim" at bounding box center [471, 48] width 28 height 11
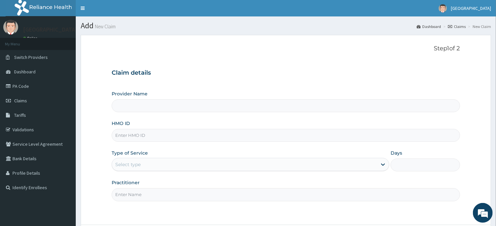
type input "[GEOGRAPHIC_DATA] -ASABA"
click at [195, 134] on input "HMO ID" at bounding box center [286, 135] width 348 height 13
type input "FSO/10008/A"
click at [235, 156] on div "Type of Service Select type" at bounding box center [251, 161] width 278 height 22
click at [236, 163] on div "Select type" at bounding box center [244, 165] width 265 height 11
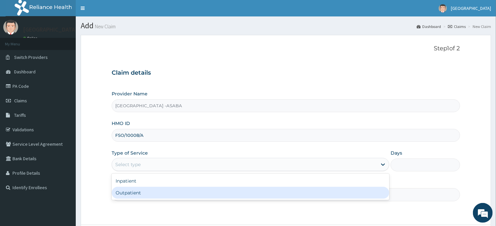
click at [237, 193] on div "Outpatient" at bounding box center [251, 193] width 278 height 12
type input "1"
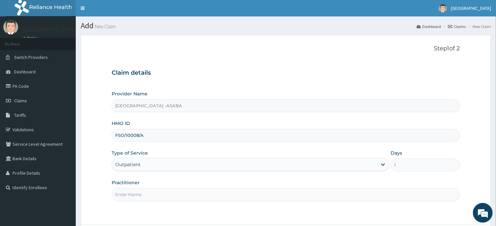
click at [248, 194] on input "Practitioner" at bounding box center [286, 195] width 348 height 13
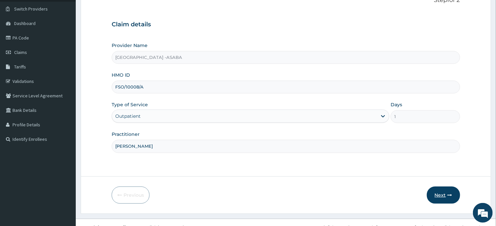
scroll to position [58, 0]
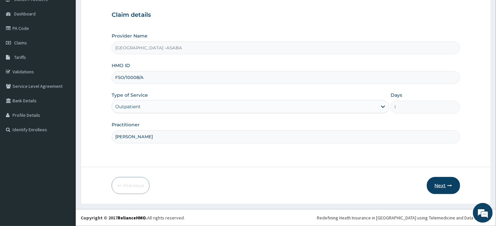
type input "DR CHIBUIKE"
click at [441, 184] on button "Next" at bounding box center [443, 185] width 33 height 17
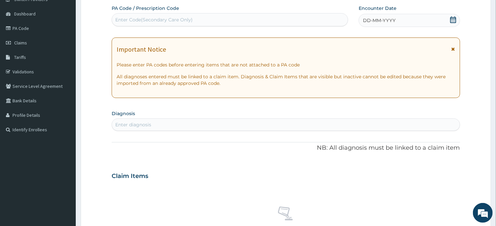
click at [260, 22] on div "Enter Code(Secondary Care Only)" at bounding box center [230, 20] width 236 height 11
type input "PA/D8F1CC"
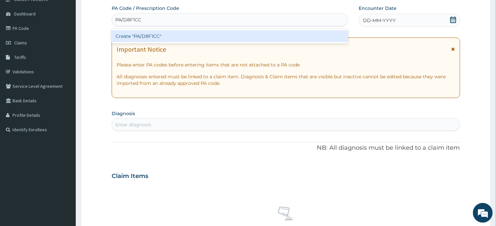
click at [259, 35] on div "Create "PA/D8F1CC"" at bounding box center [230, 36] width 237 height 12
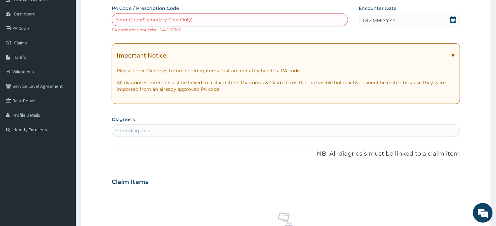
click at [264, 19] on div "Enter Code(Secondary Care Only)" at bounding box center [230, 20] width 236 height 11
type input "PA/D8F11C"
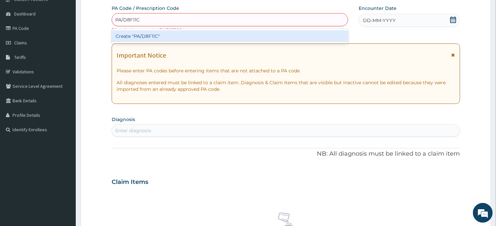
click at [264, 35] on div "Create "PA/D8F11C"" at bounding box center [230, 36] width 237 height 12
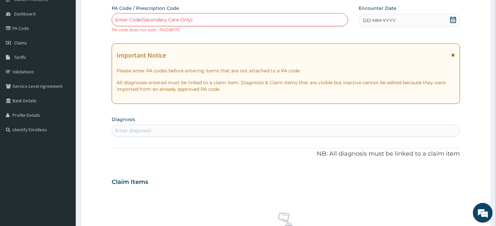
click at [198, 17] on div "Enter Code(Secondary Care Only)" at bounding box center [230, 20] width 236 height 11
type input "PA/DBF1CC"
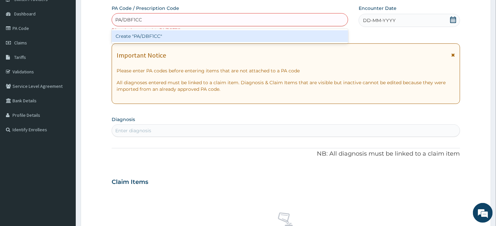
click at [190, 37] on div "Create "PA/DBF1CC"" at bounding box center [230, 36] width 237 height 12
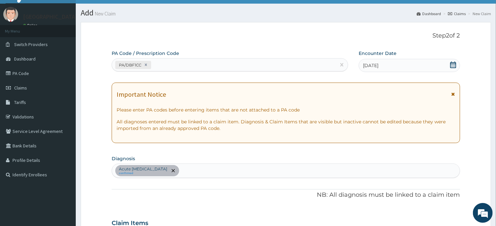
scroll to position [0, 0]
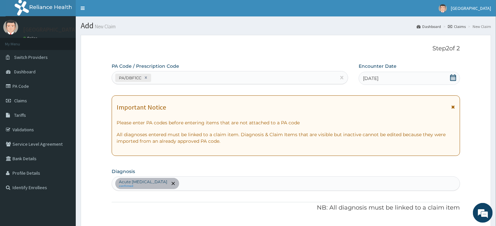
click at [278, 175] on section "Diagnosis Acute pelvic inflammatory disease confirmed" at bounding box center [286, 179] width 348 height 24
click at [278, 182] on div "Acute pelvic inflammatory disease confirmed" at bounding box center [286, 184] width 348 height 14
type input "MALARIA"
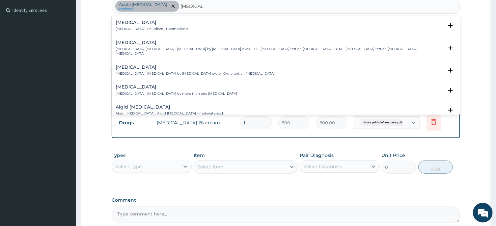
scroll to position [162, 0]
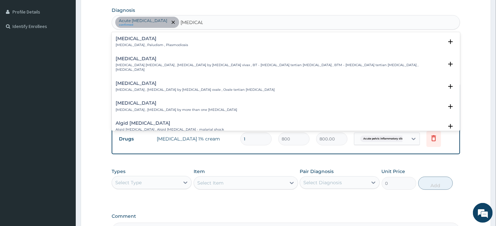
click at [135, 43] on div "Malaria Malaria , Paludism , Plasmodiosis" at bounding box center [152, 42] width 73 height 12
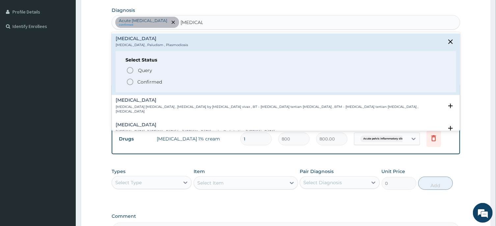
click at [131, 82] on icon "status option filled" at bounding box center [130, 82] width 8 height 8
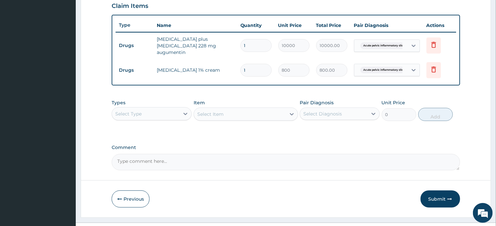
scroll to position [239, 0]
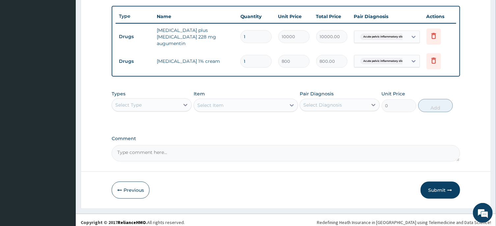
click at [160, 94] on div "Types Select Type" at bounding box center [152, 102] width 80 height 22
click at [159, 101] on div "Select Type" at bounding box center [146, 105] width 68 height 11
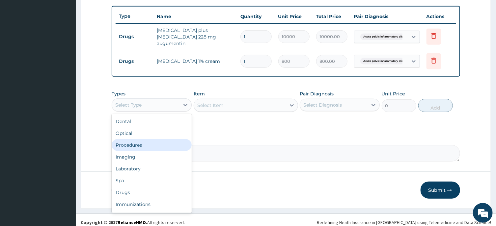
click at [158, 144] on div "Procedures" at bounding box center [152, 145] width 80 height 12
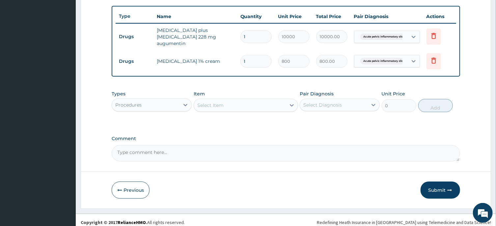
click at [226, 100] on div "Select Item" at bounding box center [240, 105] width 92 height 11
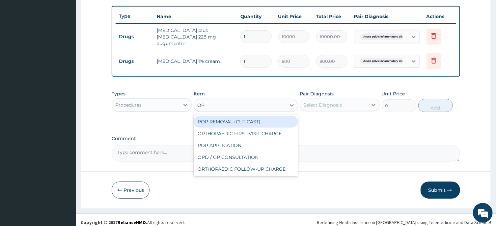
type input "OPD"
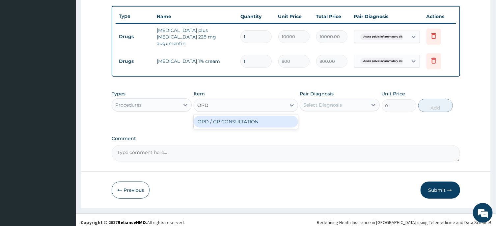
click at [235, 120] on div "OPD / GP CONSULTATION" at bounding box center [246, 122] width 104 height 12
type input "4000"
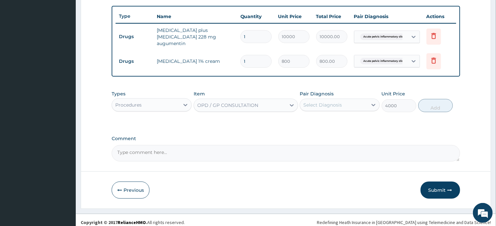
click at [335, 102] on div "Select Diagnosis" at bounding box center [323, 105] width 39 height 7
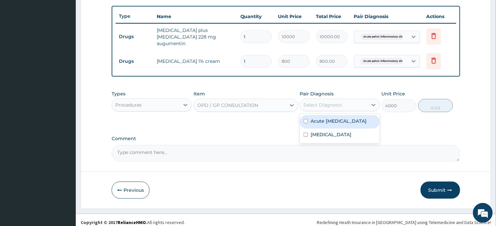
click at [335, 125] on label "Acute pelvic inflammatory disease" at bounding box center [339, 121] width 56 height 7
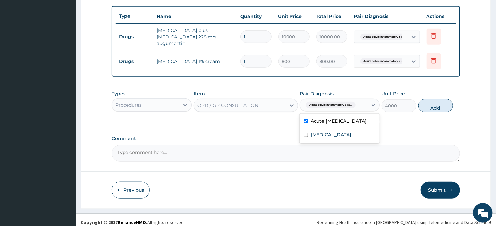
checkbox input "true"
click at [338, 136] on div "[MEDICAL_DATA]" at bounding box center [340, 136] width 80 height 14
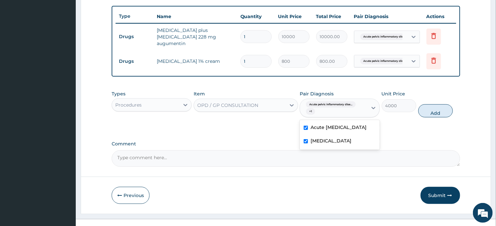
checkbox input "true"
click at [441, 105] on button "Add" at bounding box center [436, 110] width 35 height 13
type input "0"
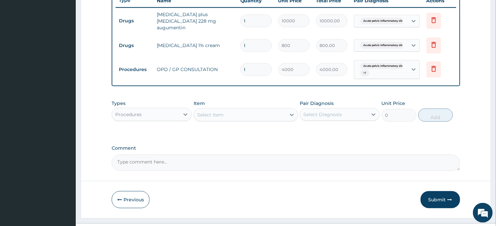
scroll to position [265, 0]
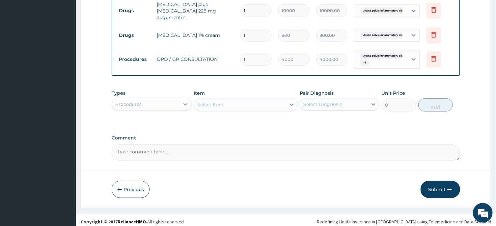
click at [182, 102] on div at bounding box center [186, 105] width 12 height 12
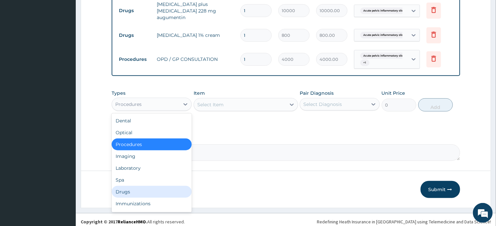
click at [134, 190] on div "Drugs" at bounding box center [152, 192] width 80 height 12
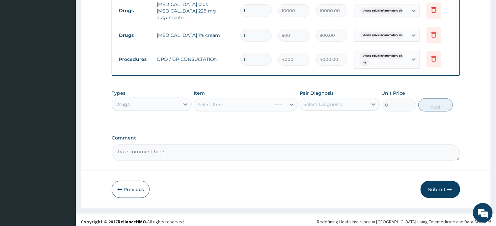
click at [258, 100] on div "Select Item" at bounding box center [246, 104] width 104 height 13
click at [253, 100] on div "Select Item" at bounding box center [246, 104] width 104 height 13
click at [265, 101] on div "Select Item" at bounding box center [246, 104] width 104 height 13
click at [265, 101] on div "Select Item" at bounding box center [240, 105] width 92 height 11
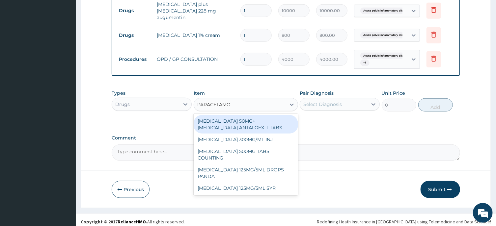
type input "PARACETAMOL"
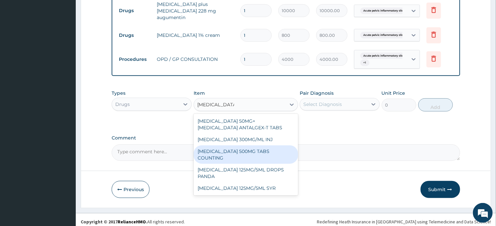
click at [268, 149] on div "PARACETAMOL 500MG TABS COUNTING" at bounding box center [246, 155] width 104 height 18
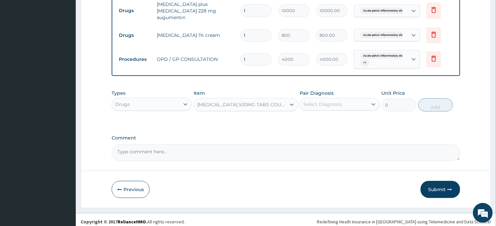
type input "10"
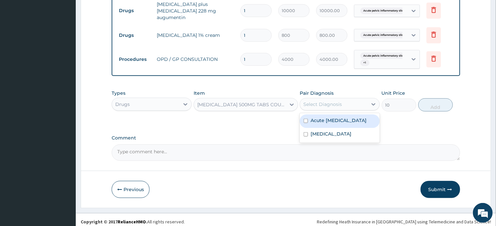
click at [344, 98] on div "Select Diagnosis" at bounding box center [340, 104] width 80 height 13
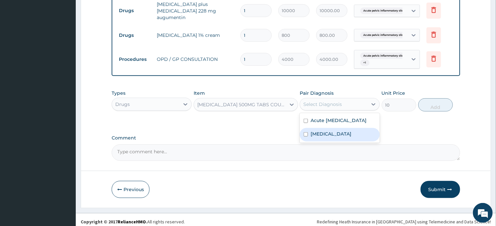
click at [338, 134] on div "Malaria" at bounding box center [340, 135] width 80 height 14
checkbox input "true"
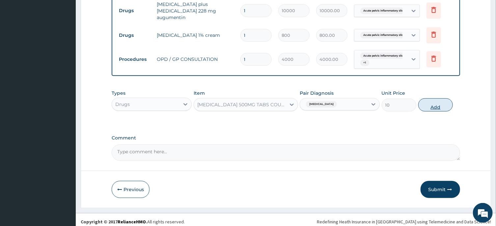
click at [435, 99] on button "Add" at bounding box center [436, 105] width 35 height 13
type input "0"
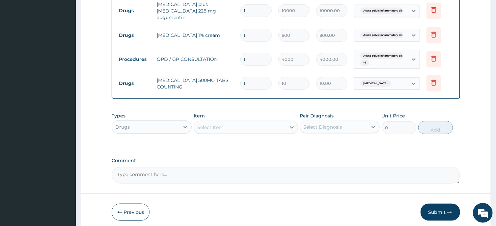
click at [257, 79] on input "1" at bounding box center [256, 83] width 31 height 13
type input "0.00"
type input "2"
type input "20.00"
type input "28"
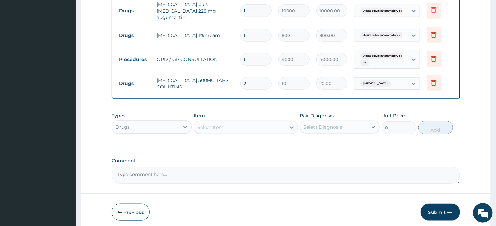
type input "280.00"
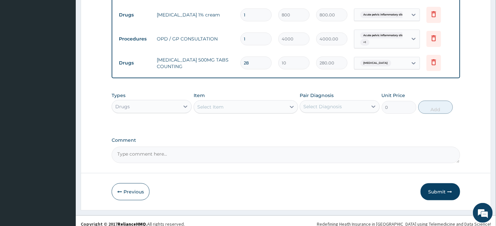
scroll to position [288, 0]
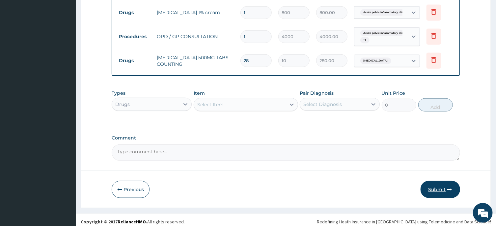
type input "28"
click at [436, 184] on button "Submit" at bounding box center [441, 189] width 40 height 17
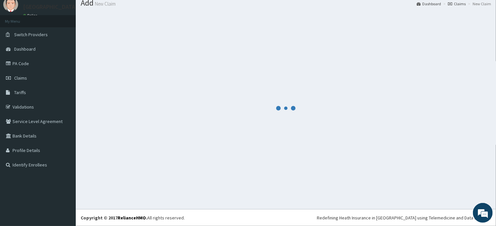
scroll to position [23, 0]
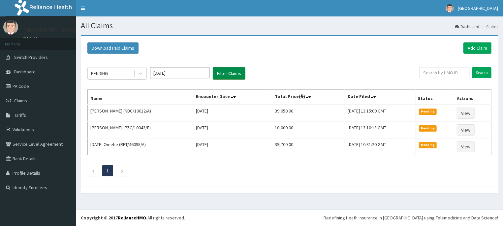
click at [228, 69] on button "Filter Claims" at bounding box center [229, 73] width 33 height 13
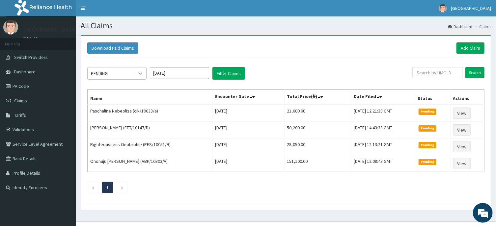
click at [142, 75] on icon at bounding box center [140, 73] width 7 height 7
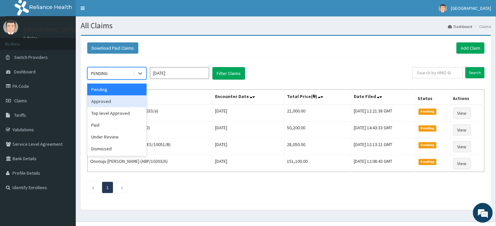
click at [122, 97] on div "Approved" at bounding box center [116, 102] width 59 height 12
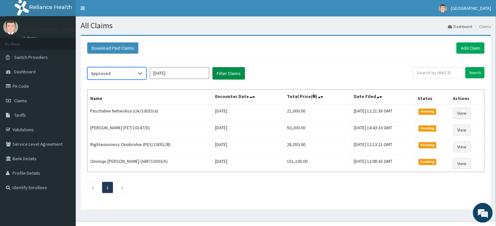
click at [228, 73] on button "Filter Claims" at bounding box center [229, 73] width 33 height 13
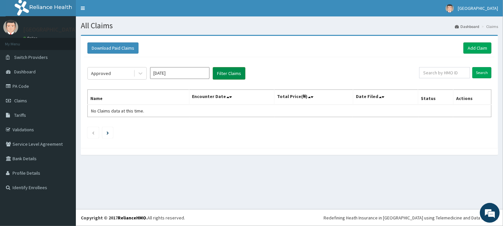
click at [228, 73] on button "Filter Claims" at bounding box center [229, 73] width 33 height 13
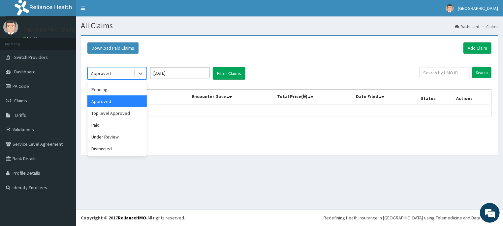
click at [133, 72] on div "Approved" at bounding box center [111, 73] width 46 height 11
click at [122, 136] on div "Under Review" at bounding box center [116, 137] width 59 height 12
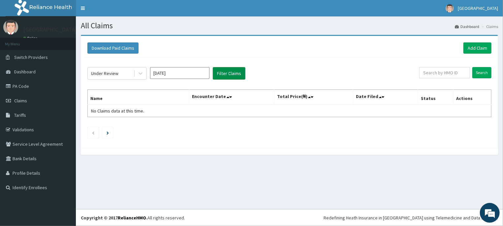
click at [235, 75] on button "Filter Claims" at bounding box center [229, 73] width 33 height 13
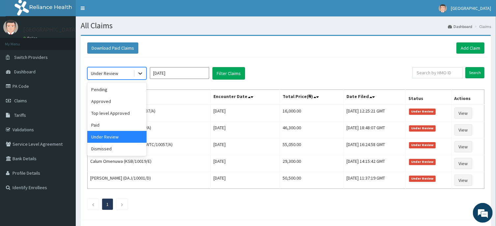
click at [142, 70] on div at bounding box center [140, 74] width 12 height 12
click at [129, 90] on div "Pending" at bounding box center [116, 90] width 59 height 12
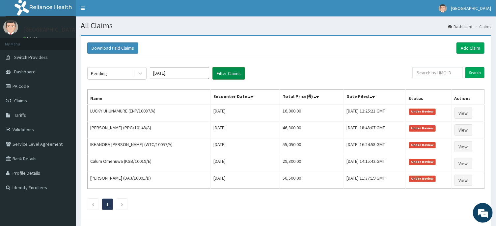
click at [226, 75] on button "Filter Claims" at bounding box center [229, 73] width 33 height 13
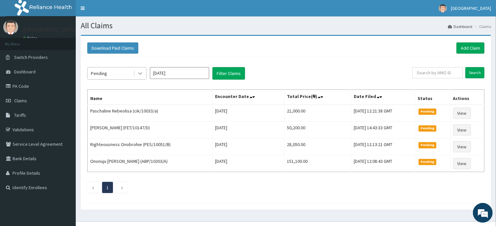
click at [142, 73] on icon at bounding box center [140, 73] width 7 height 7
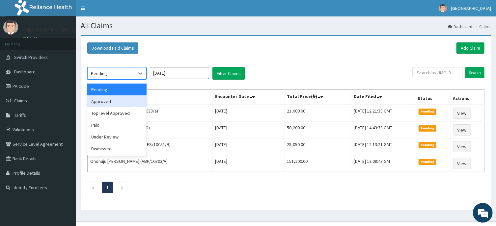
click at [114, 101] on div "Approved" at bounding box center [116, 102] width 59 height 12
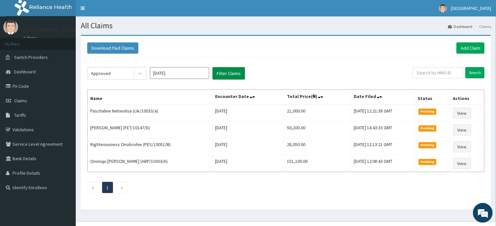
click at [229, 72] on button "Filter Claims" at bounding box center [229, 73] width 33 height 13
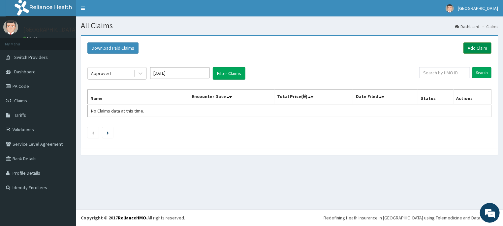
click at [480, 45] on link "Add Claim" at bounding box center [477, 48] width 28 height 11
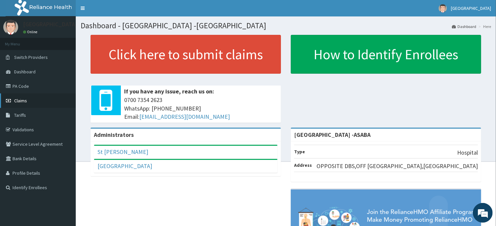
click at [23, 101] on span "Claims" at bounding box center [20, 101] width 13 height 6
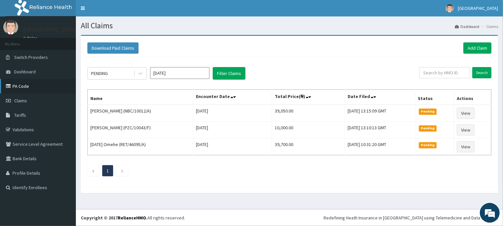
click at [15, 82] on link "PA Code" at bounding box center [38, 86] width 76 height 15
click at [187, 71] on input "[DATE]" at bounding box center [179, 73] width 59 height 12
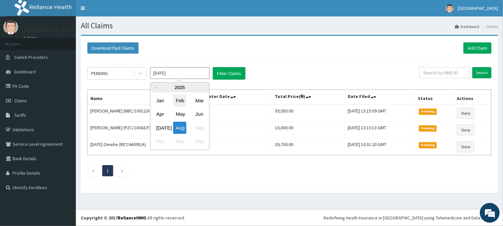
click at [178, 102] on div "Feb" at bounding box center [179, 101] width 13 height 12
type input "[DATE]"
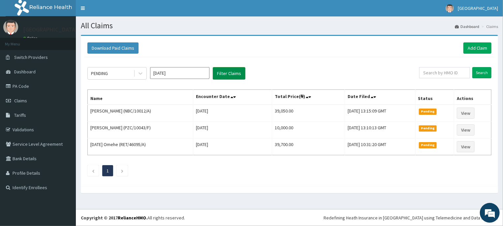
click at [236, 71] on button "Filter Claims" at bounding box center [229, 73] width 33 height 13
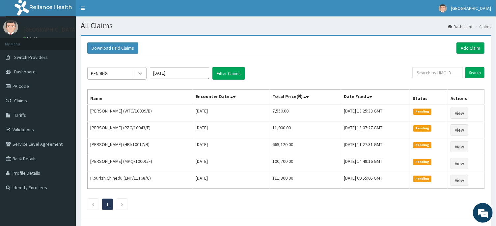
click at [140, 73] on icon at bounding box center [140, 73] width 7 height 7
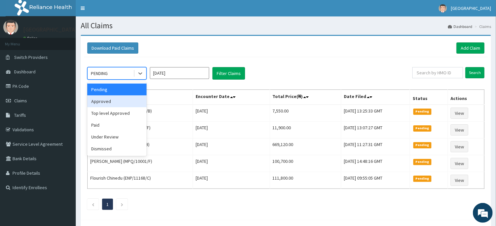
click at [123, 103] on div "Approved" at bounding box center [116, 102] width 59 height 12
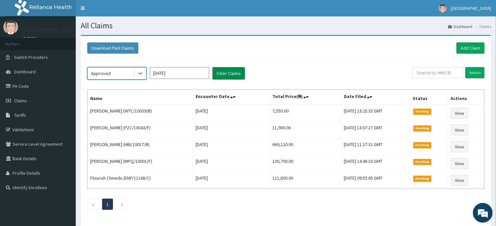
click at [224, 70] on button "Filter Claims" at bounding box center [229, 73] width 33 height 13
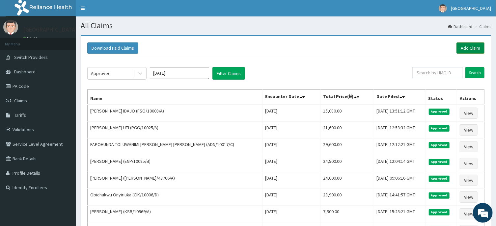
click at [467, 47] on link "Add Claim" at bounding box center [471, 48] width 28 height 11
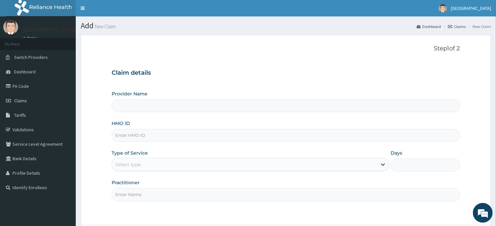
type input "[GEOGRAPHIC_DATA] -ASABA"
click at [236, 137] on input "HMO ID" at bounding box center [286, 135] width 348 height 13
type input "ENP/10557/B"
click at [242, 164] on div "Select type" at bounding box center [244, 165] width 265 height 11
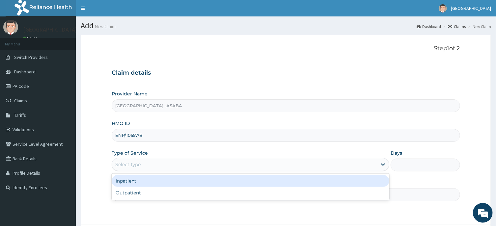
click at [243, 179] on div "Inpatient" at bounding box center [251, 181] width 278 height 12
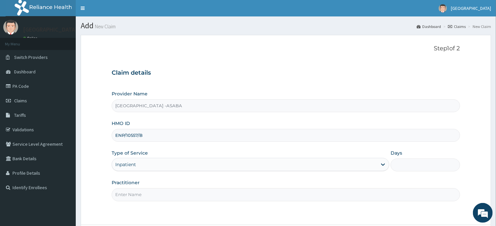
click at [419, 165] on input "Days" at bounding box center [426, 165] width 70 height 13
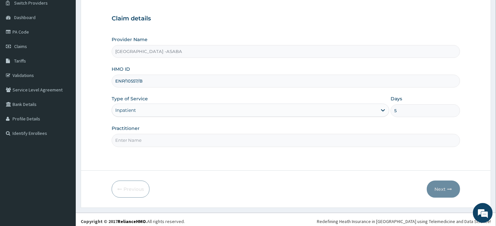
scroll to position [58, 0]
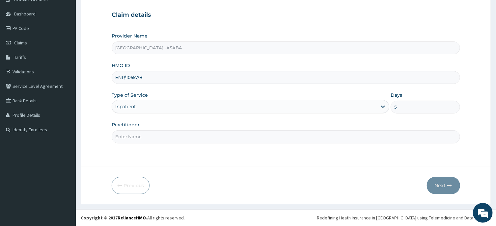
type input "5"
click at [277, 133] on input "Practitioner" at bounding box center [286, 137] width 348 height 13
type input "[PERSON_NAME]"
click at [439, 189] on button "Next" at bounding box center [443, 185] width 33 height 17
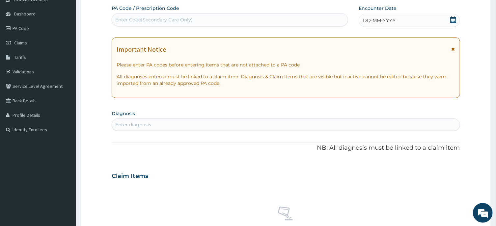
click at [281, 15] on div "Enter Code(Secondary Care Only)" at bounding box center [230, 20] width 236 height 11
type input "PA/A58A3F"
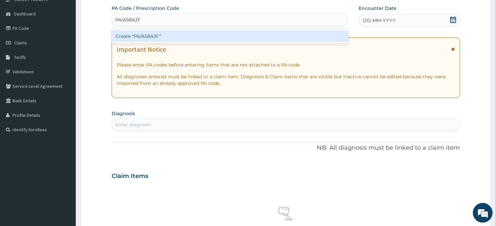
click at [269, 33] on div "Create "PA/A58A3F"" at bounding box center [230, 36] width 237 height 12
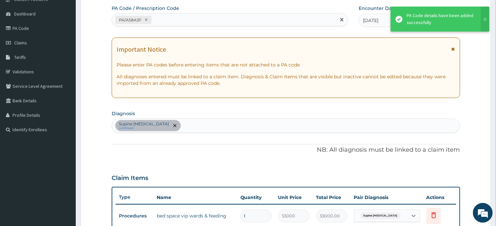
click at [210, 21] on div "PA/A58A3F" at bounding box center [224, 20] width 224 height 11
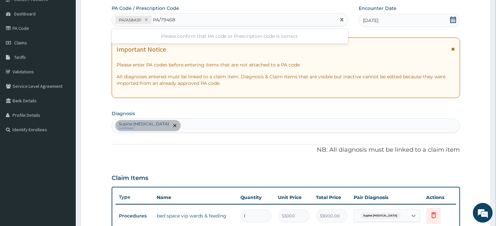
type input "PA/79468F"
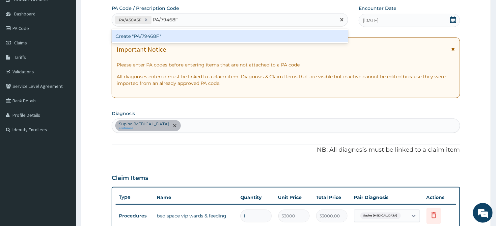
click at [210, 35] on div "Create "PA/79468F"" at bounding box center [230, 36] width 237 height 12
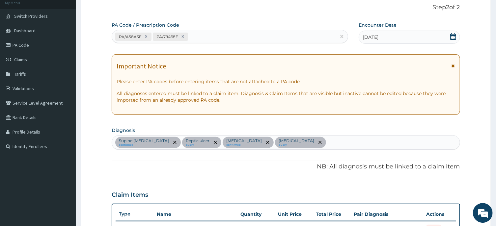
scroll to position [0, 0]
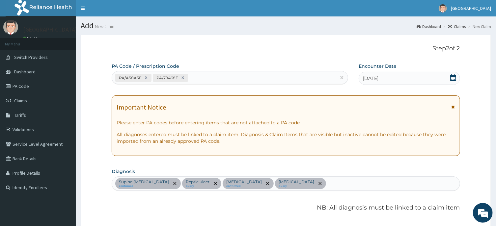
click at [231, 75] on div "PA/A58A3F PA/79468F" at bounding box center [224, 78] width 224 height 11
type input "PA/D0D7FC"
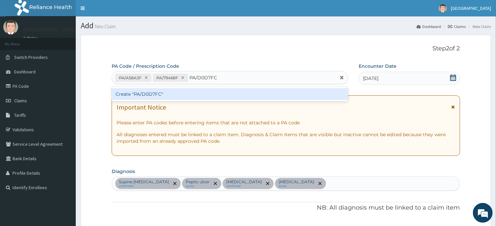
click at [216, 92] on div "Create "PA/D0D7FC"" at bounding box center [230, 94] width 237 height 12
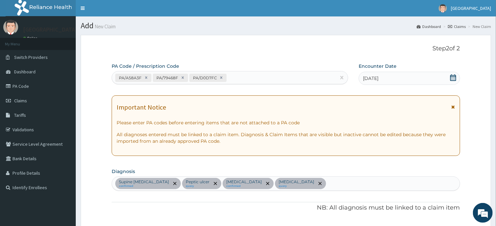
click at [267, 76] on div "PA/A58A3F PA/79468F PA/D0D7FC" at bounding box center [224, 78] width 224 height 11
type input "PA/AEE4ED"
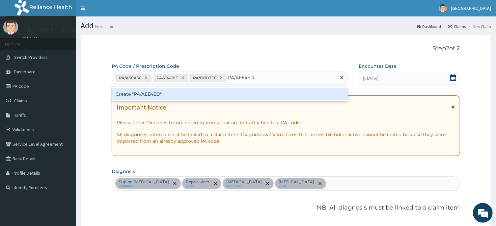
click at [268, 94] on div "Create "PA/AEE4ED"" at bounding box center [230, 94] width 237 height 12
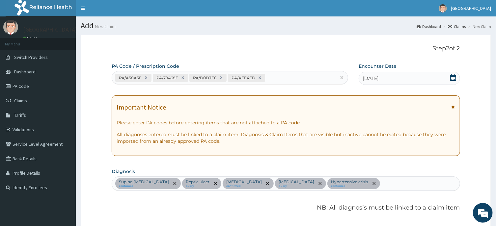
click at [313, 79] on div "PA/A58A3F PA/79468F PA/D0D7FC PA/AEE4ED" at bounding box center [224, 78] width 224 height 11
type input "PA/F2A169"
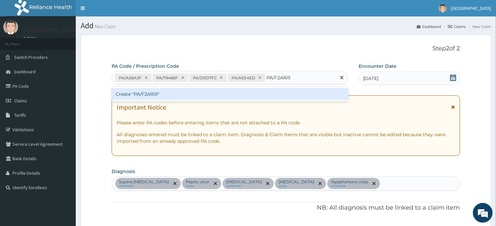
click at [256, 94] on div "Create "PA/F2A169"" at bounding box center [230, 94] width 237 height 12
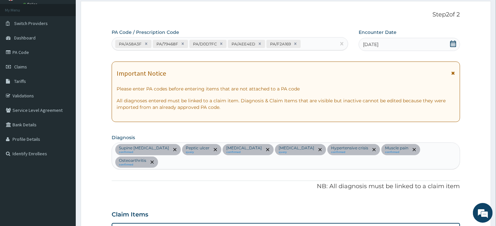
scroll to position [11, 0]
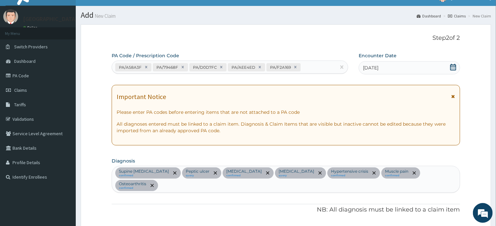
click at [326, 68] on div "PA/A58A3F PA/79468F PA/D0D7FC PA/AEE4ED PA/F2A169" at bounding box center [224, 67] width 224 height 11
type input "PA/0F9572"
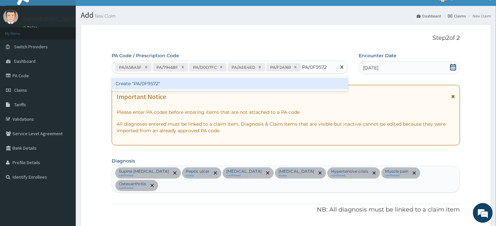
click at [326, 82] on div "Create "PA/0F9572"" at bounding box center [230, 84] width 237 height 12
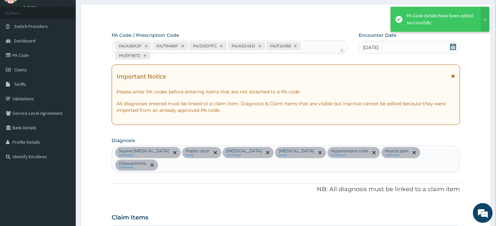
scroll to position [225, 0]
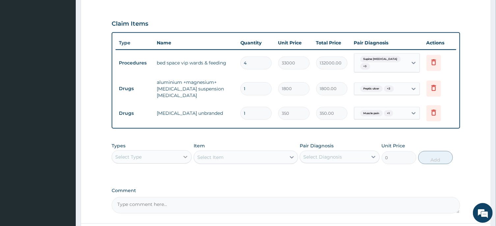
click at [181, 156] on div at bounding box center [186, 157] width 12 height 12
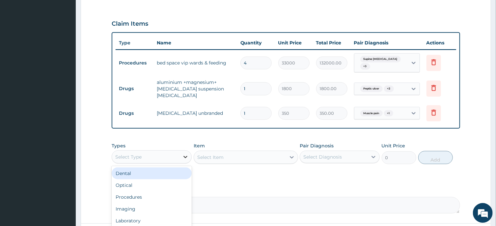
click at [181, 156] on div at bounding box center [186, 157] width 12 height 12
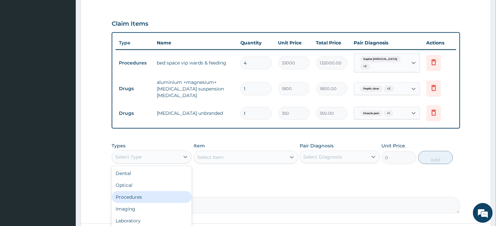
click at [162, 197] on div "Procedures" at bounding box center [152, 197] width 80 height 12
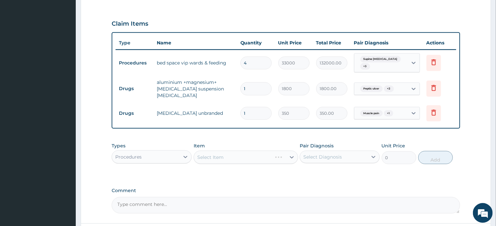
click at [248, 161] on div "Select Item" at bounding box center [246, 157] width 104 height 13
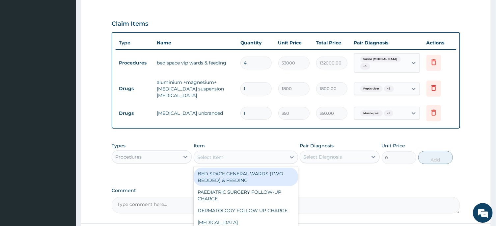
click at [257, 157] on div "Select Item" at bounding box center [240, 157] width 92 height 11
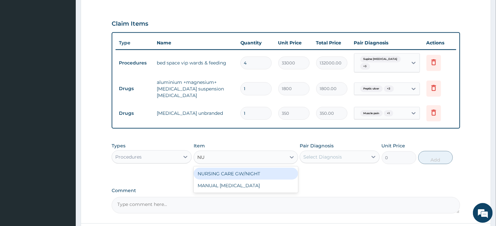
type input "N"
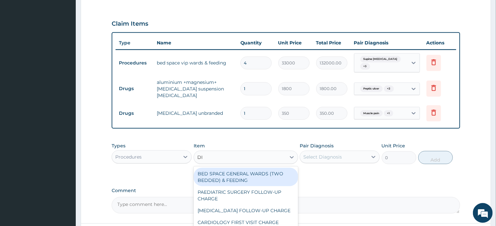
type input "D"
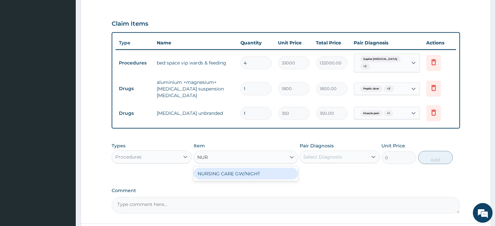
type input "NURS"
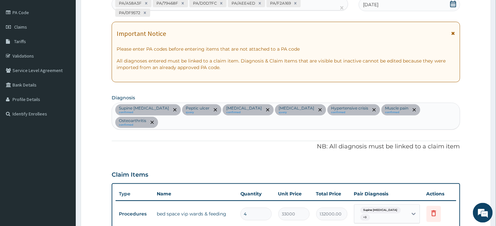
scroll to position [11, 0]
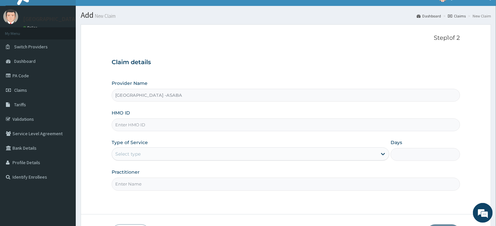
click at [179, 129] on input "HMO ID" at bounding box center [286, 125] width 348 height 13
type input "NBP/10021/D"
click at [279, 153] on div "Select type" at bounding box center [244, 154] width 265 height 11
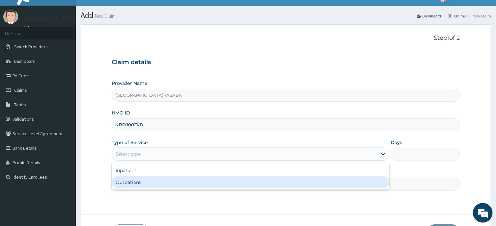
click at [259, 190] on div "Inpatient Outpatient" at bounding box center [251, 176] width 278 height 26
click at [256, 183] on div "Outpatient" at bounding box center [251, 183] width 278 height 12
type input "1"
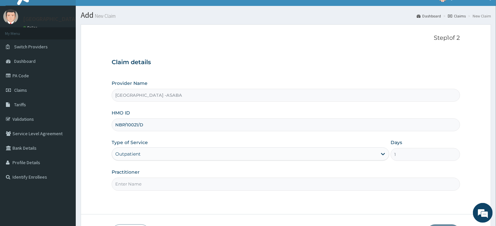
click at [256, 183] on input "Practitioner" at bounding box center [286, 184] width 348 height 13
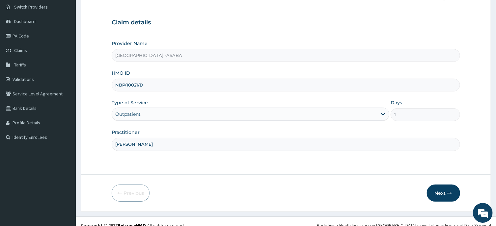
scroll to position [58, 0]
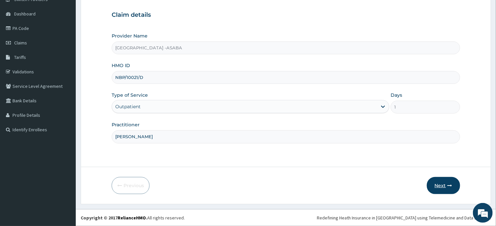
type input "[PERSON_NAME]"
click at [442, 180] on button "Next" at bounding box center [443, 185] width 33 height 17
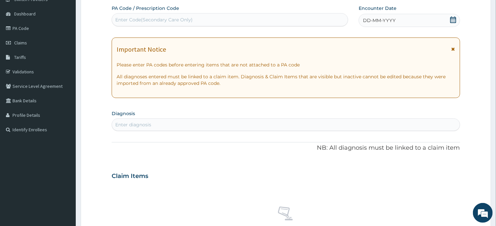
click at [268, 19] on div "Enter Code(Secondary Care Only)" at bounding box center [230, 20] width 236 height 11
type input "PA/5D19FB"
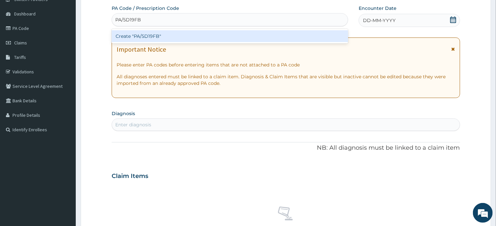
click at [252, 30] on div "Create "PA/5D19FB"" at bounding box center [230, 36] width 237 height 15
click at [255, 37] on div "Create "PA/5D19FB"" at bounding box center [230, 36] width 237 height 12
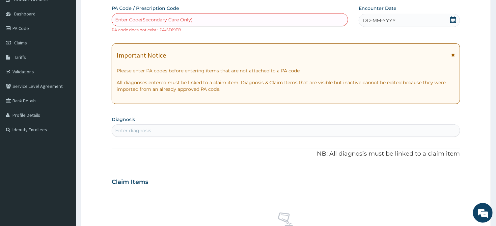
click at [240, 18] on div "Enter Code(Secondary Care Only)" at bounding box center [230, 20] width 236 height 11
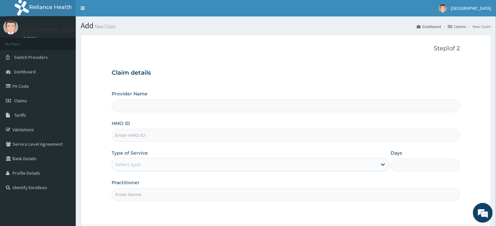
type input "[GEOGRAPHIC_DATA] -ASABA"
click at [255, 136] on input "HMO ID" at bounding box center [286, 135] width 348 height 13
type input "NBP/10021/D"
click at [279, 162] on div "Select type" at bounding box center [244, 165] width 265 height 11
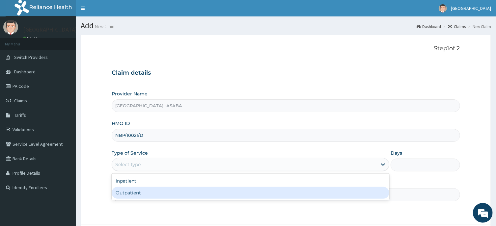
click at [276, 192] on div "Outpatient" at bounding box center [251, 193] width 278 height 12
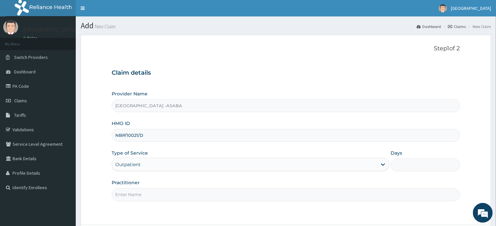
type input "1"
click at [285, 192] on input "Practitioner" at bounding box center [286, 195] width 348 height 13
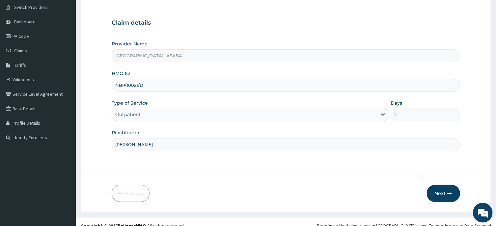
scroll to position [58, 0]
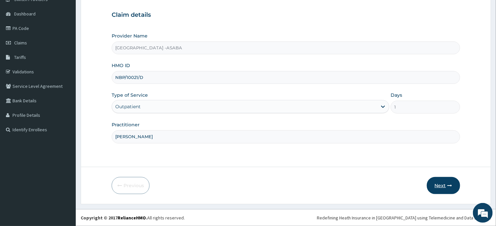
type input "[PERSON_NAME]"
click at [442, 184] on button "Next" at bounding box center [443, 185] width 33 height 17
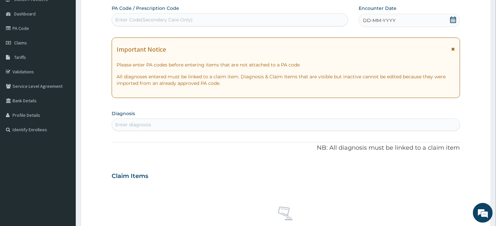
click at [263, 17] on div "Enter Code(Secondary Care Only)" at bounding box center [230, 20] width 236 height 11
type input "PA/5D19F8"
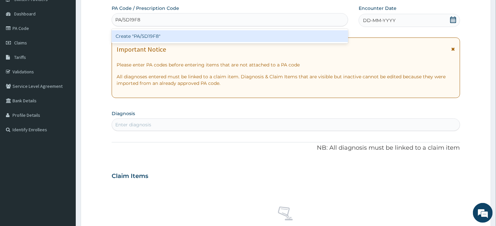
click at [265, 34] on div "Create "PA/5D19F8"" at bounding box center [230, 36] width 237 height 12
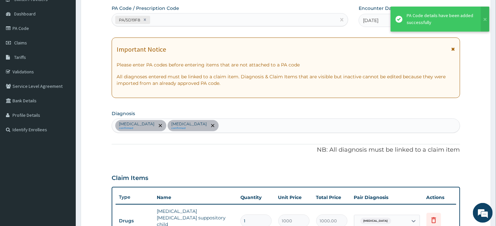
scroll to position [206, 0]
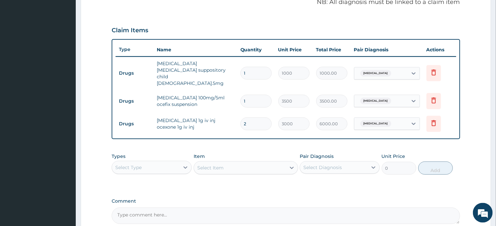
click at [176, 162] on div "Select Type" at bounding box center [146, 167] width 68 height 11
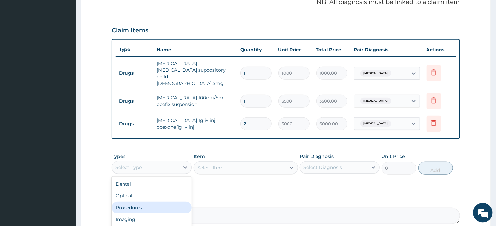
click at [156, 202] on div "Procedures" at bounding box center [152, 208] width 80 height 12
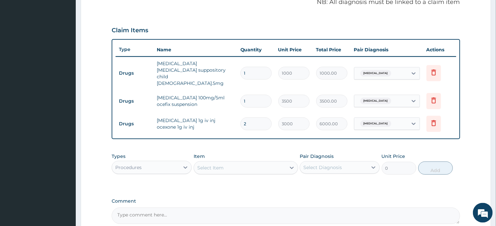
click at [248, 163] on div "Select Item" at bounding box center [240, 168] width 92 height 11
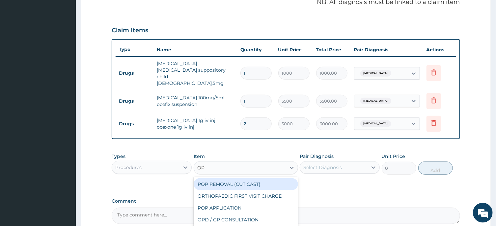
type input "OPD"
click at [252, 179] on div "OPD / GP CONSULTATION" at bounding box center [246, 185] width 104 height 12
type input "4000"
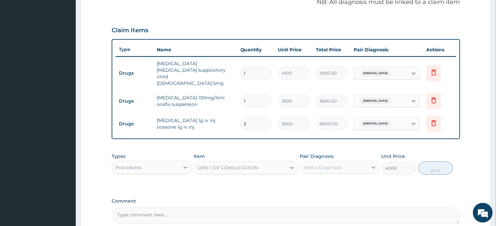
click at [336, 164] on div "Select Diagnosis" at bounding box center [323, 167] width 39 height 7
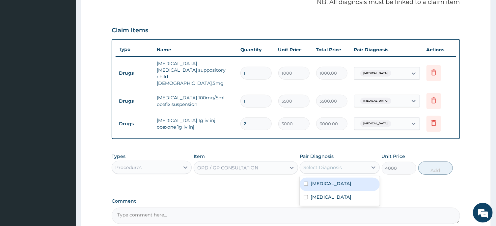
click at [338, 180] on div "[MEDICAL_DATA]" at bounding box center [340, 185] width 80 height 14
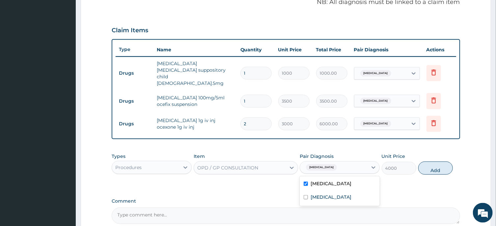
checkbox input "true"
click at [338, 191] on div "[MEDICAL_DATA]" at bounding box center [340, 198] width 80 height 14
checkbox input "true"
click at [439, 162] on button "Add" at bounding box center [436, 168] width 35 height 13
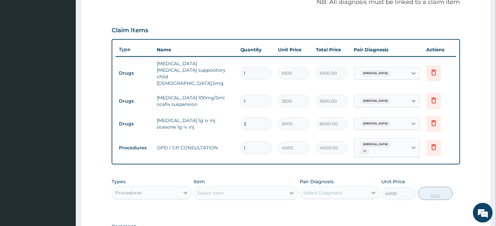
type input "0"
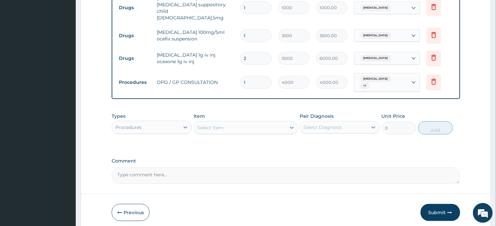
scroll to position [285, 0]
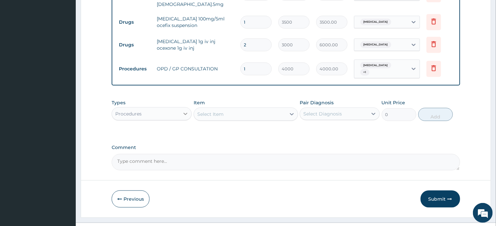
click at [185, 113] on icon at bounding box center [186, 114] width 4 height 2
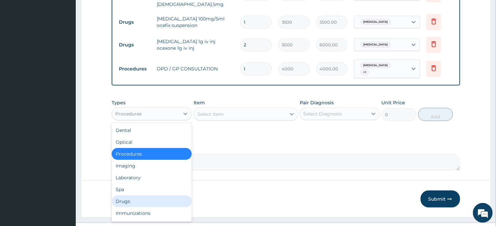
click at [129, 196] on div "Drugs" at bounding box center [152, 202] width 80 height 12
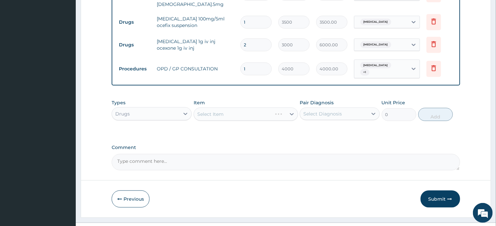
click at [255, 108] on div "Select Item" at bounding box center [246, 114] width 104 height 13
click at [264, 108] on div "Select Item" at bounding box center [246, 114] width 104 height 13
click at [261, 109] on div "Select Item" at bounding box center [240, 114] width 92 height 11
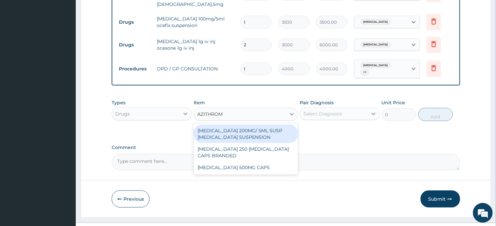
type input "AZITHROMY"
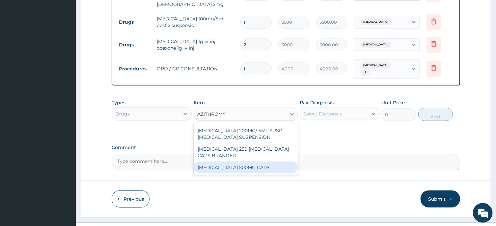
click at [254, 162] on div "[MEDICAL_DATA] 500MG CAPS" at bounding box center [246, 168] width 104 height 12
type input "600"
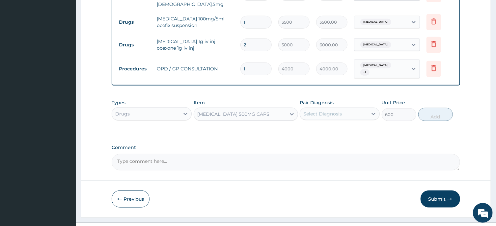
click at [338, 111] on div "Select Diagnosis" at bounding box center [323, 114] width 39 height 7
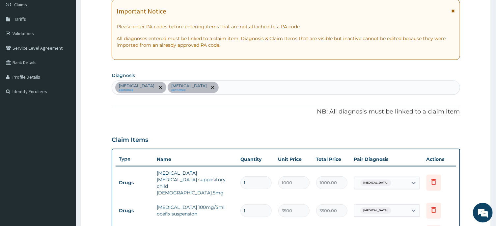
scroll to position [71, 0]
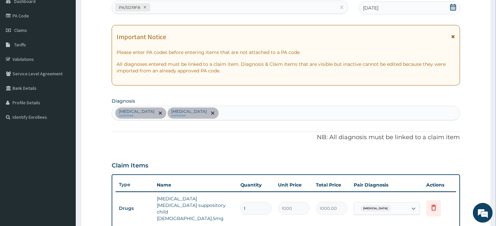
click at [266, 112] on div "[MEDICAL_DATA] confirmed [MEDICAL_DATA] confirmed" at bounding box center [286, 113] width 348 height 14
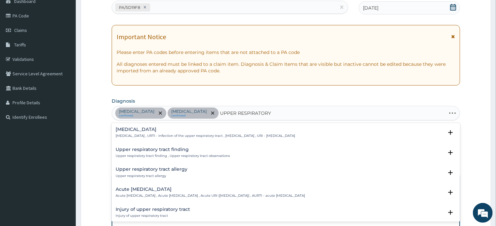
type input "UPPER RESPIRATORY T"
click at [162, 128] on h4 "Upper respiratory infection" at bounding box center [206, 129] width 180 height 5
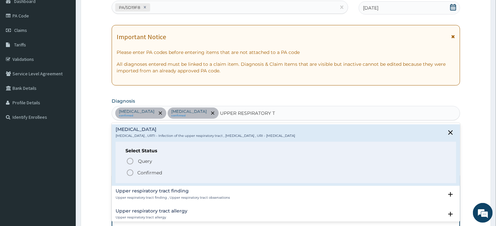
click at [128, 171] on circle "status option filled" at bounding box center [130, 173] width 6 height 6
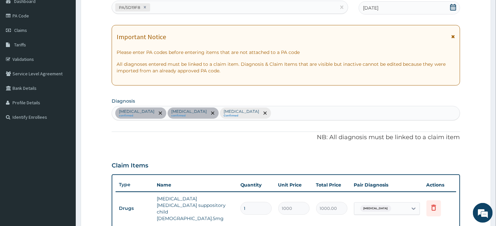
scroll to position [285, 0]
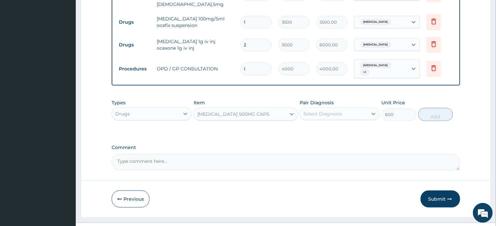
click at [338, 109] on div "Select Diagnosis" at bounding box center [334, 114] width 68 height 11
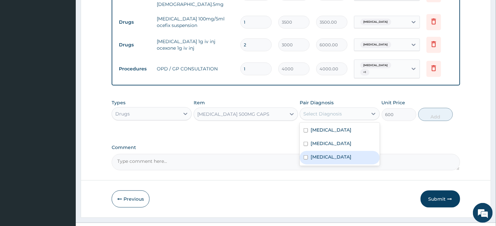
click at [325, 154] on label "Upper respiratory infection" at bounding box center [331, 157] width 41 height 7
checkbox input "true"
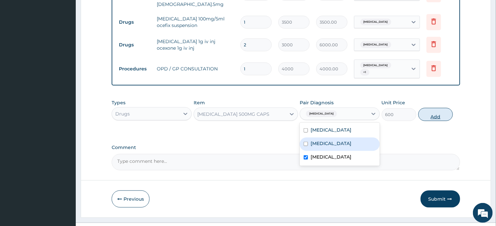
click at [441, 108] on button "Add" at bounding box center [436, 114] width 35 height 13
type input "0"
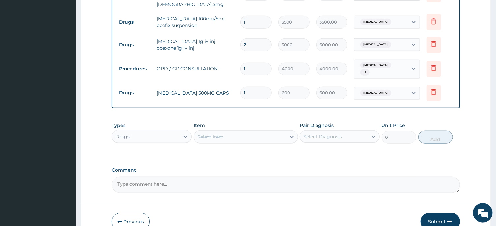
click at [256, 87] on input "1" at bounding box center [256, 93] width 31 height 13
type input "0.00"
type input "5"
type input "3000.00"
type input "0.00"
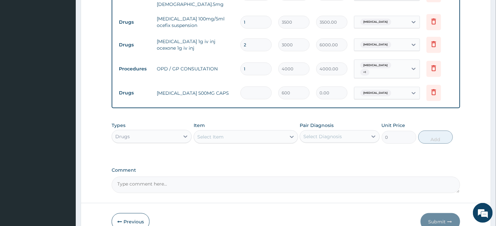
type input "6"
type input "3600.00"
type input "6"
click at [246, 132] on div "Select Item" at bounding box center [240, 137] width 92 height 11
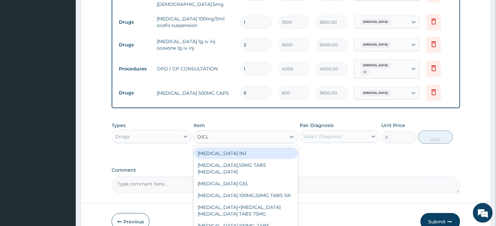
type input "DICLO"
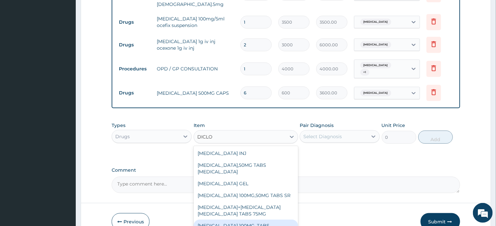
click at [243, 220] on div "DICLOFENAC 100MG, TABS" at bounding box center [246, 226] width 104 height 12
type input "100"
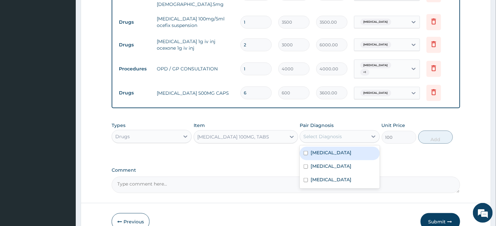
click at [334, 132] on div "Select Diagnosis" at bounding box center [334, 137] width 68 height 11
click at [329, 147] on div "Malaria" at bounding box center [340, 154] width 80 height 14
checkbox input "true"
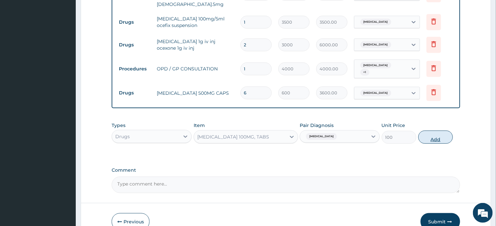
click at [432, 131] on button "Add" at bounding box center [436, 137] width 35 height 13
type input "0"
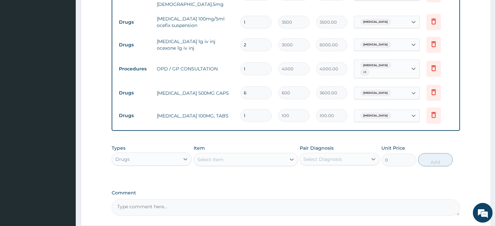
click at [255, 109] on input "1" at bounding box center [256, 115] width 31 height 13
type input "10"
type input "1000.00"
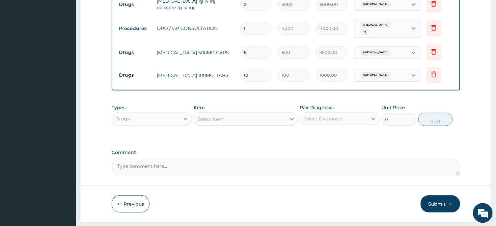
scroll to position [329, 0]
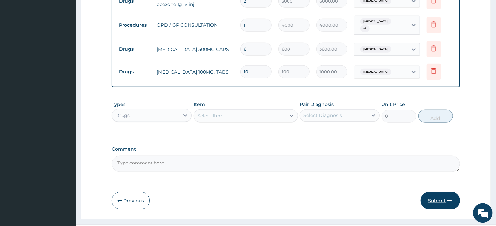
type input "10"
click at [440, 192] on button "Submit" at bounding box center [441, 200] width 40 height 17
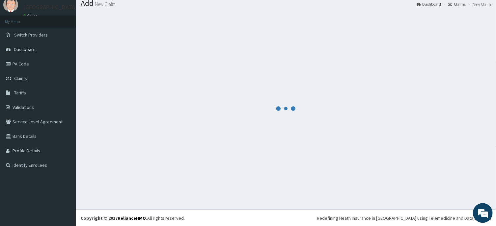
scroll to position [23, 0]
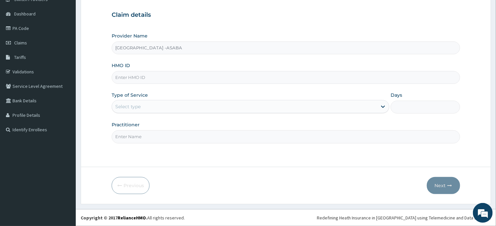
click at [176, 76] on input "HMO ID" at bounding box center [286, 77] width 348 height 13
type input "BUZ/10012/A"
click at [220, 108] on div "Select type" at bounding box center [244, 107] width 265 height 11
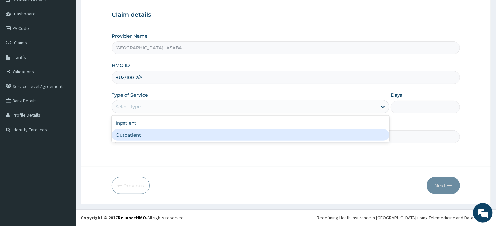
click at [204, 130] on div "Outpatient" at bounding box center [251, 135] width 278 height 12
type input "1"
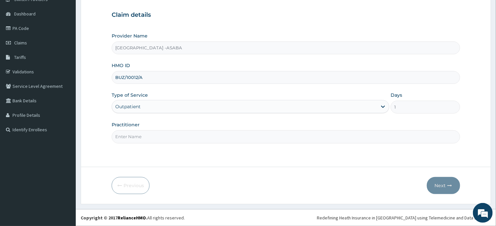
click at [252, 136] on input "Practitioner" at bounding box center [286, 137] width 348 height 13
type input "[PERSON_NAME]"
click at [442, 185] on button "Next" at bounding box center [443, 185] width 33 height 17
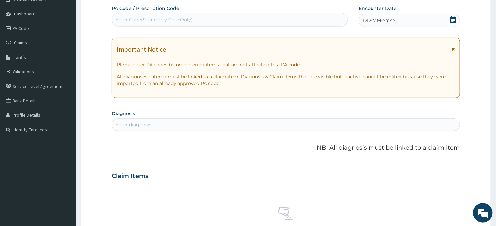
click at [319, 21] on div "Enter Code(Secondary Care Only)" at bounding box center [230, 20] width 236 height 11
type input "PA/778C6D"
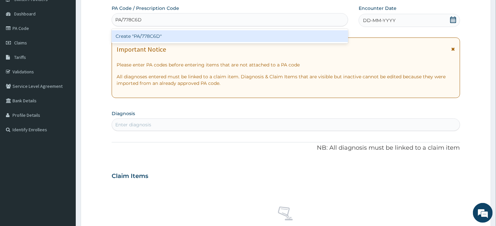
click at [322, 32] on div "Create "PA/778C6D"" at bounding box center [230, 36] width 237 height 12
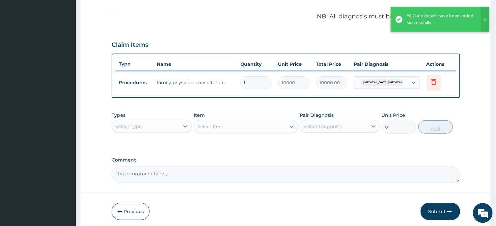
scroll to position [217, 0]
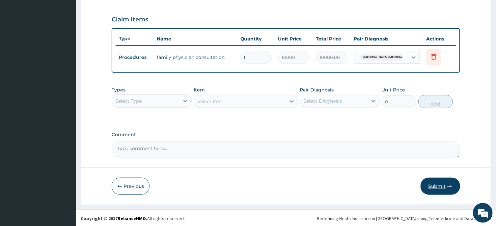
click at [440, 183] on button "Submit" at bounding box center [441, 186] width 40 height 17
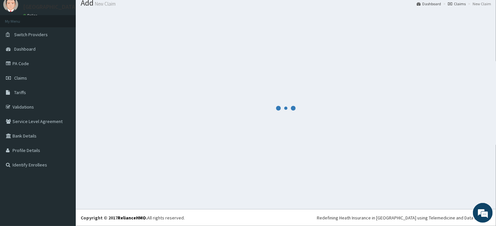
scroll to position [23, 0]
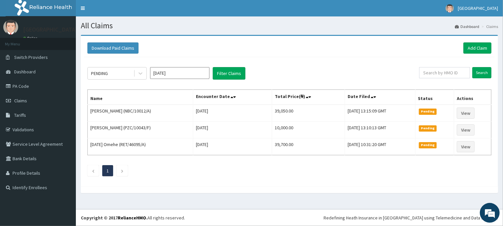
click at [196, 72] on input "[DATE]" at bounding box center [179, 73] width 59 height 12
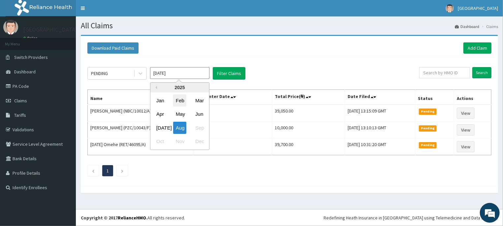
click at [177, 101] on div "Feb" at bounding box center [179, 101] width 13 height 12
type input "[DATE]"
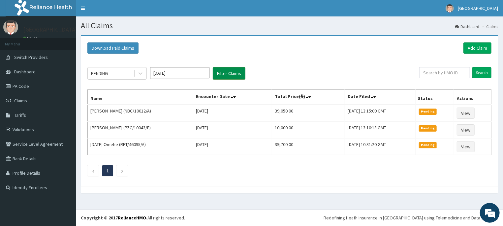
click at [223, 72] on button "Filter Claims" at bounding box center [229, 73] width 33 height 13
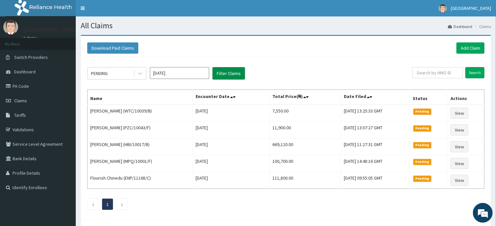
click at [225, 74] on button "Filter Claims" at bounding box center [229, 73] width 33 height 13
click at [228, 70] on button "Filter Claims" at bounding box center [229, 73] width 33 height 13
click at [141, 73] on icon at bounding box center [140, 74] width 4 height 2
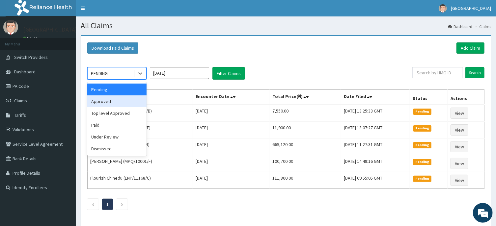
click at [108, 101] on div "Approved" at bounding box center [116, 102] width 59 height 12
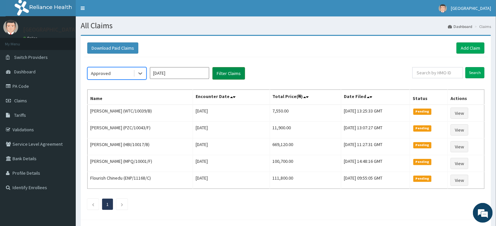
click at [226, 71] on button "Filter Claims" at bounding box center [229, 73] width 33 height 13
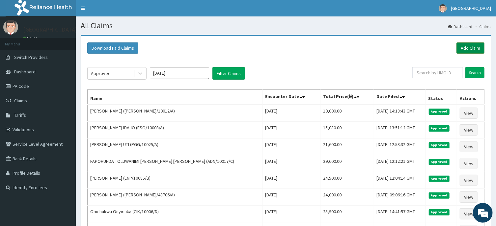
click at [475, 46] on link "Add Claim" at bounding box center [471, 48] width 28 height 11
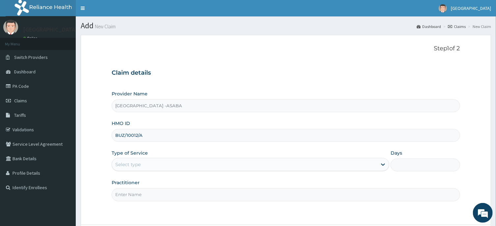
type input "BUZ/10012/A"
click at [340, 162] on div "Select type" at bounding box center [244, 165] width 265 height 11
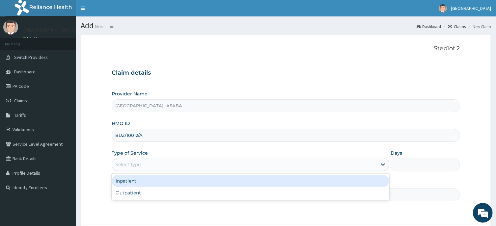
click at [318, 187] on div "Inpatient" at bounding box center [251, 181] width 278 height 12
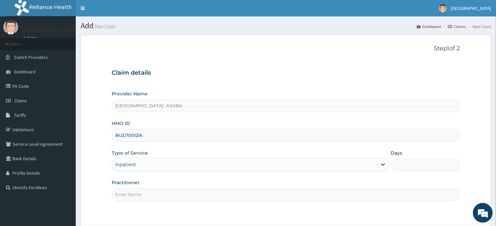
click at [323, 167] on div "Inpatient" at bounding box center [244, 165] width 265 height 11
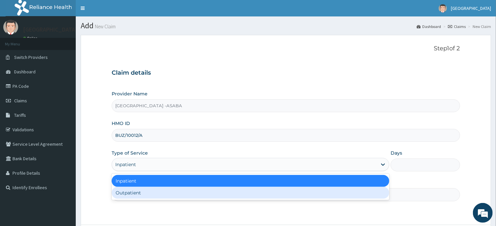
click at [326, 191] on div "Outpatient" at bounding box center [251, 193] width 278 height 12
type input "1"
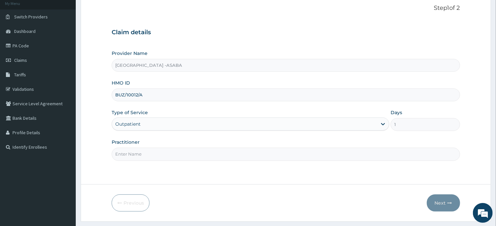
scroll to position [58, 0]
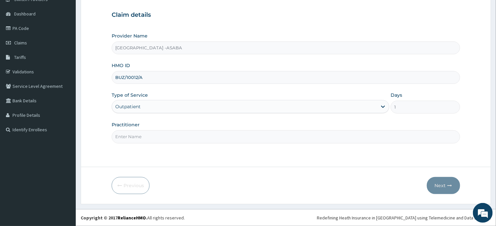
click at [287, 136] on input "Practitioner" at bounding box center [286, 137] width 348 height 13
type input "DR BRUNO"
click at [439, 184] on button "Next" at bounding box center [443, 185] width 33 height 17
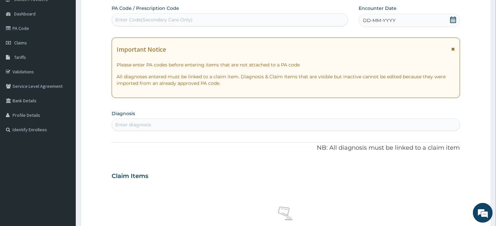
click at [303, 18] on div "Enter Code(Secondary Care Only)" at bounding box center [230, 20] width 236 height 11
type input "PA/42E458"
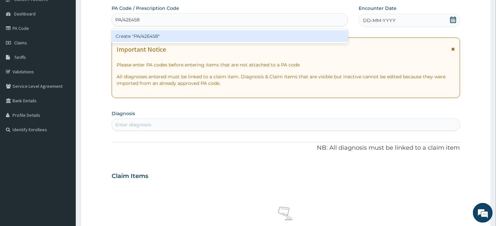
click at [307, 38] on div "Create "PA/42E458"" at bounding box center [230, 36] width 237 height 12
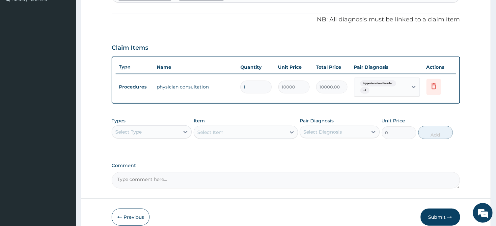
scroll to position [220, 0]
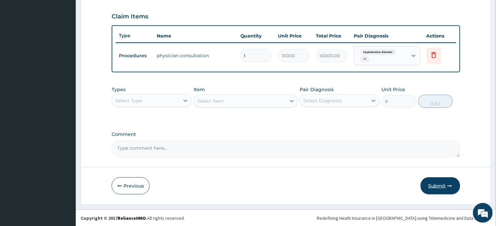
click at [433, 186] on button "Submit" at bounding box center [441, 186] width 40 height 17
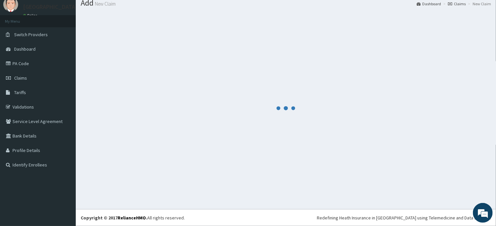
scroll to position [23, 0]
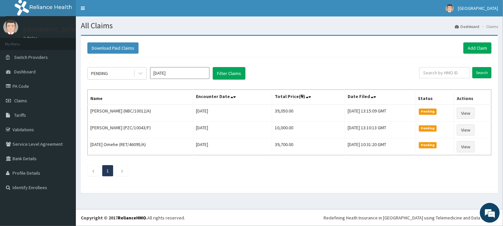
click at [184, 77] on input "Aug 2025" at bounding box center [179, 73] width 59 height 12
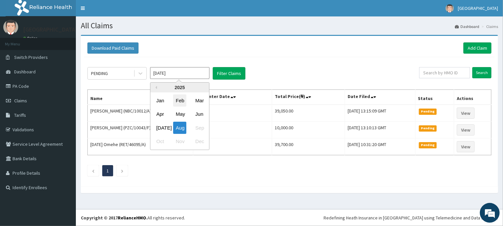
click at [179, 98] on div "Feb" at bounding box center [179, 101] width 13 height 12
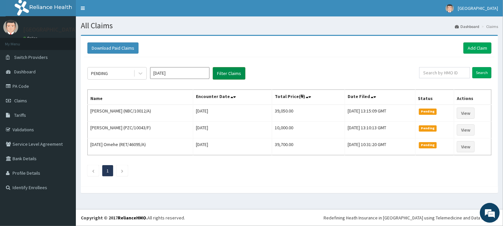
click at [220, 74] on button "Filter Claims" at bounding box center [229, 73] width 33 height 13
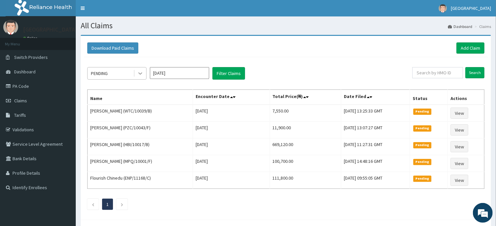
click at [142, 73] on icon at bounding box center [140, 73] width 7 height 7
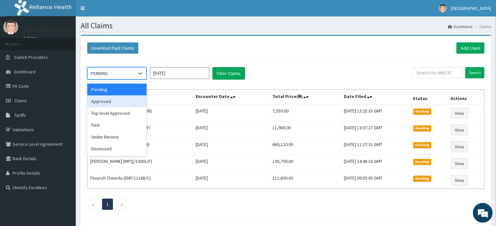
click at [129, 98] on div "Approved" at bounding box center [116, 102] width 59 height 12
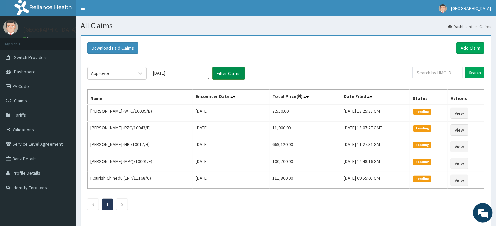
click at [232, 73] on button "Filter Claims" at bounding box center [229, 73] width 33 height 13
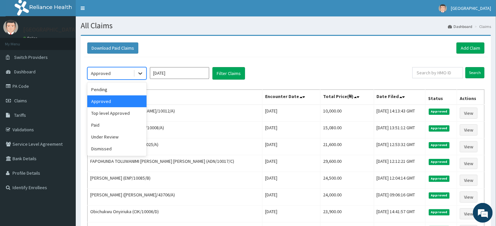
click at [143, 74] on icon at bounding box center [140, 73] width 7 height 7
click at [129, 132] on div "Under Review" at bounding box center [116, 137] width 59 height 12
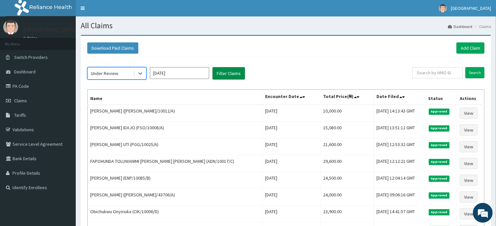
click at [237, 71] on button "Filter Claims" at bounding box center [229, 73] width 33 height 13
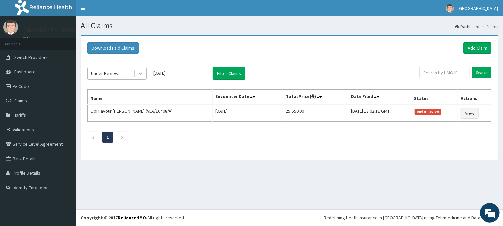
click at [141, 75] on icon at bounding box center [140, 73] width 7 height 7
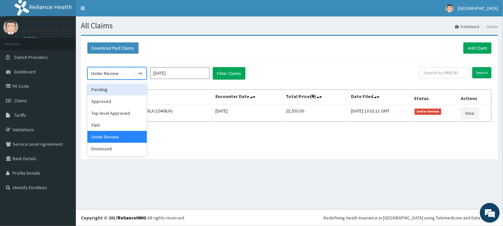
click at [104, 91] on div "Pending" at bounding box center [116, 90] width 59 height 12
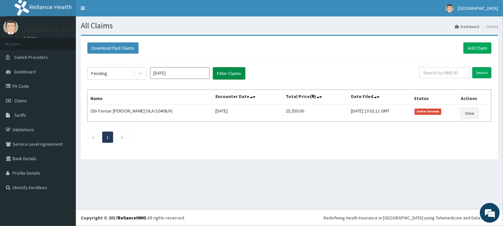
click at [235, 73] on button "Filter Claims" at bounding box center [229, 73] width 33 height 13
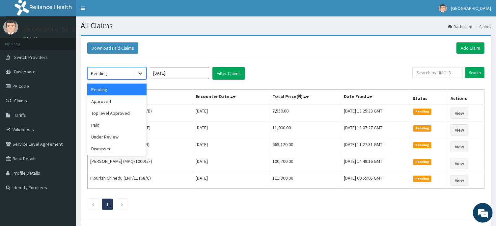
click at [136, 72] on div at bounding box center [140, 74] width 12 height 12
click at [113, 146] on div "Dismissed" at bounding box center [116, 149] width 59 height 12
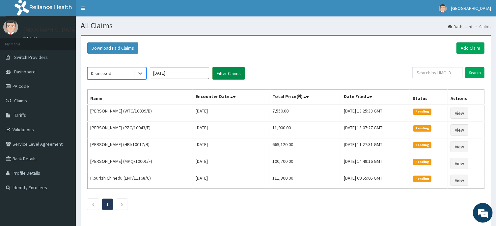
click at [231, 76] on button "Filter Claims" at bounding box center [229, 73] width 33 height 13
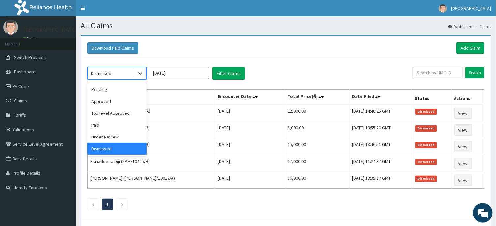
click at [142, 73] on icon at bounding box center [140, 73] width 7 height 7
click at [185, 79] on div "Feb 2025" at bounding box center [179, 73] width 59 height 13
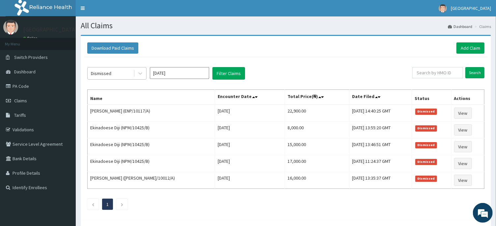
click at [113, 72] on div "Dismissed" at bounding box center [111, 73] width 46 height 11
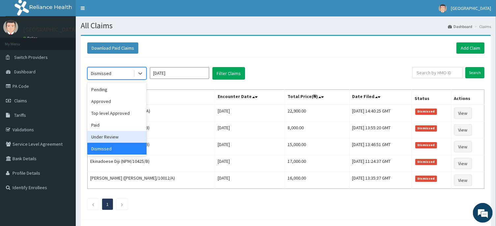
click at [116, 136] on div "Under Review" at bounding box center [116, 137] width 59 height 12
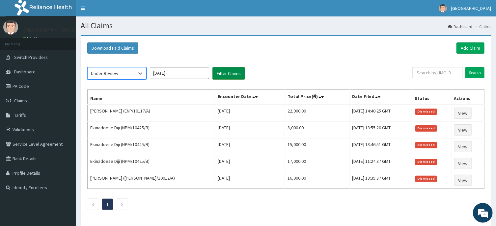
click at [229, 70] on button "Filter Claims" at bounding box center [229, 73] width 33 height 13
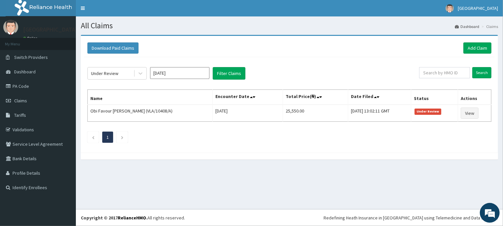
click at [186, 73] on input "Feb 2025" at bounding box center [179, 73] width 59 height 12
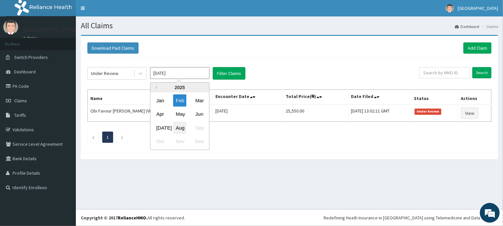
click at [181, 129] on div "Aug" at bounding box center [179, 128] width 13 height 12
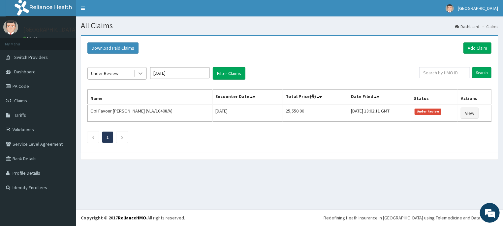
click at [141, 74] on icon at bounding box center [140, 74] width 4 height 2
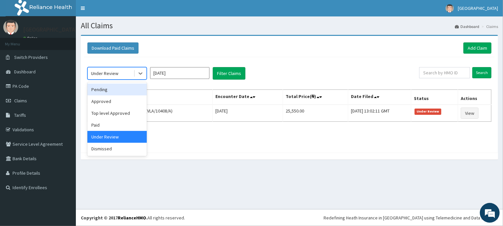
click at [136, 88] on div "Pending" at bounding box center [116, 90] width 59 height 12
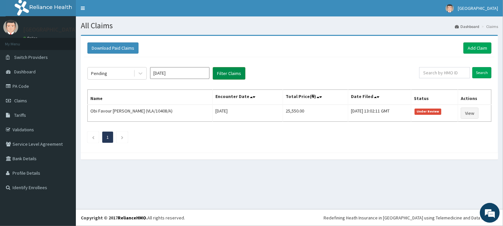
click at [228, 70] on button "Filter Claims" at bounding box center [229, 73] width 33 height 13
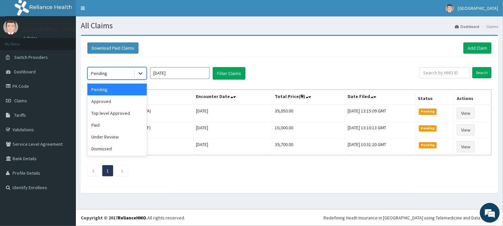
click at [141, 73] on icon at bounding box center [140, 73] width 7 height 7
click at [135, 98] on div "Approved" at bounding box center [116, 102] width 59 height 12
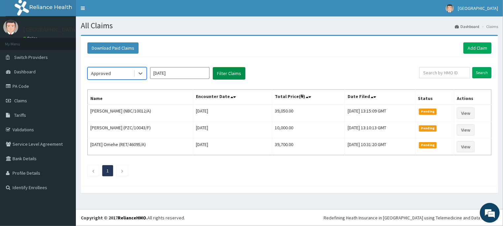
click at [221, 73] on button "Filter Claims" at bounding box center [229, 73] width 33 height 13
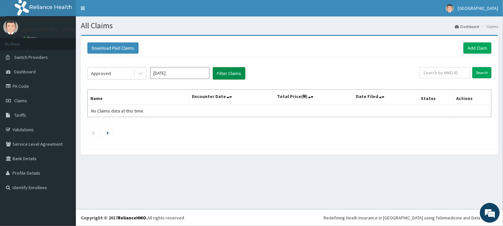
click at [221, 73] on button "Filter Claims" at bounding box center [229, 73] width 33 height 13
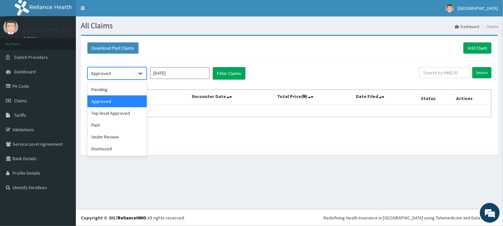
click at [140, 77] on div at bounding box center [140, 74] width 12 height 12
click at [127, 136] on div "Under Review" at bounding box center [116, 137] width 59 height 12
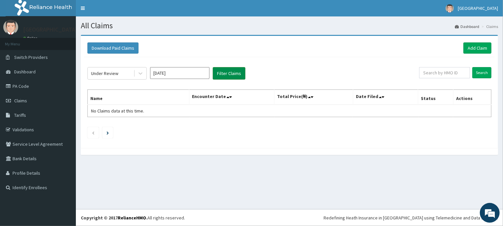
click at [224, 73] on button "Filter Claims" at bounding box center [229, 73] width 33 height 13
click at [230, 70] on button "Filter Claims" at bounding box center [229, 73] width 33 height 13
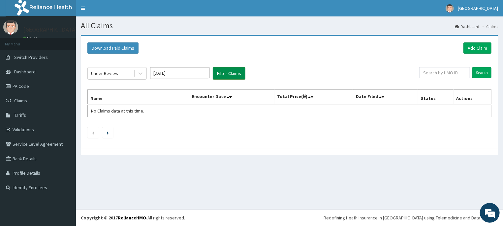
click at [227, 70] on button "Filter Claims" at bounding box center [229, 73] width 33 height 13
click at [149, 73] on div "Under Review Aug 2025 Filter Claims" at bounding box center [253, 73] width 332 height 13
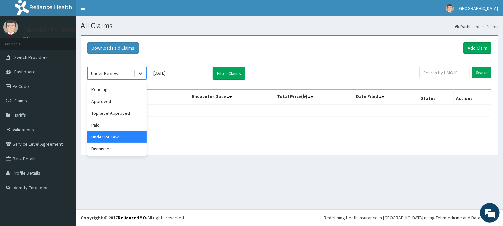
click at [140, 73] on icon at bounding box center [140, 73] width 7 height 7
click at [107, 89] on div "Pending" at bounding box center [116, 90] width 59 height 12
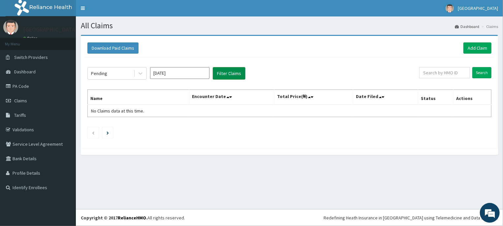
click at [227, 72] on button "Filter Claims" at bounding box center [229, 73] width 33 height 13
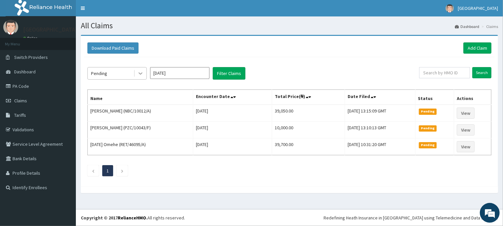
click at [141, 74] on icon at bounding box center [140, 74] width 4 height 2
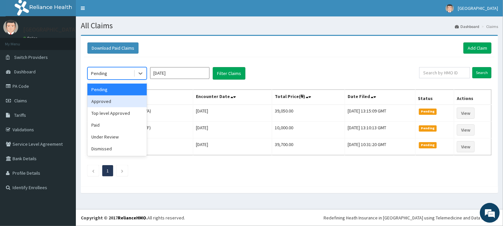
click at [115, 103] on div "Approved" at bounding box center [116, 102] width 59 height 12
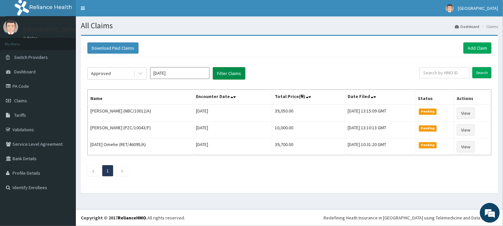
click at [220, 73] on button "Filter Claims" at bounding box center [229, 73] width 33 height 13
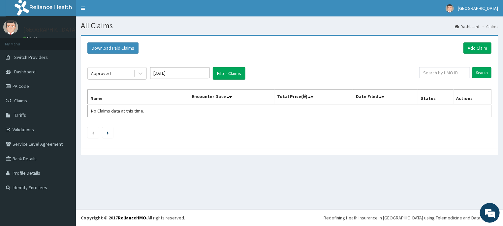
click at [177, 73] on input "[DATE]" at bounding box center [179, 73] width 59 height 12
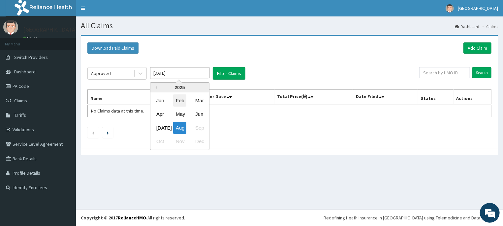
click at [181, 102] on div "Feb" at bounding box center [179, 101] width 13 height 12
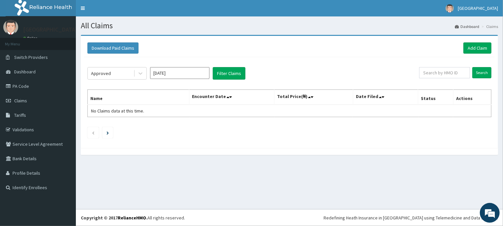
type input "Feb 2025"
click at [227, 72] on button "Filter Claims" at bounding box center [229, 73] width 33 height 13
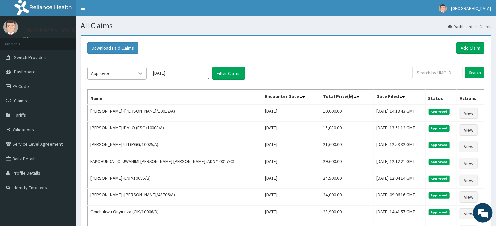
click at [139, 75] on icon at bounding box center [140, 73] width 7 height 7
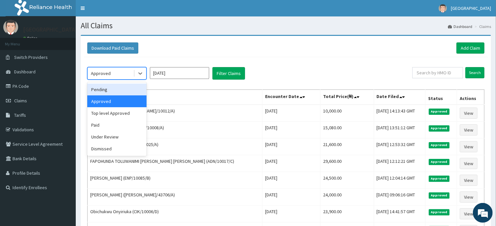
click at [113, 92] on div "Pending" at bounding box center [116, 90] width 59 height 12
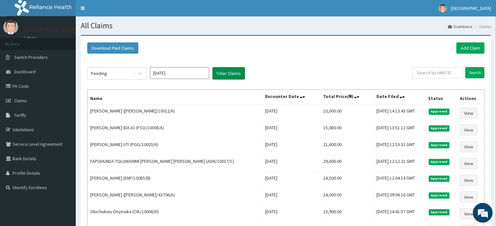
click at [224, 73] on button "Filter Claims" at bounding box center [229, 73] width 33 height 13
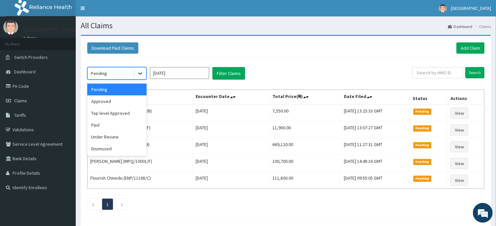
click at [138, 70] on div at bounding box center [140, 74] width 12 height 12
click at [119, 139] on div "Under Review" at bounding box center [116, 137] width 59 height 12
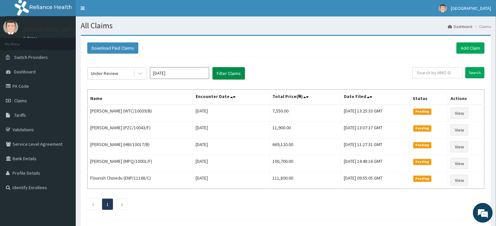
click at [234, 68] on button "Filter Claims" at bounding box center [229, 73] width 33 height 13
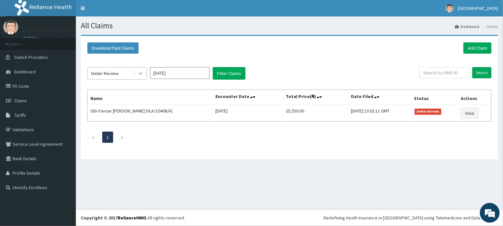
click at [145, 73] on div at bounding box center [140, 74] width 12 height 12
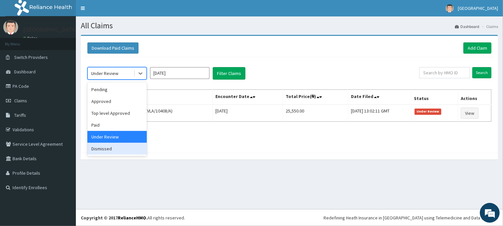
click at [113, 150] on div "Dismissed" at bounding box center [116, 149] width 59 height 12
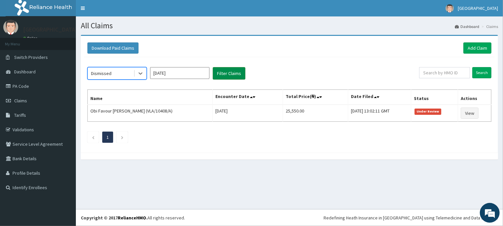
click at [223, 74] on button "Filter Claims" at bounding box center [229, 73] width 33 height 13
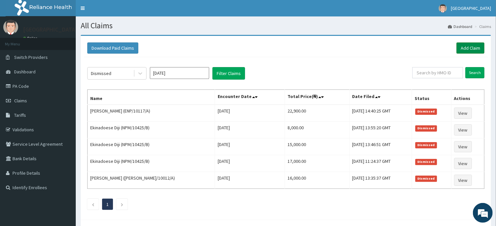
click at [469, 46] on link "Add Claim" at bounding box center [471, 48] width 28 height 11
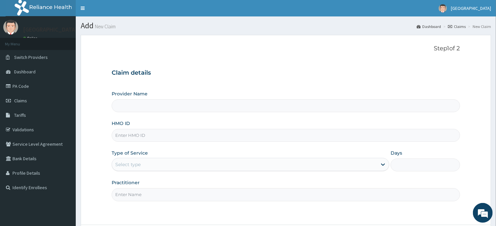
type input "[GEOGRAPHIC_DATA] -ASABA"
click at [334, 131] on input "HMO ID" at bounding box center [286, 135] width 348 height 13
type input "BUZ/10012/A"
click at [357, 168] on div "Select type" at bounding box center [244, 165] width 265 height 11
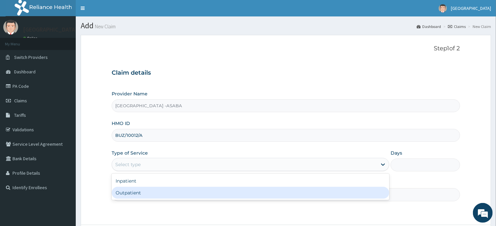
click at [343, 190] on div "Outpatient" at bounding box center [251, 193] width 278 height 12
type input "1"
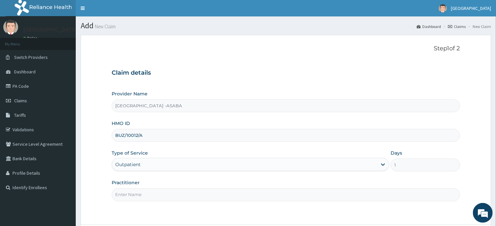
click at [358, 194] on input "Practitioner" at bounding box center [286, 195] width 348 height 13
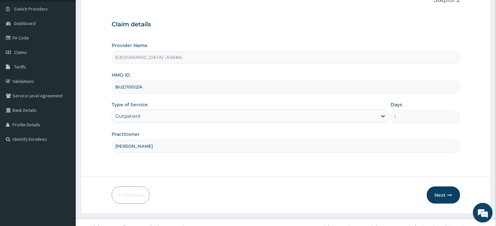
scroll to position [57, 0]
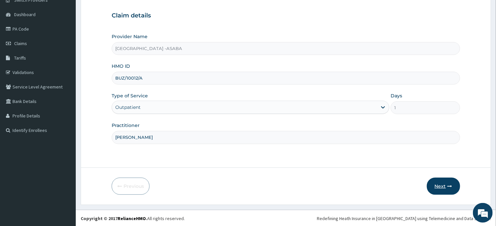
type input "[PERSON_NAME]"
click at [434, 181] on button "Next" at bounding box center [443, 186] width 33 height 17
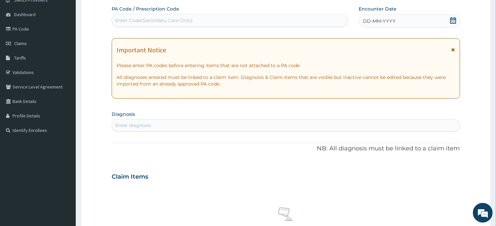
click at [227, 21] on div "Enter Code(Secondary Care Only)" at bounding box center [230, 20] width 236 height 11
type input "PA/812D51"
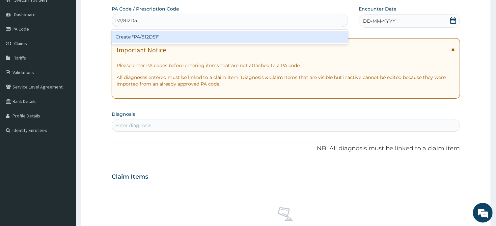
click at [230, 37] on div "Create "PA/812D51"" at bounding box center [230, 37] width 237 height 12
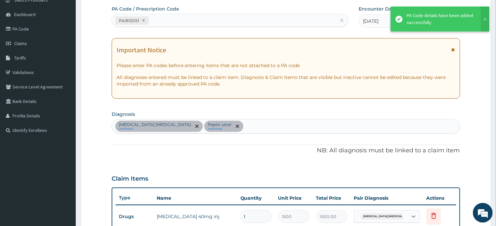
scroll to position [206, 0]
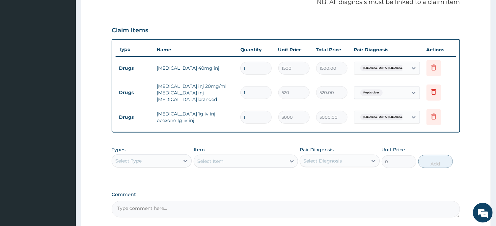
click at [495, 26] on section "Step 2 of 2 PA Code / Prescription Code PA/812D51 Encounter Date [DATE] Importa…" at bounding box center [286, 47] width 421 height 446
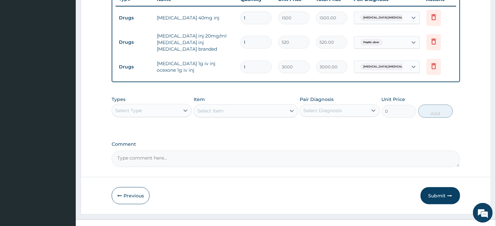
scroll to position [261, 0]
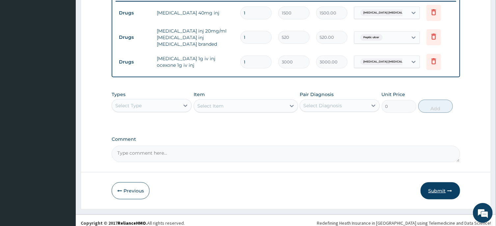
click at [437, 184] on button "Submit" at bounding box center [441, 191] width 40 height 17
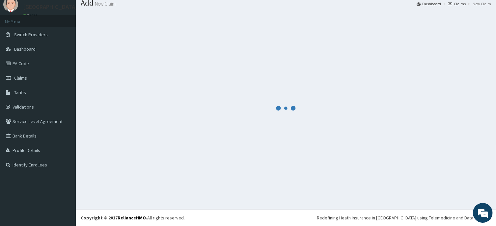
scroll to position [23, 0]
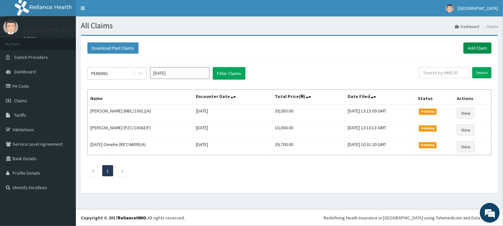
click at [480, 45] on link "Add Claim" at bounding box center [477, 48] width 28 height 11
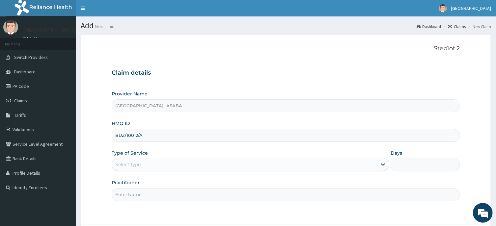
type input "BUZ/10012/A"
click at [240, 163] on div "Select type" at bounding box center [244, 165] width 265 height 11
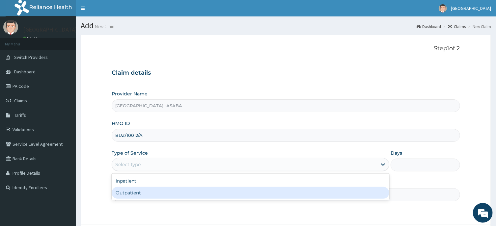
click at [239, 194] on div "Outpatient" at bounding box center [251, 193] width 278 height 12
type input "1"
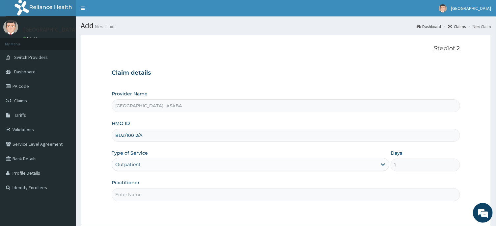
click at [253, 199] on input "Practitioner" at bounding box center [286, 195] width 348 height 13
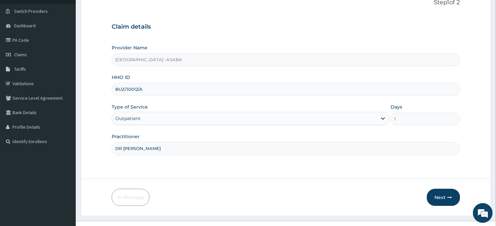
scroll to position [56, 0]
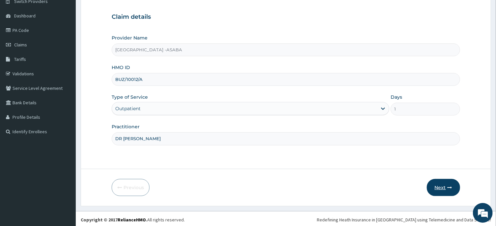
type input "DR [PERSON_NAME]"
click at [448, 189] on button "Next" at bounding box center [443, 187] width 33 height 17
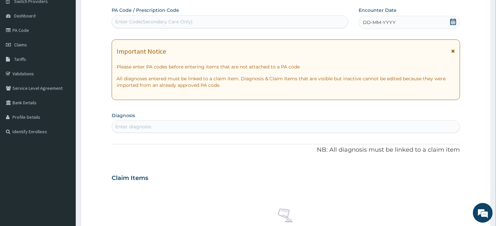
click at [253, 20] on div "Enter Code(Secondary Care Only)" at bounding box center [230, 21] width 236 height 11
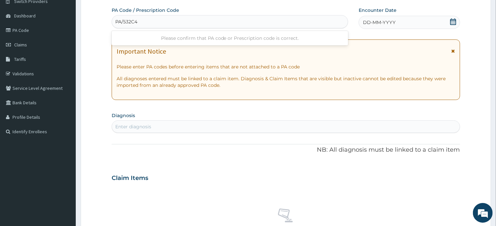
type input "PA/532C41"
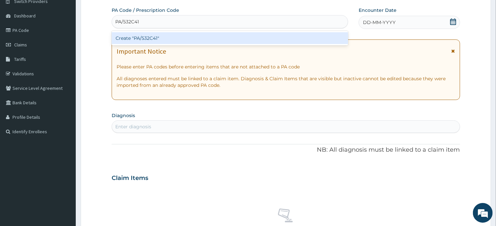
click at [256, 39] on div "Create "PA/532C41"" at bounding box center [230, 38] width 237 height 12
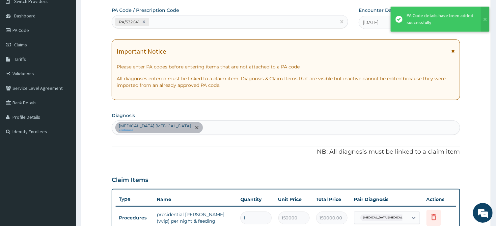
scroll to position [217, 0]
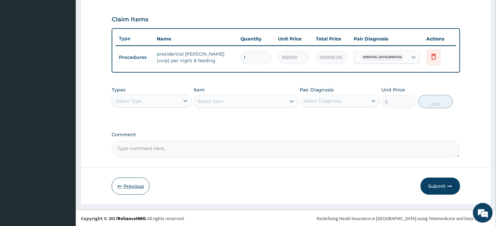
click at [126, 191] on button "Previous" at bounding box center [131, 186] width 38 height 17
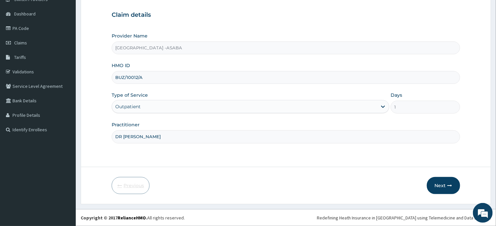
scroll to position [58, 0]
click at [368, 105] on div "Outpatient" at bounding box center [244, 107] width 265 height 11
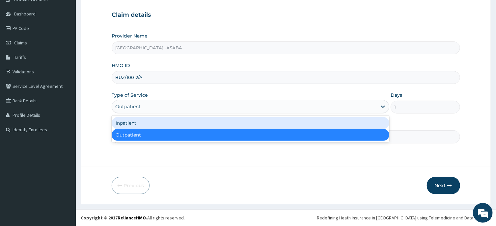
click at [302, 123] on div "Inpatient" at bounding box center [251, 123] width 278 height 12
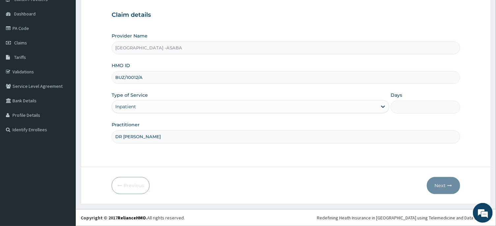
click at [425, 101] on div "Days" at bounding box center [426, 103] width 70 height 22
click at [424, 105] on input "Days" at bounding box center [426, 107] width 70 height 13
type input "1"
click at [442, 182] on button "Next" at bounding box center [443, 185] width 33 height 17
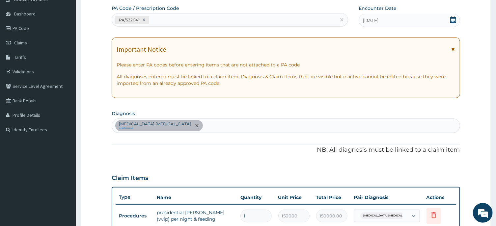
scroll to position [217, 0]
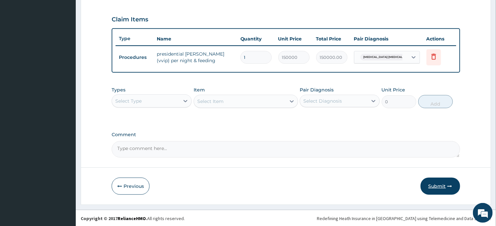
click at [436, 184] on button "Submit" at bounding box center [441, 186] width 40 height 17
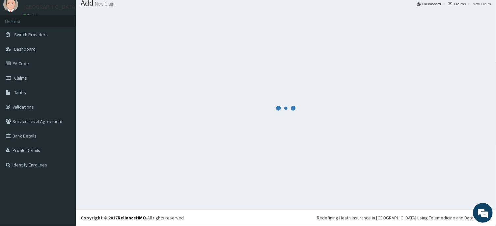
scroll to position [23, 0]
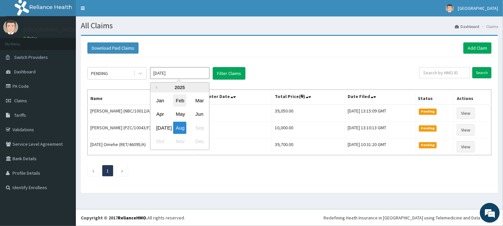
click at [184, 98] on div "Feb" at bounding box center [179, 101] width 13 height 12
type input "[DATE]"
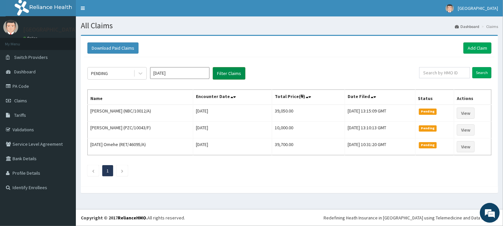
click at [232, 70] on button "Filter Claims" at bounding box center [229, 73] width 33 height 13
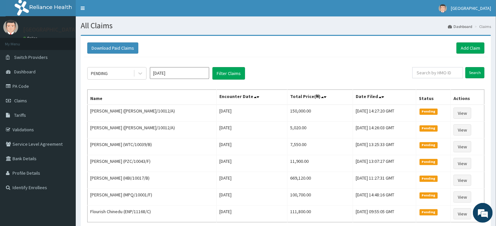
click at [185, 76] on input "[DATE]" at bounding box center [179, 73] width 59 height 12
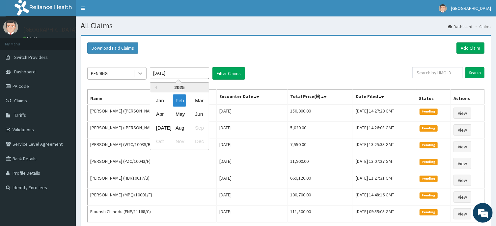
click at [141, 77] on div at bounding box center [140, 74] width 12 height 12
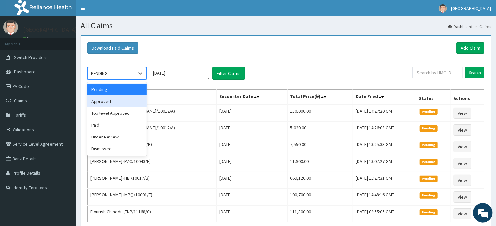
click at [115, 104] on div "Approved" at bounding box center [116, 102] width 59 height 12
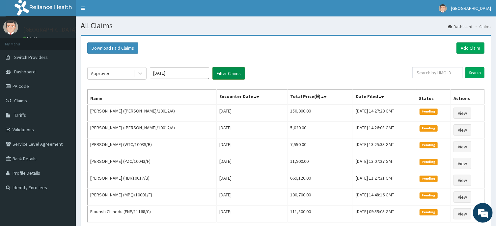
click at [234, 69] on button "Filter Claims" at bounding box center [229, 73] width 33 height 13
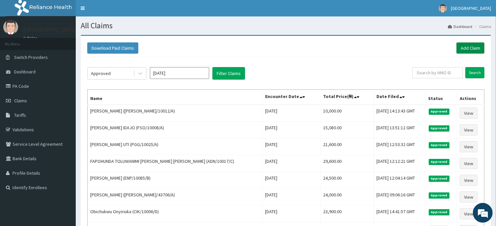
click at [469, 47] on link "Add Claim" at bounding box center [471, 48] width 28 height 11
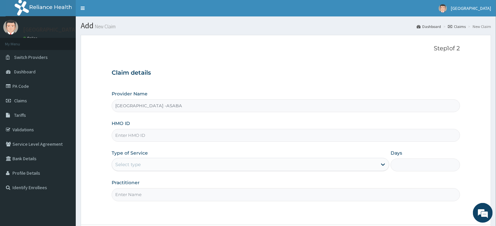
click at [197, 138] on input "HMO ID" at bounding box center [286, 135] width 348 height 13
type input "WTC/10022/A"
